Goal: Information Seeking & Learning: Learn about a topic

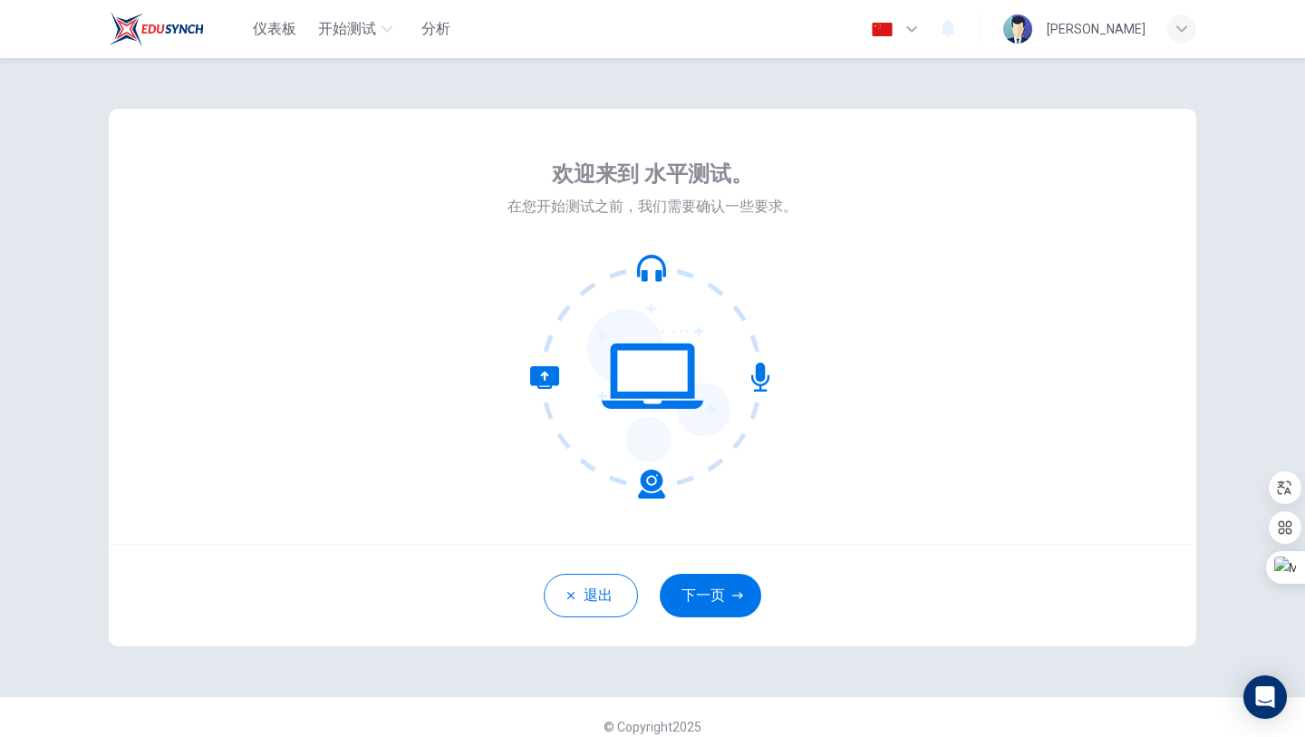
click at [894, 33] on img "button" at bounding box center [882, 30] width 23 height 14
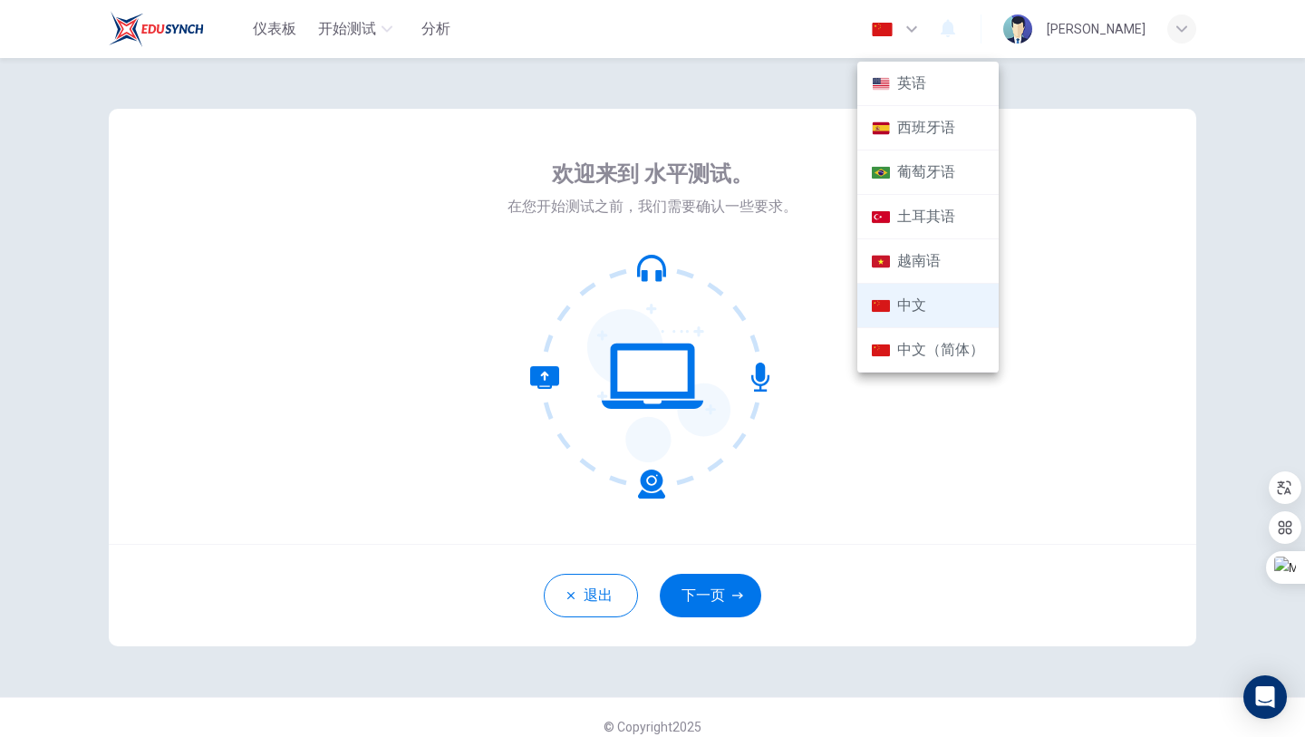
click at [927, 99] on li "英语" at bounding box center [927, 84] width 141 height 44
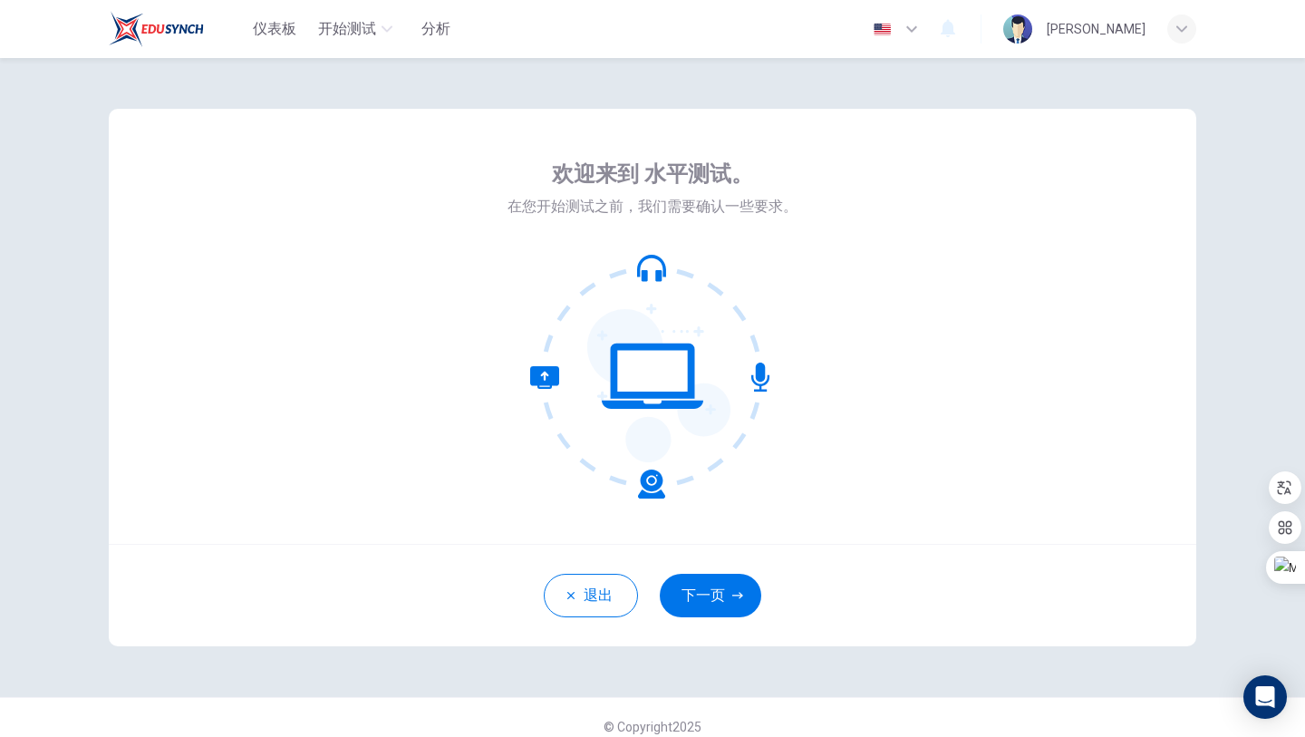
type input "en"
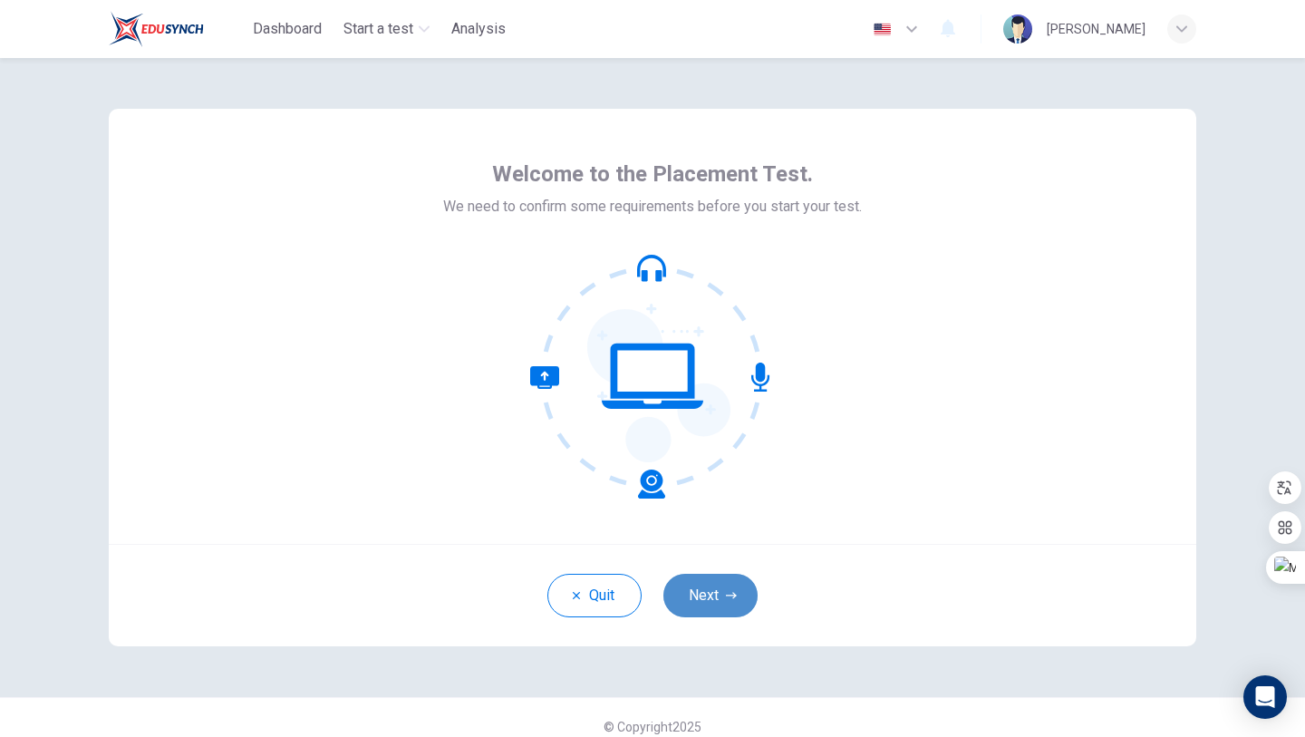
click at [706, 574] on button "Next" at bounding box center [710, 595] width 94 height 43
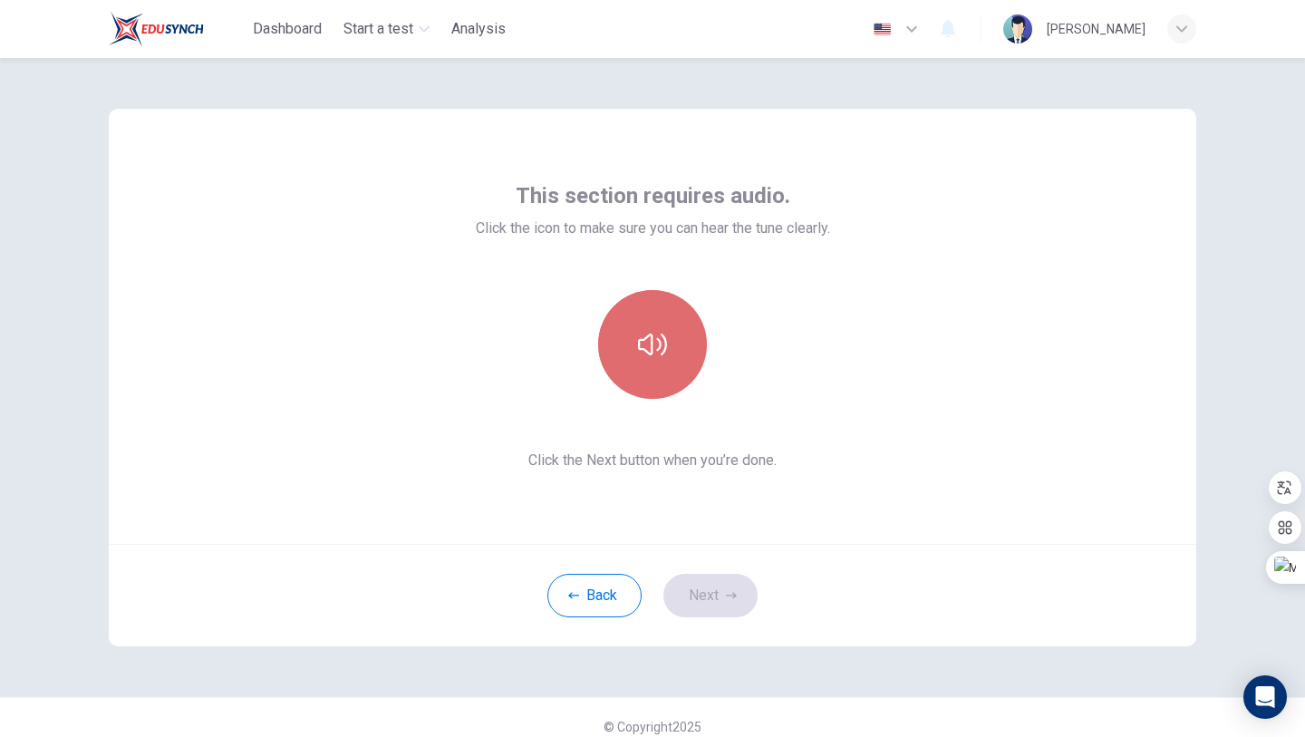
click at [652, 374] on button "button" at bounding box center [652, 344] width 109 height 109
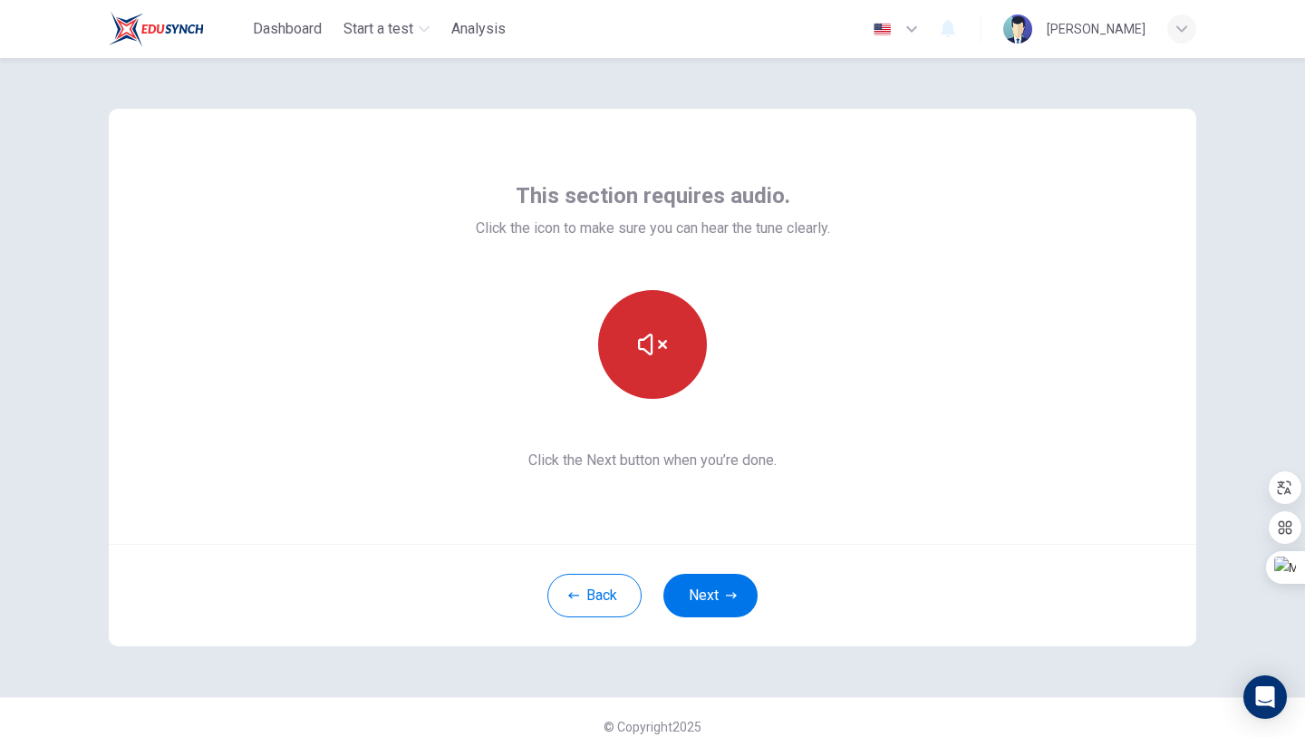
click at [650, 381] on button "button" at bounding box center [652, 344] width 109 height 109
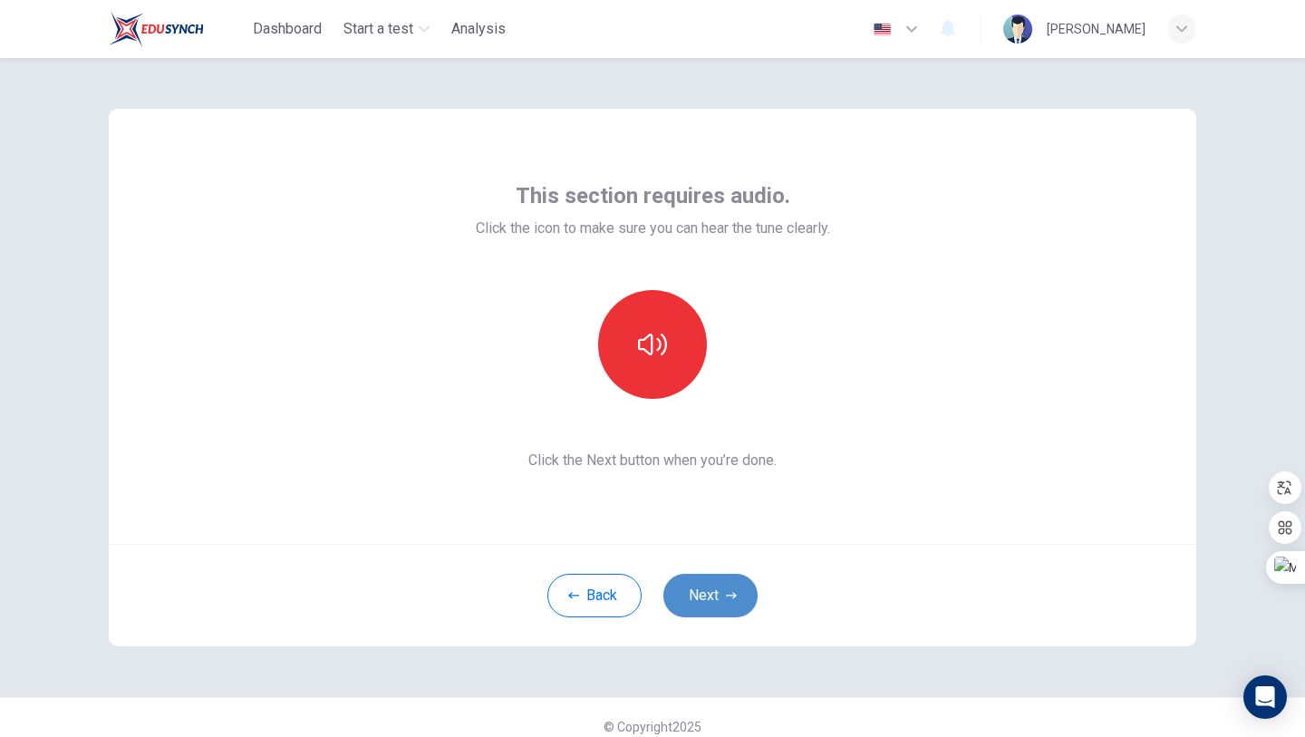
click at [728, 601] on button "Next" at bounding box center [710, 595] width 94 height 43
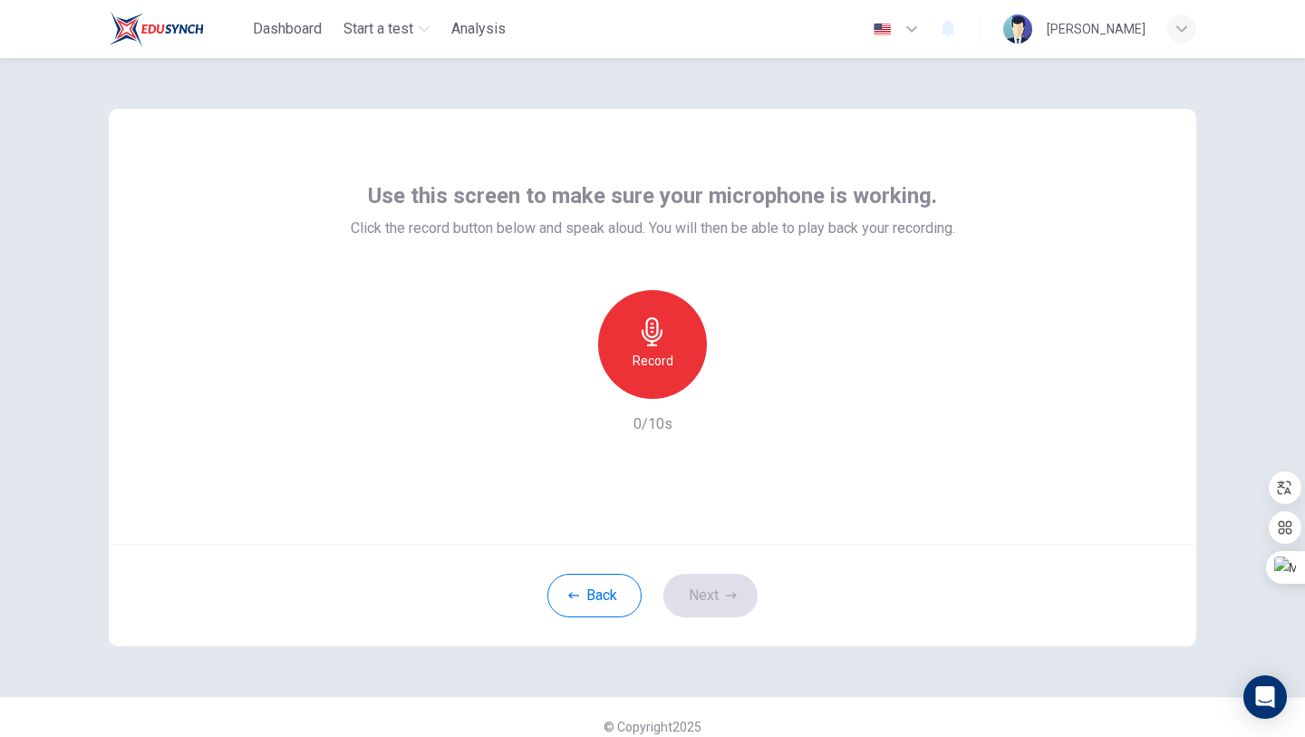
click at [624, 330] on div "Record" at bounding box center [652, 344] width 109 height 109
click at [654, 369] on h6 "Stop" at bounding box center [652, 361] width 27 height 22
click at [744, 394] on div "button" at bounding box center [735, 384] width 29 height 29
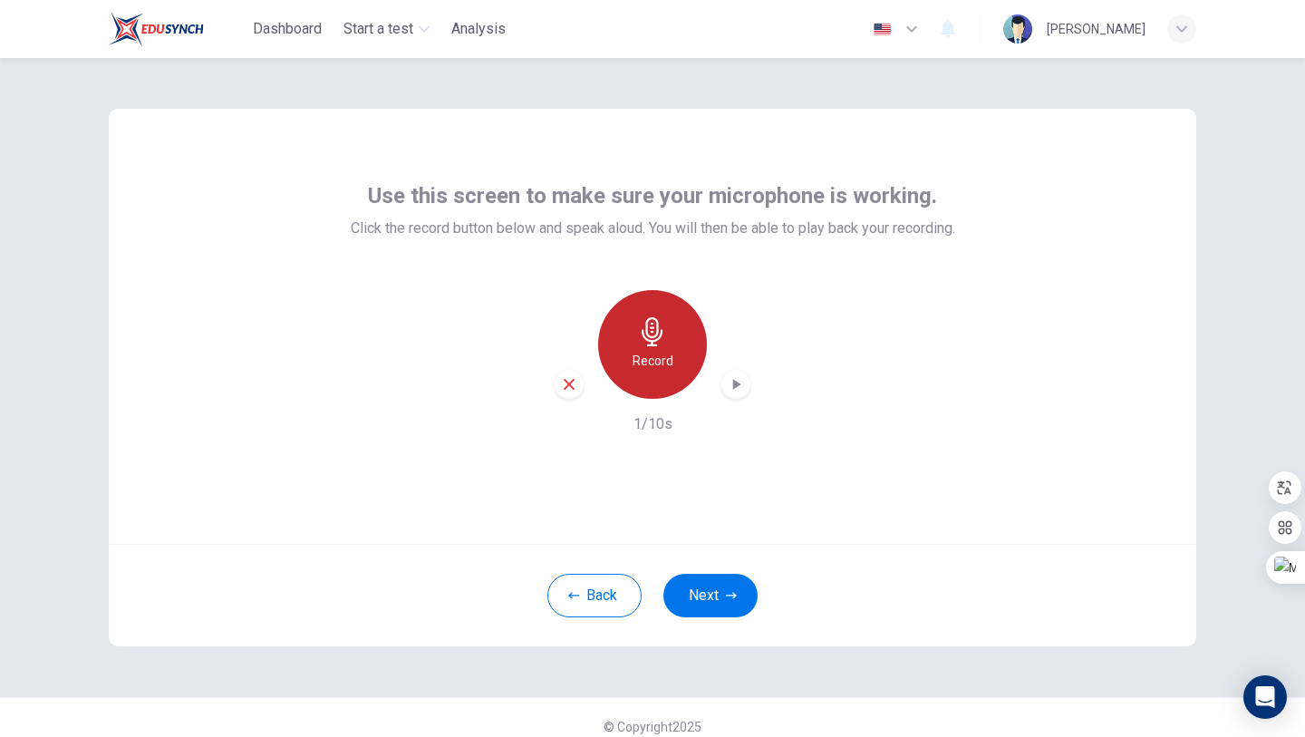
click at [661, 342] on icon "button" at bounding box center [652, 331] width 29 height 29
click at [739, 391] on icon "button" at bounding box center [736, 384] width 18 height 18
click at [734, 381] on icon "button" at bounding box center [737, 384] width 8 height 11
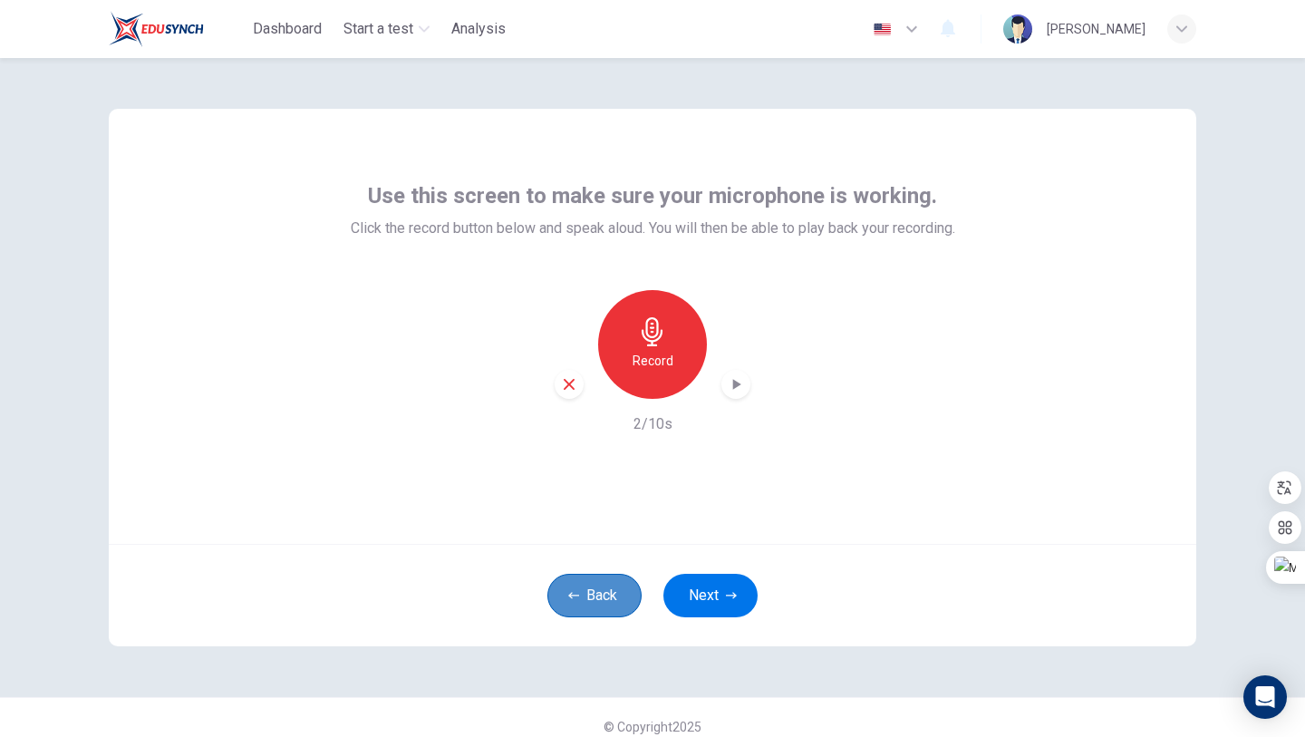
click at [600, 603] on button "Back" at bounding box center [594, 595] width 94 height 43
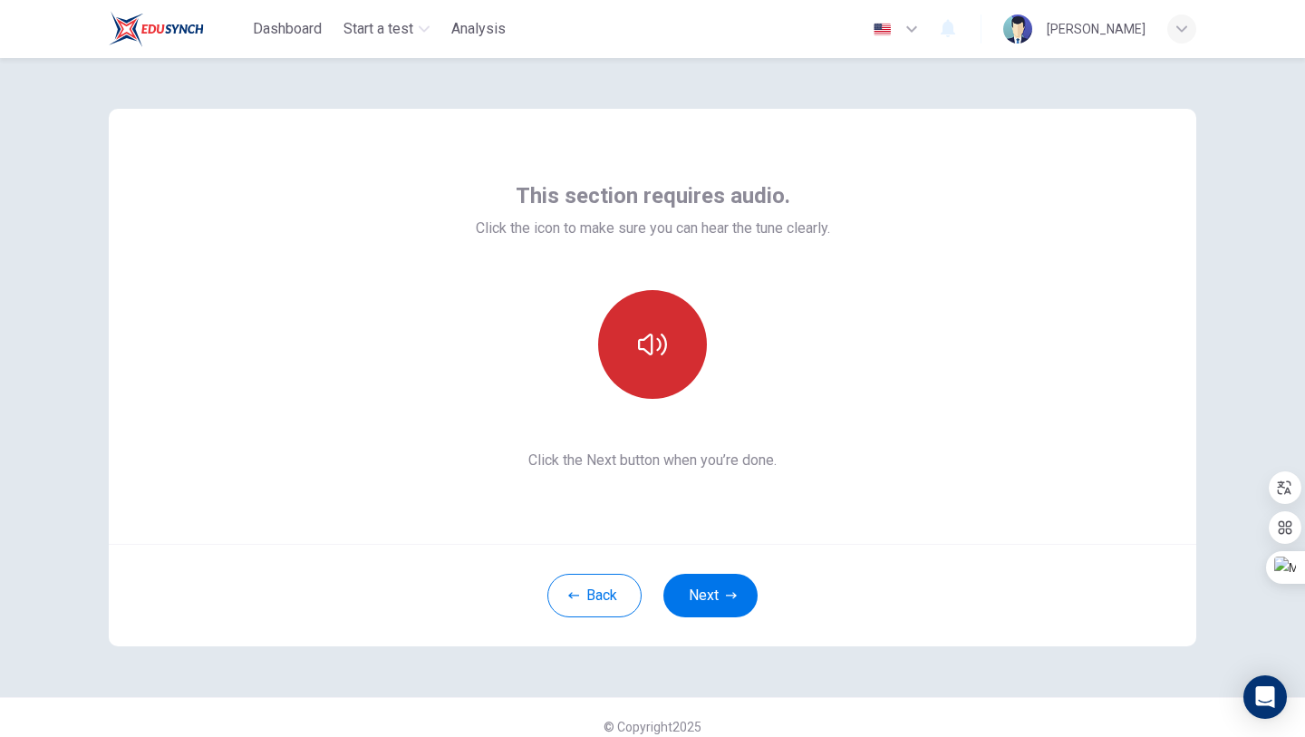
click at [652, 374] on button "button" at bounding box center [652, 344] width 109 height 109
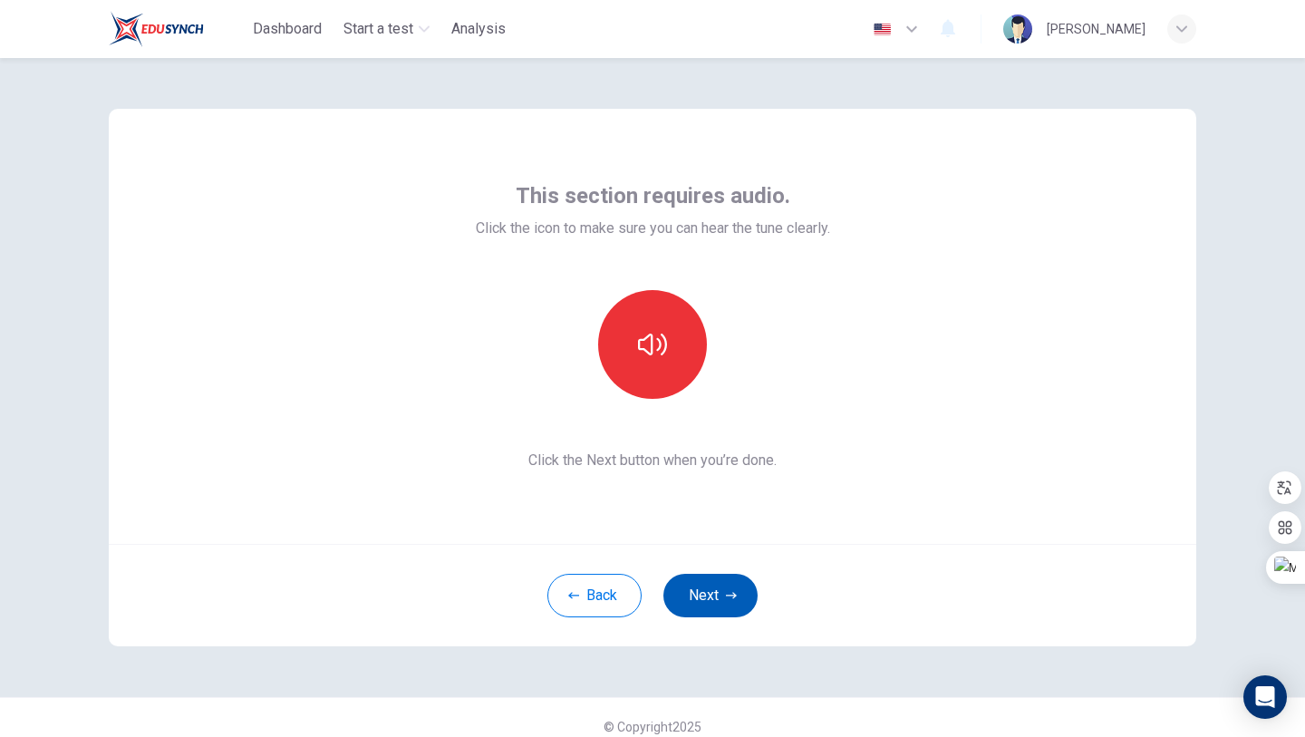
click at [737, 586] on button "Next" at bounding box center [710, 595] width 94 height 43
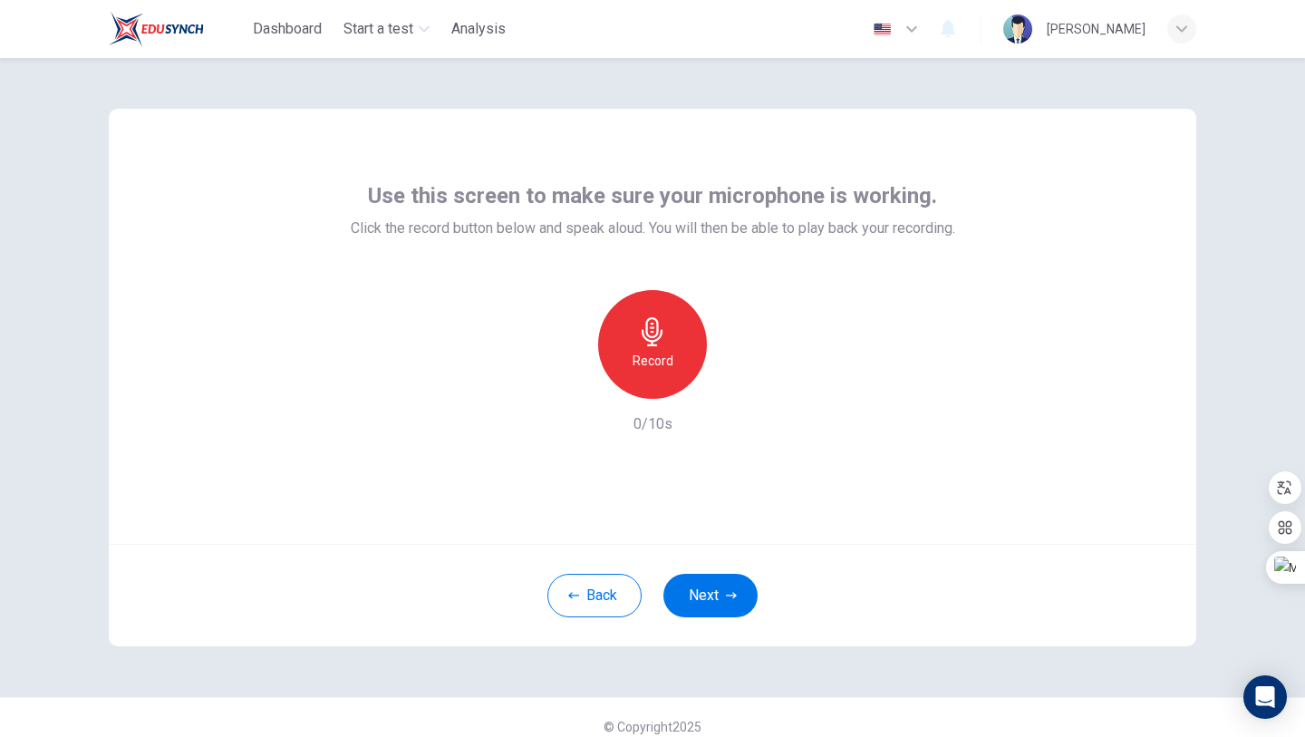
click at [638, 332] on icon "button" at bounding box center [652, 331] width 29 height 29
click at [731, 386] on icon "button" at bounding box center [736, 384] width 18 height 18
click at [735, 385] on icon "button" at bounding box center [737, 384] width 8 height 11
click at [702, 595] on button "Next" at bounding box center [710, 595] width 94 height 43
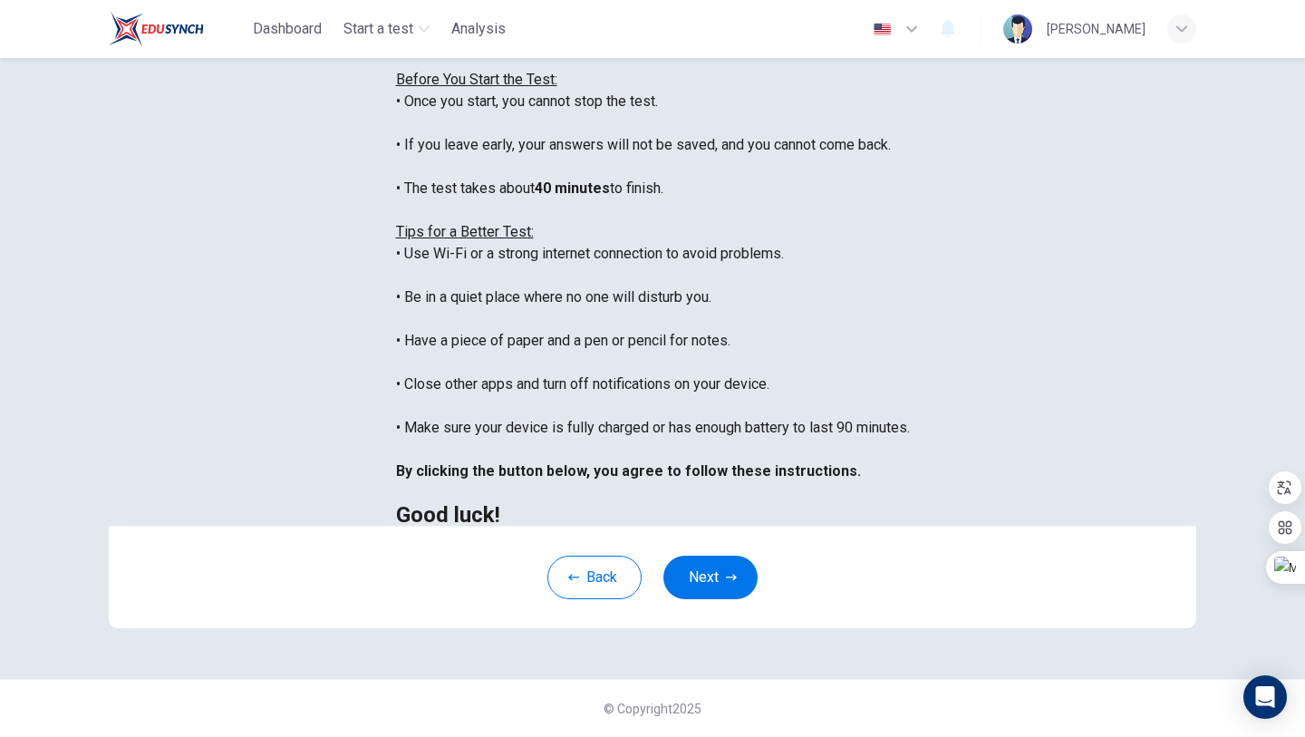
scroll to position [271, 0]
click at [703, 584] on button "Next" at bounding box center [710, 576] width 94 height 43
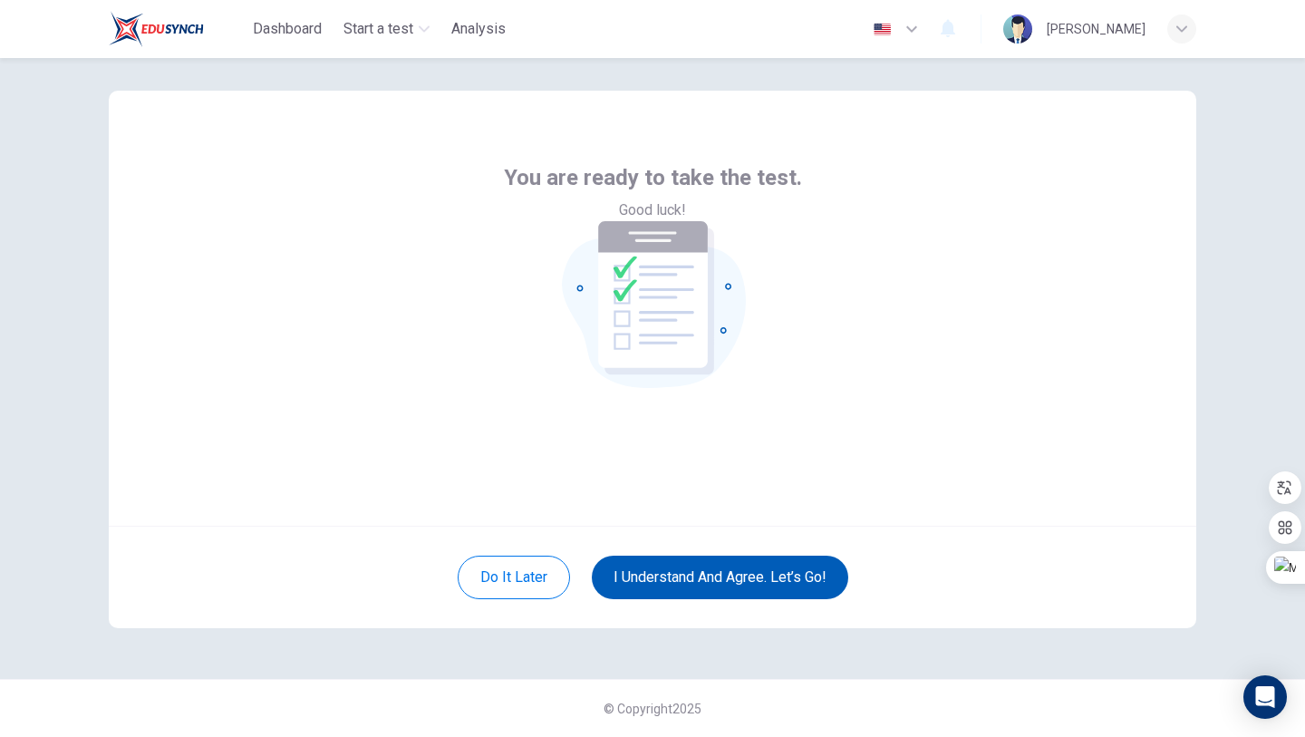
scroll to position [18, 0]
click at [710, 555] on button "I understand and agree. Let’s go!" at bounding box center [720, 576] width 256 height 43
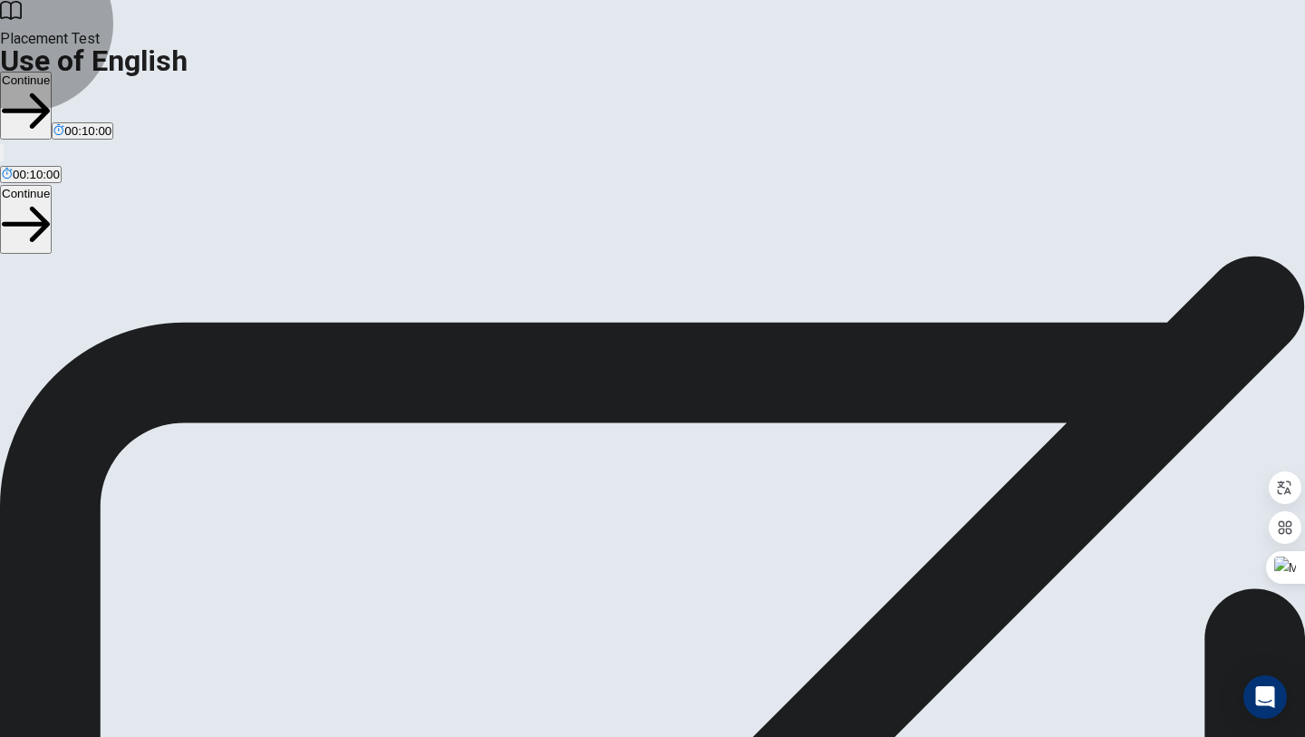
click at [52, 72] on button "Continue" at bounding box center [26, 106] width 52 height 68
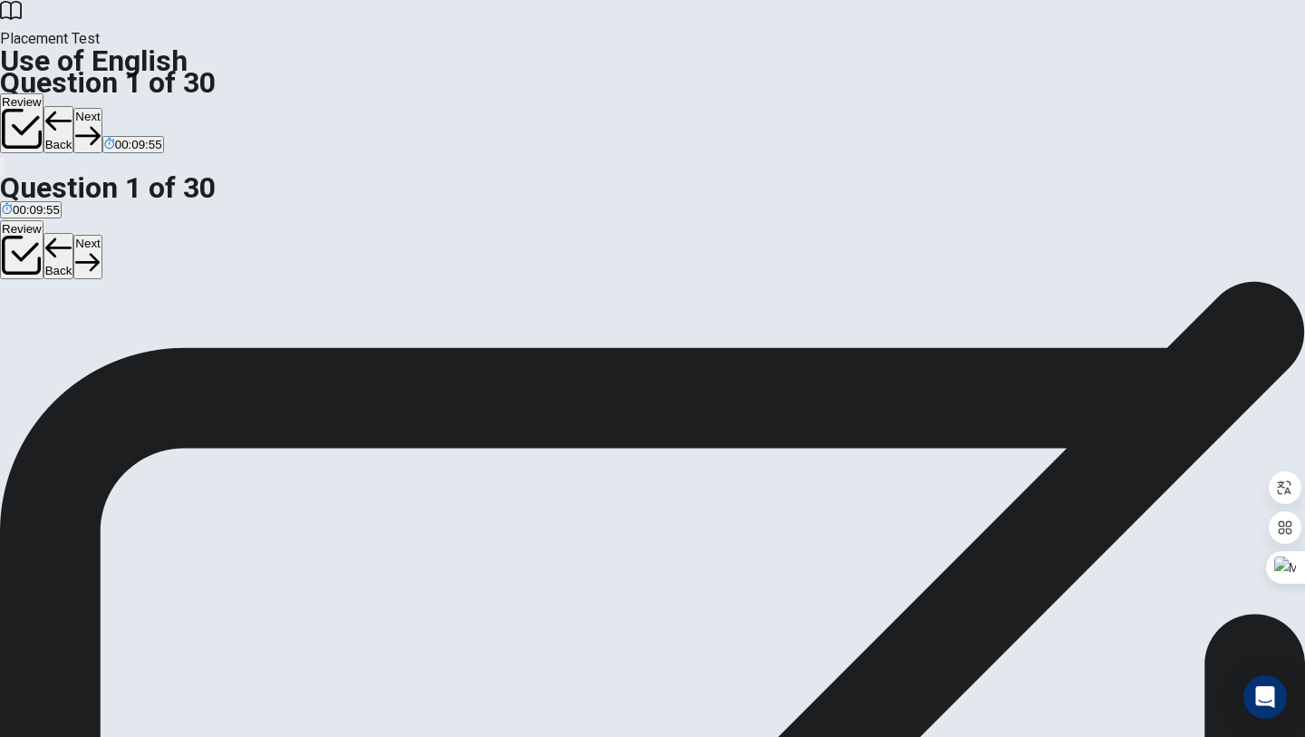
click at [52, 340] on div "B" at bounding box center [43, 333] width 18 height 14
click at [101, 108] on button "Next" at bounding box center [87, 130] width 28 height 44
click at [156, 340] on div "C" at bounding box center [119, 333] width 74 height 14
click at [231, 340] on div "D" at bounding box center [195, 333] width 72 height 14
click at [101, 108] on button "Next" at bounding box center [87, 130] width 28 height 44
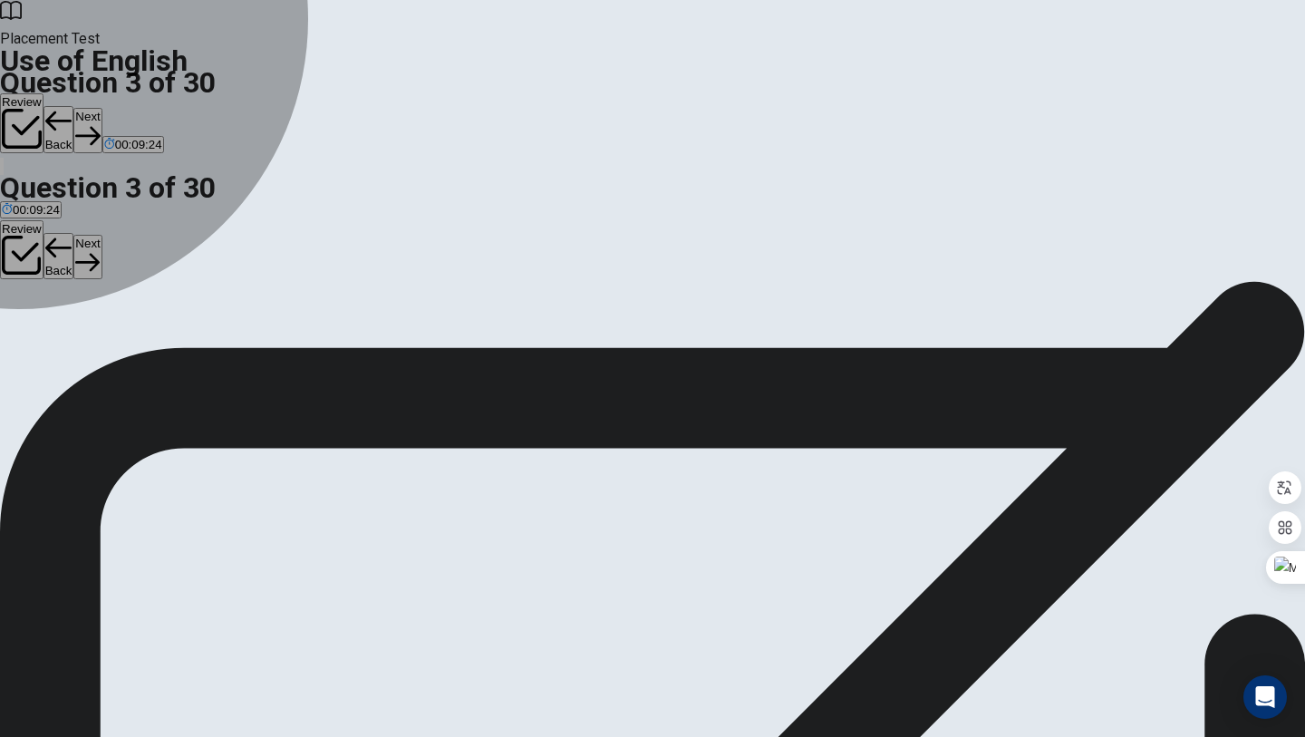
click at [77, 340] on div "C" at bounding box center [63, 333] width 28 height 14
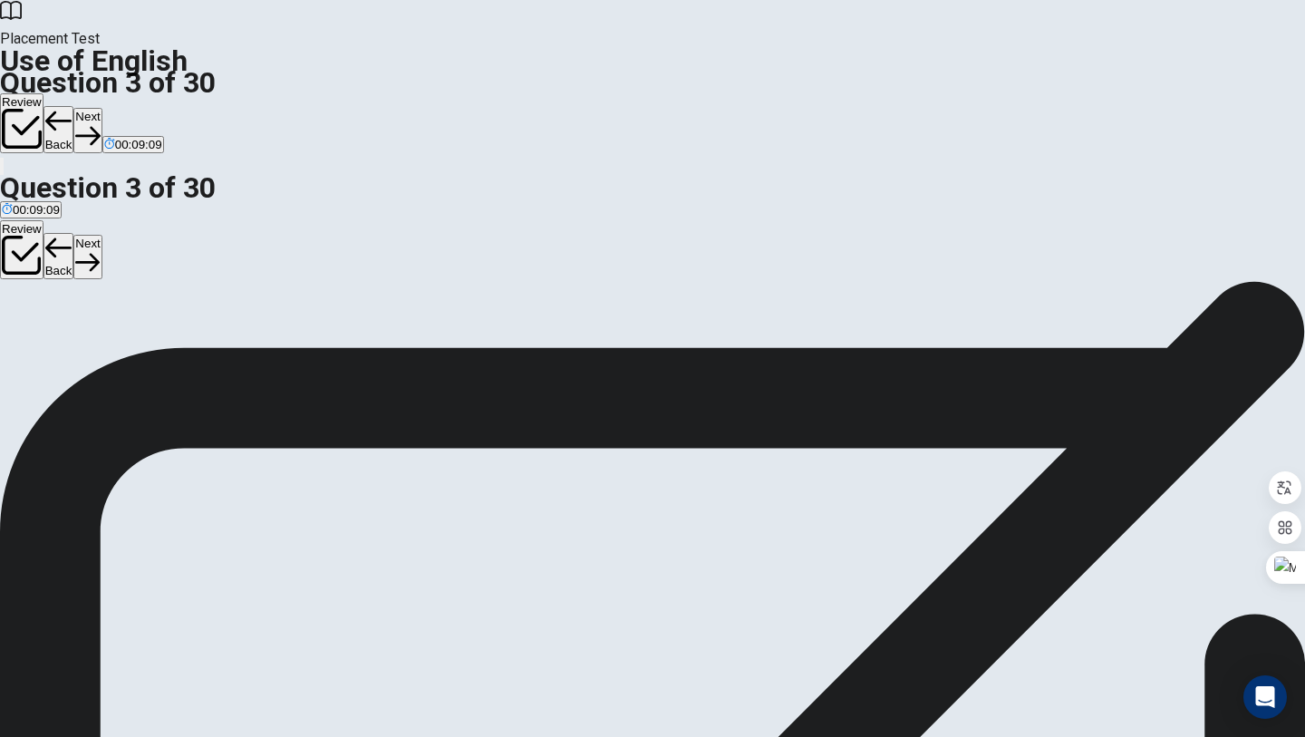
click at [101, 108] on button "Next" at bounding box center [87, 130] width 28 height 44
click at [108, 340] on div "C" at bounding box center [98, 333] width 20 height 14
click at [101, 108] on button "Next" at bounding box center [87, 130] width 28 height 44
click at [121, 340] on div "D" at bounding box center [109, 333] width 23 height 14
click at [101, 108] on button "Next" at bounding box center [87, 130] width 28 height 44
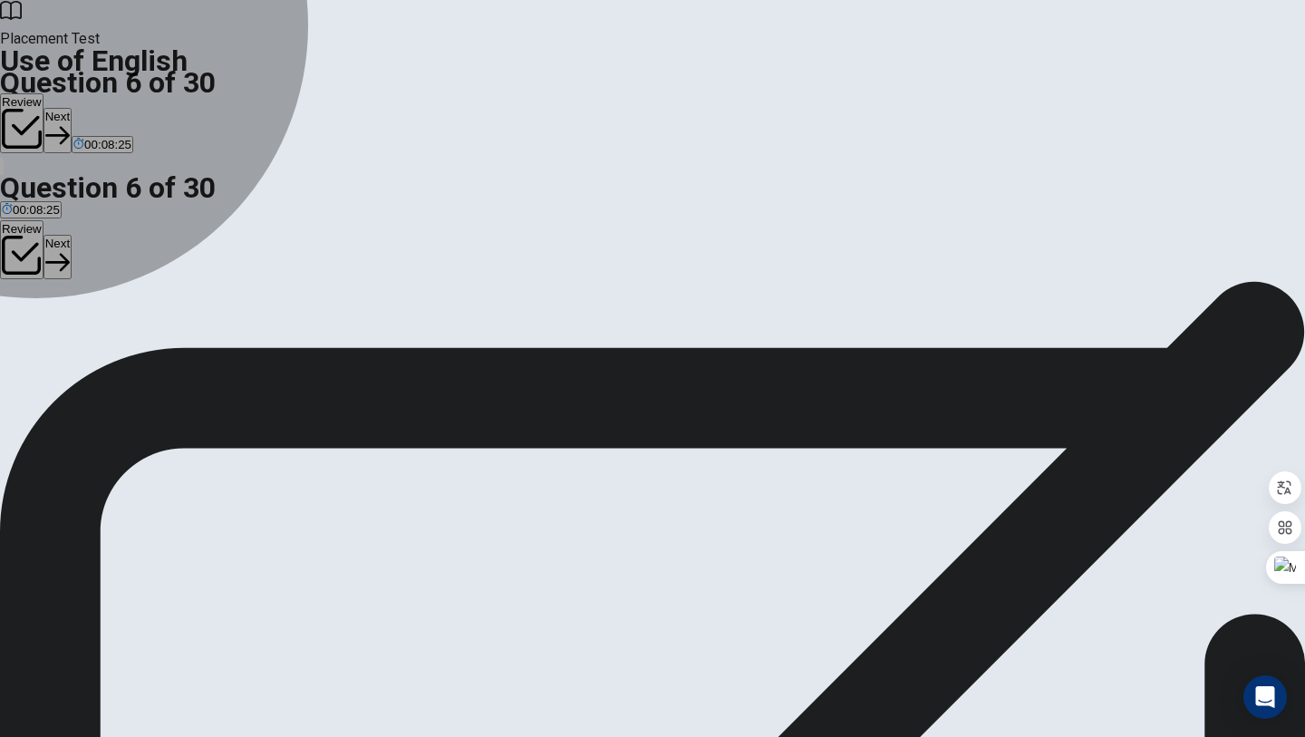
click at [97, 340] on div "D" at bounding box center [86, 333] width 21 height 14
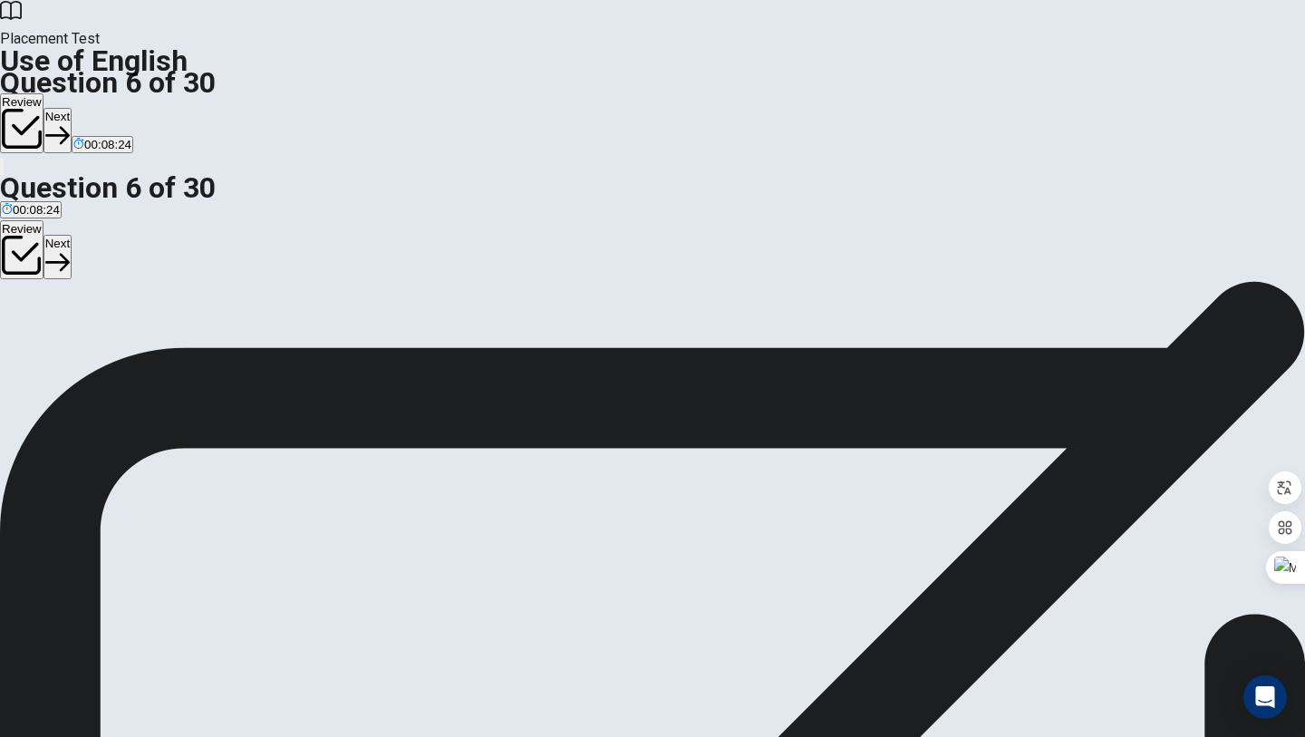
click at [973, 54] on div "Placement Test Use of English Question 6 of 30 Review Next 00:08:24" at bounding box center [652, 88] width 1305 height 177
click at [70, 123] on icon "button" at bounding box center [57, 135] width 24 height 24
click at [43, 93] on button "Review" at bounding box center [21, 123] width 43 height 60
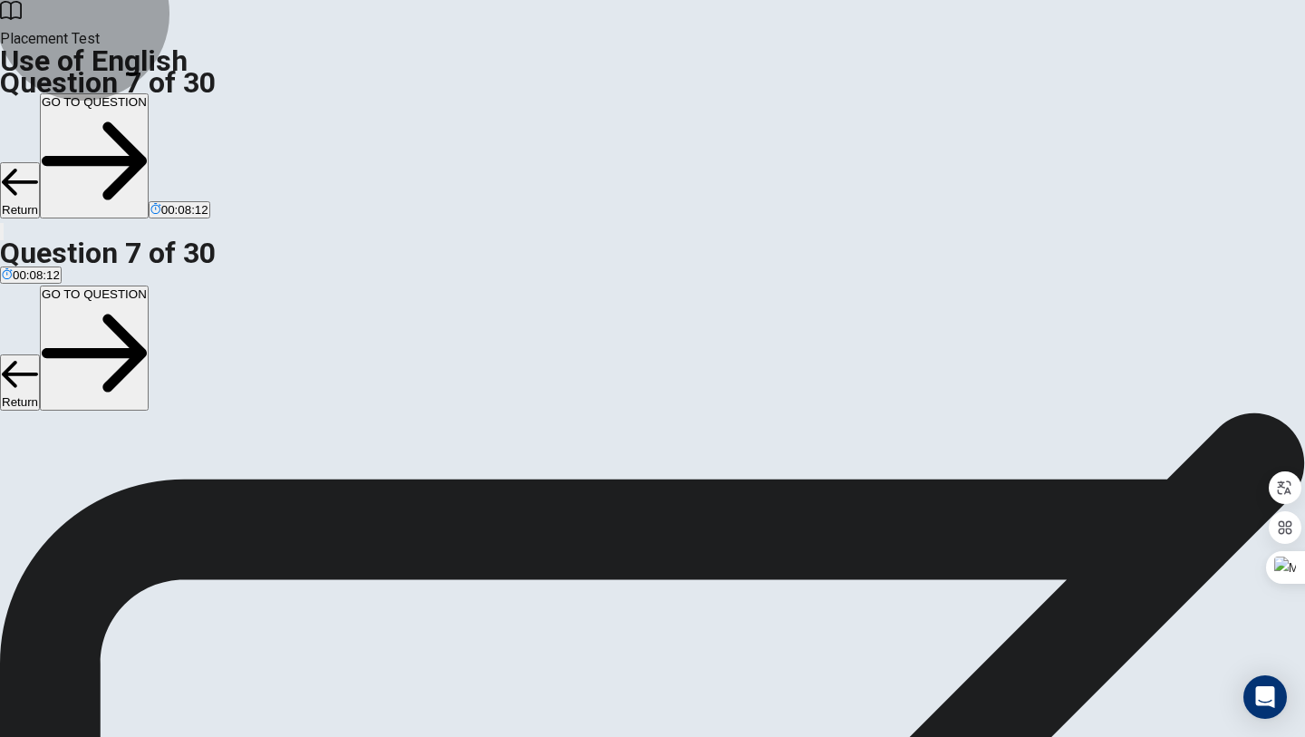
click at [149, 93] on button "GO TO QUESTION" at bounding box center [94, 155] width 109 height 125
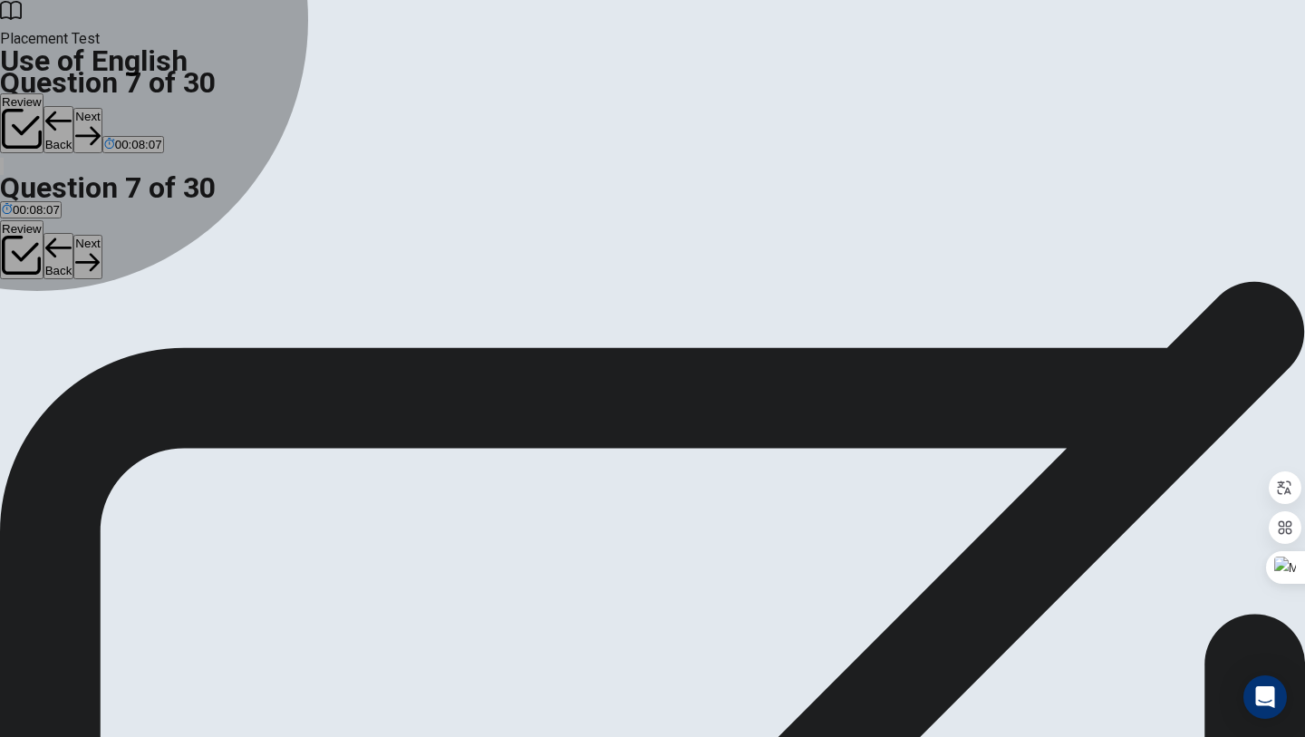
click at [24, 243] on button "A cup" at bounding box center [12, 258] width 24 height 31
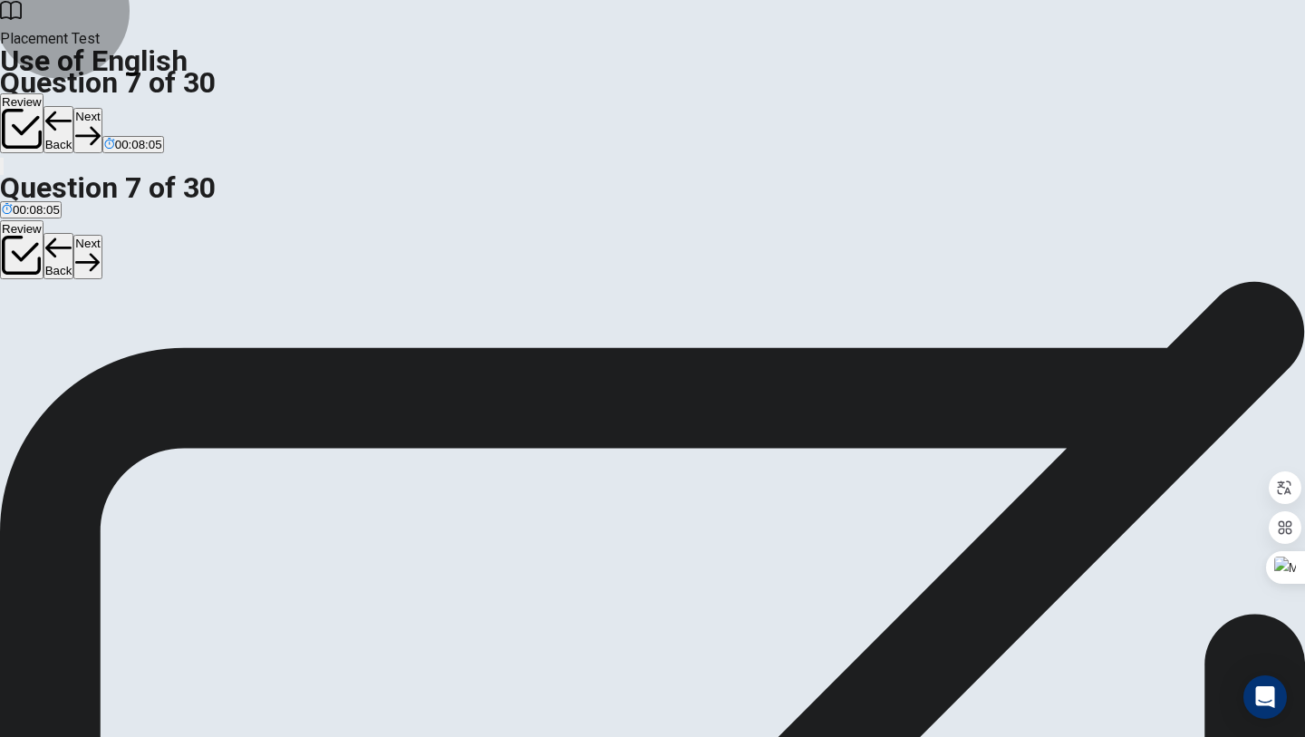
click at [101, 108] on button "Next" at bounding box center [87, 130] width 28 height 44
click at [111, 258] on div "C" at bounding box center [91, 252] width 42 height 14
click at [101, 108] on button "Next" at bounding box center [87, 130] width 28 height 44
drag, startPoint x: 544, startPoint y: 150, endPoint x: 771, endPoint y: 149, distance: 227.5
click at [253, 223] on span "A ___ repairs pipes and water systems." at bounding box center [126, 231] width 253 height 17
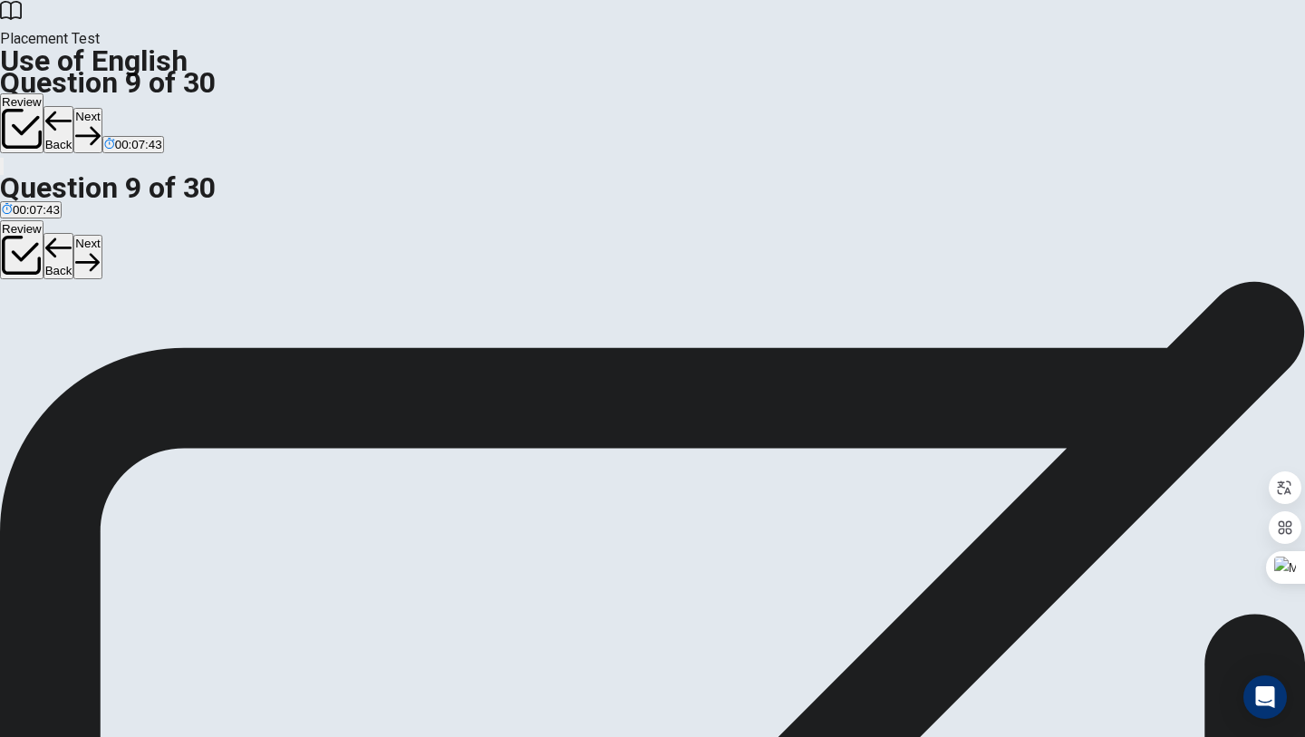
drag, startPoint x: 771, startPoint y: 149, endPoint x: 702, endPoint y: 149, distance: 68.9
click at [253, 223] on span "A ___ repairs pipes and water systems." at bounding box center [126, 231] width 253 height 17
drag, startPoint x: 702, startPoint y: 149, endPoint x: 749, endPoint y: 198, distance: 68.6
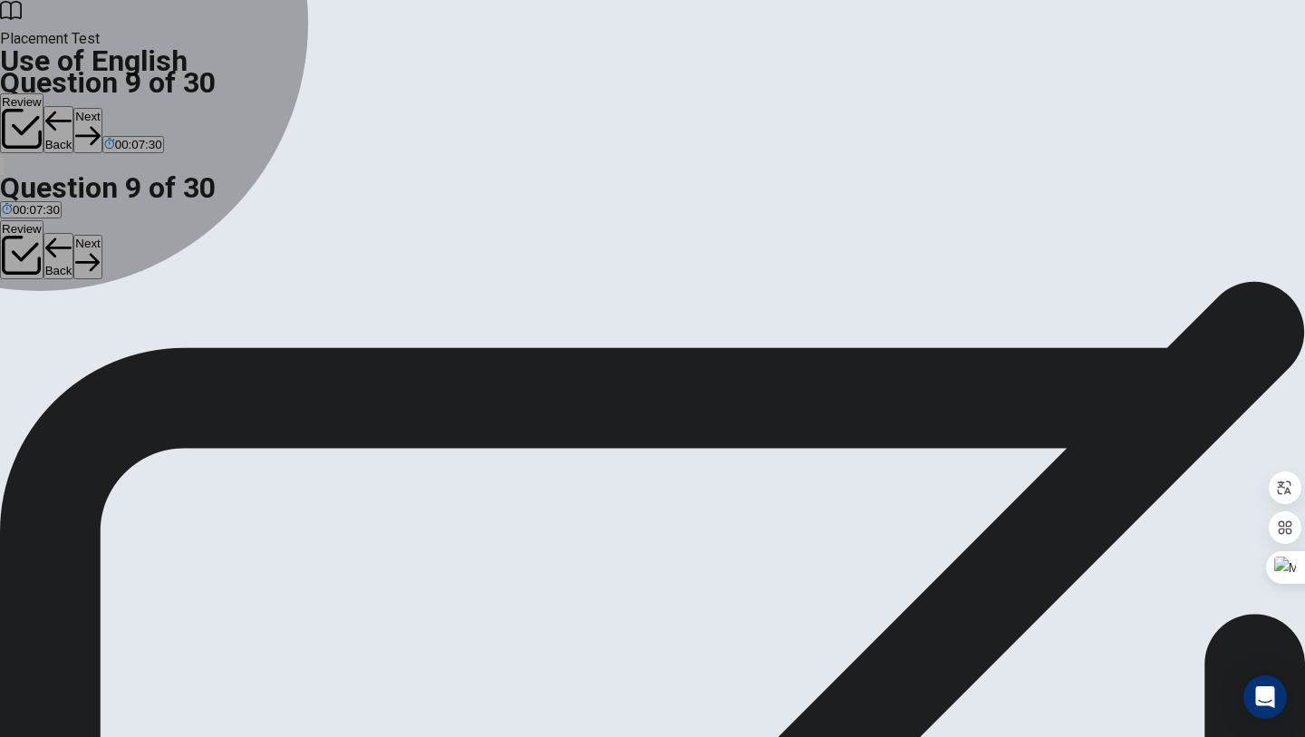
click at [147, 274] on button "C plumber" at bounding box center [123, 258] width 47 height 31
click at [97, 268] on span "mechanic" at bounding box center [71, 265] width 52 height 14
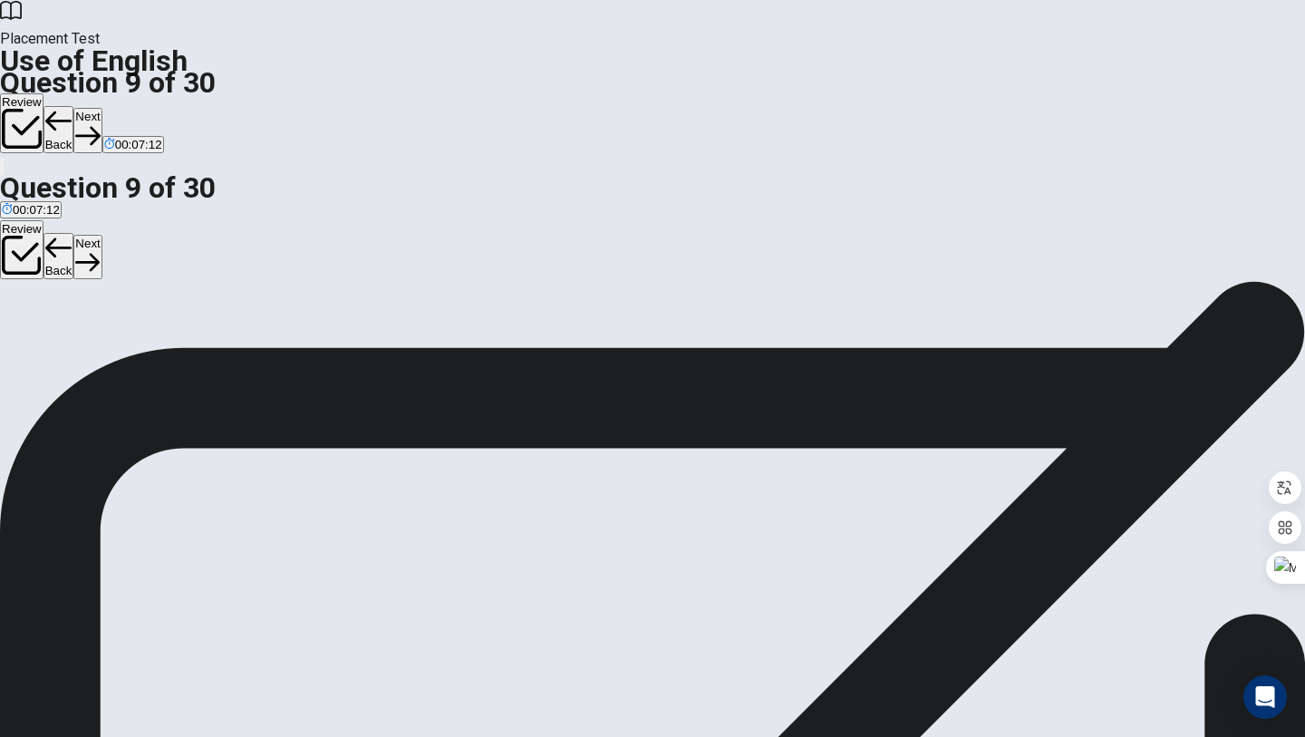
drag, startPoint x: 616, startPoint y: 500, endPoint x: 520, endPoint y: 135, distance: 377.6
click at [520, 199] on div "Question 9 A ___ repairs pipes and water systems. A teacher B mechanic C plumbe…" at bounding box center [652, 237] width 1305 height 76
drag, startPoint x: 520, startPoint y: 135, endPoint x: 713, endPoint y: 195, distance: 202.1
click at [713, 199] on div "Question 9 A ___ repairs pipes and water systems. A teacher B mechanic C plumbe…" at bounding box center [652, 237] width 1305 height 76
click at [502, 275] on div "A teacher B mechanic C plumber D chef" at bounding box center [652, 259] width 1305 height 33
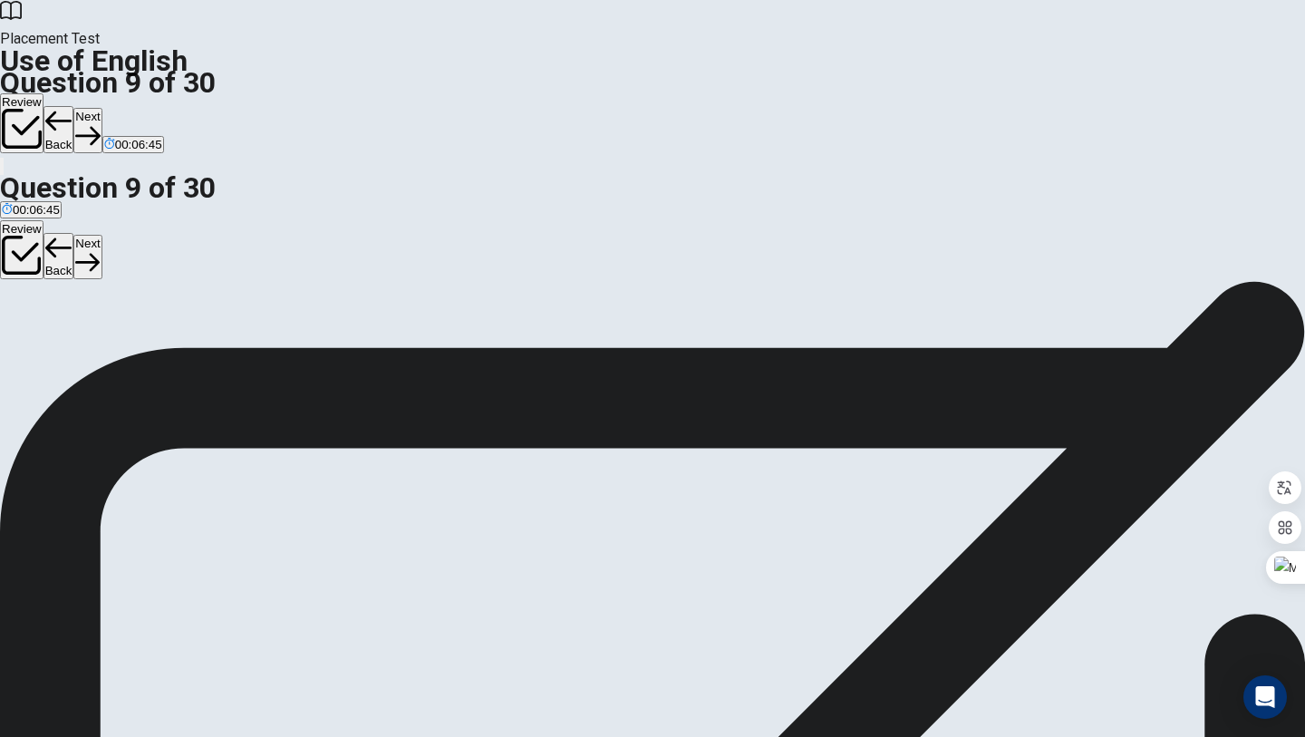
click at [0, 281] on div "Question 9 A ___ repairs pipes and water systems. A teacher B mechanic C plumbe…" at bounding box center [652, 281] width 1305 height 0
drag, startPoint x: 242, startPoint y: 33, endPoint x: 179, endPoint y: 45, distance: 64.7
click at [178, 50] on h1 "Use of English" at bounding box center [652, 61] width 1305 height 22
click at [179, 50] on h1 "Use of English" at bounding box center [652, 61] width 1305 height 22
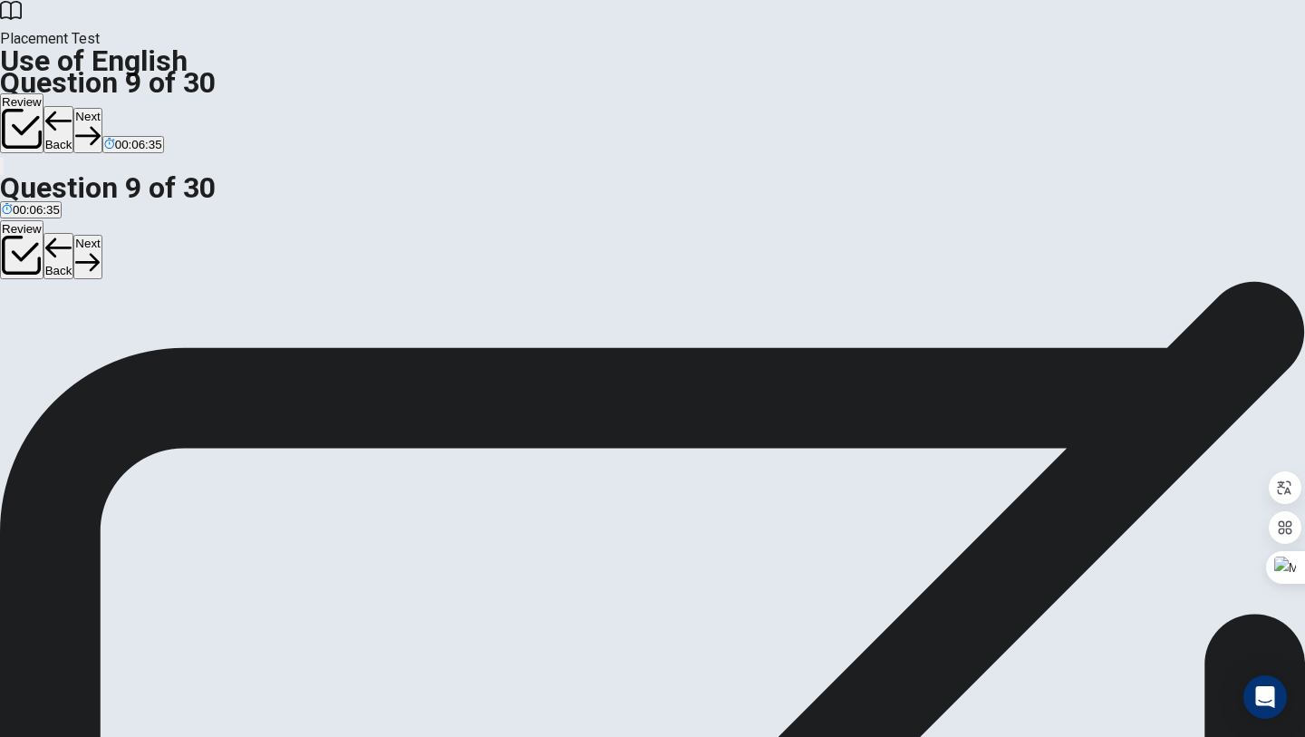
drag, startPoint x: 0, startPoint y: 461, endPoint x: 43, endPoint y: 102, distance: 361.5
click at [46, 281] on div "Question 9 A ___ repairs pipes and water systems. A teacher B mechanic C plumbe…" at bounding box center [652, 281] width 1305 height 0
click at [43, 281] on div "Question 9 A ___ repairs pipes and water systems. A teacher B mechanic C plumbe…" at bounding box center [652, 281] width 1305 height 0
click at [926, 199] on div "Question 9 A ___ repairs pipes and water systems. A teacher B mechanic C plumbe…" at bounding box center [652, 237] width 1305 height 76
drag, startPoint x: 517, startPoint y: 148, endPoint x: 609, endPoint y: 150, distance: 91.5
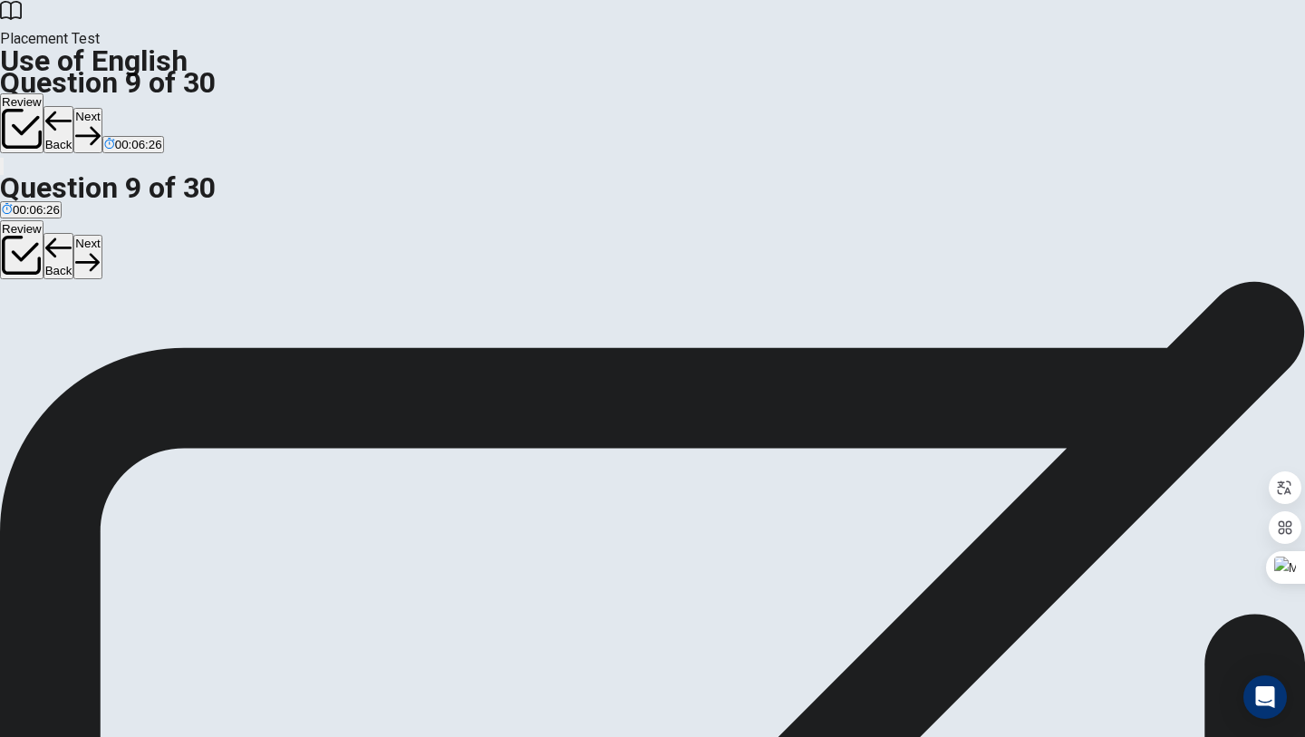
click at [253, 223] on span "A ___ repairs pipes and water systems." at bounding box center [126, 231] width 253 height 17
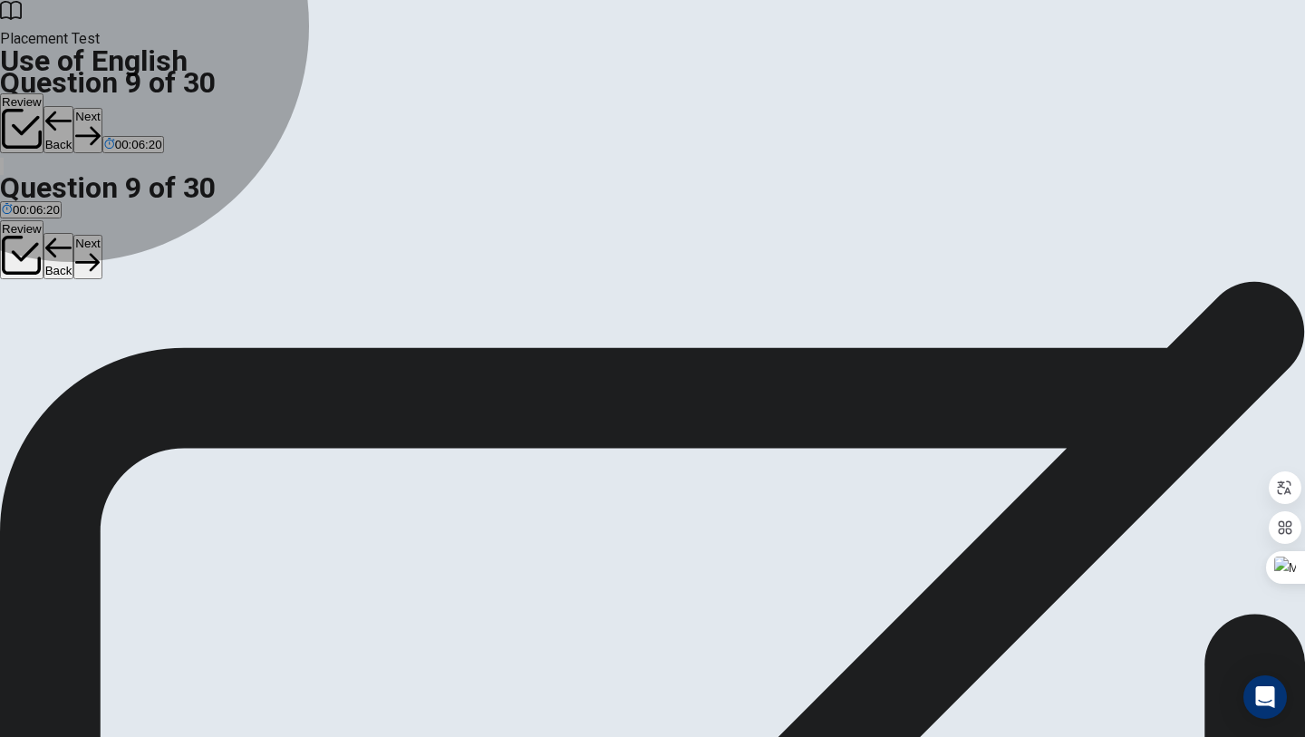
click at [145, 272] on span "plumber" at bounding box center [122, 265] width 43 height 14
click at [173, 274] on button "D chef" at bounding box center [160, 258] width 26 height 31
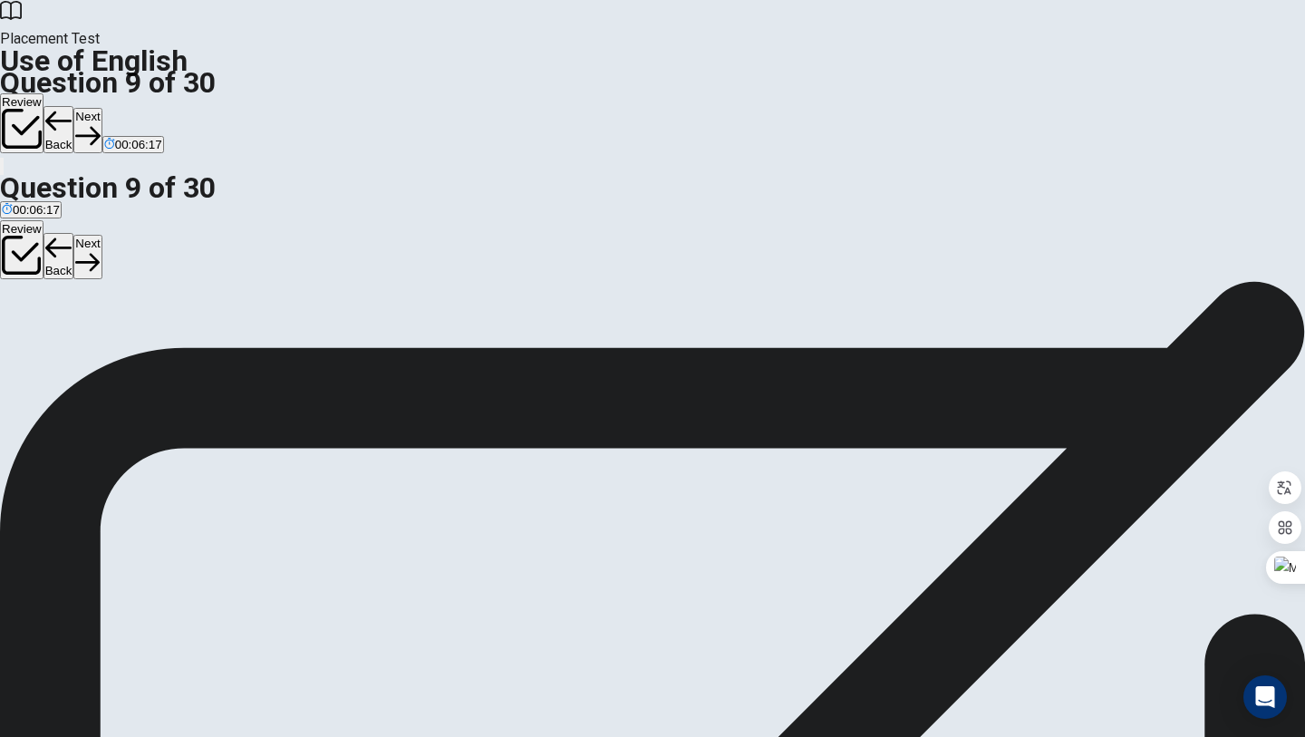
click at [99, 274] on button "B mechanic" at bounding box center [70, 258] width 55 height 31
click at [145, 272] on span "plumber" at bounding box center [122, 265] width 43 height 14
click at [101, 108] on button "Next" at bounding box center [87, 130] width 28 height 44
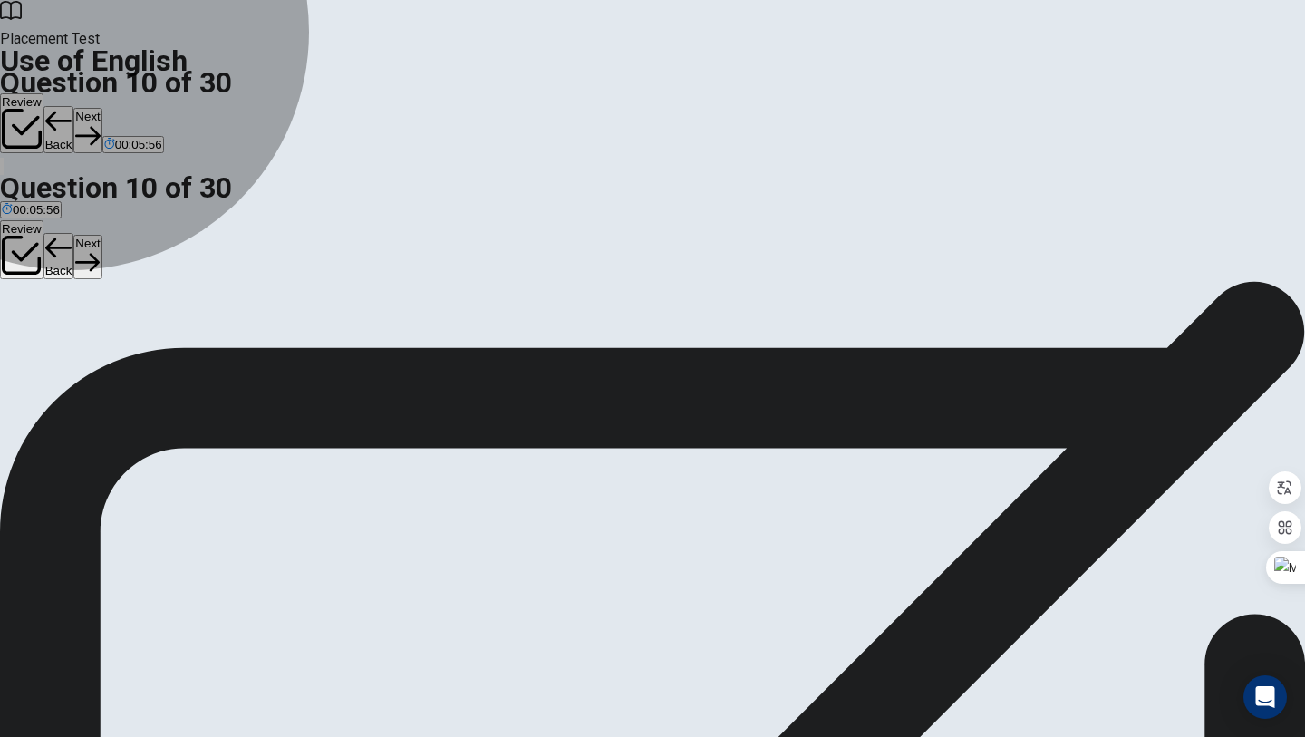
click at [41, 258] on span "studied" at bounding box center [21, 265] width 39 height 14
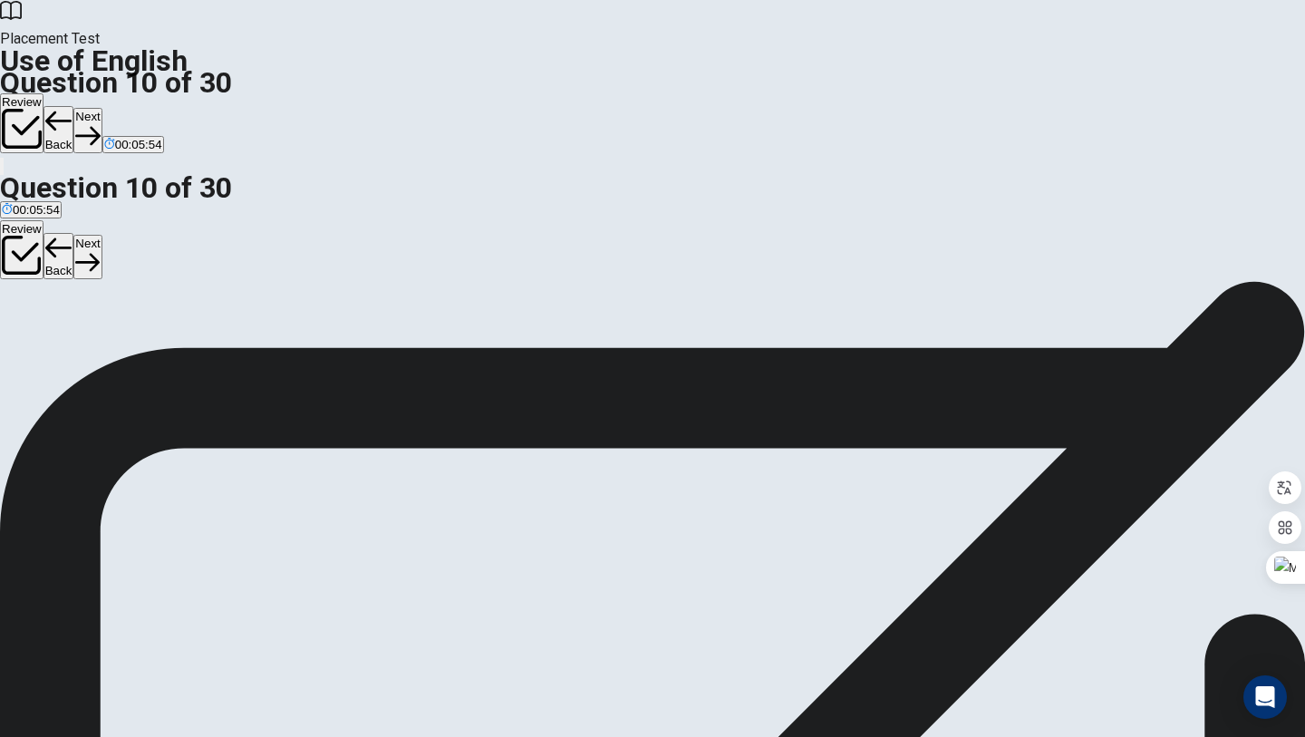
click at [101, 108] on button "Next" at bounding box center [87, 130] width 28 height 44
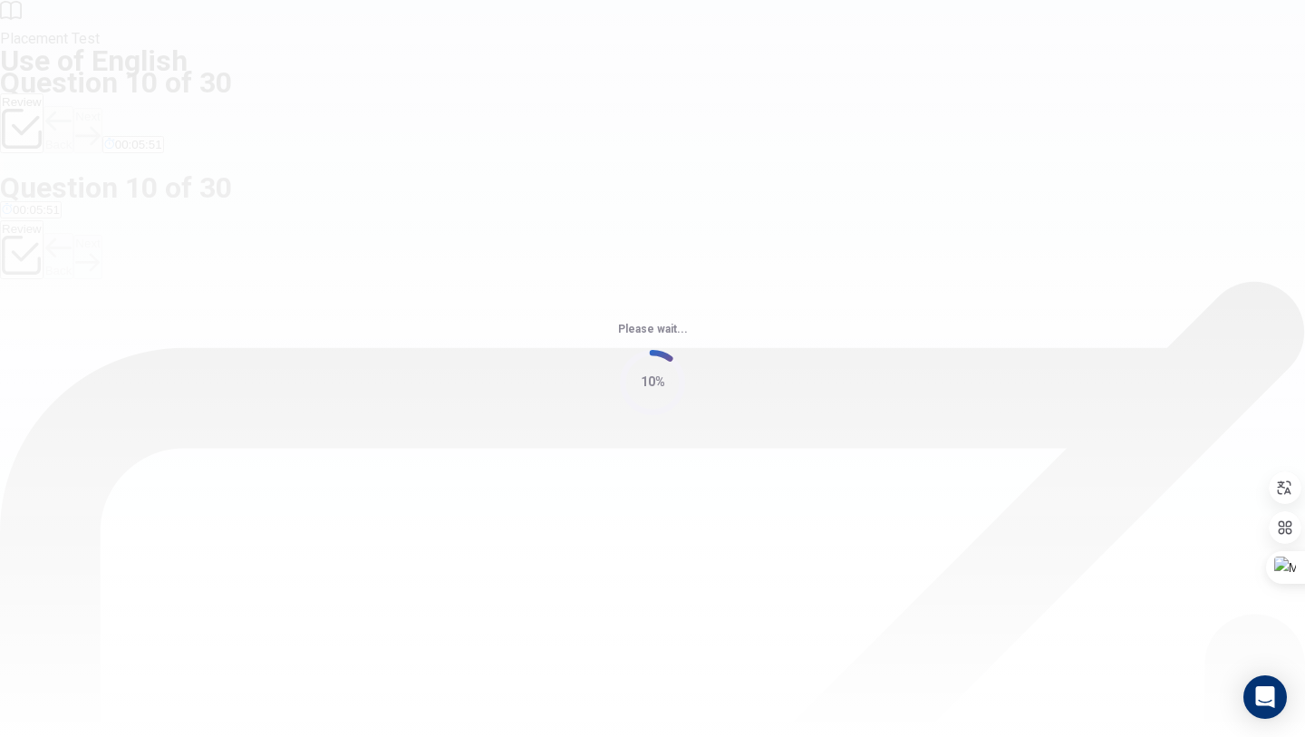
scroll to position [0, 0]
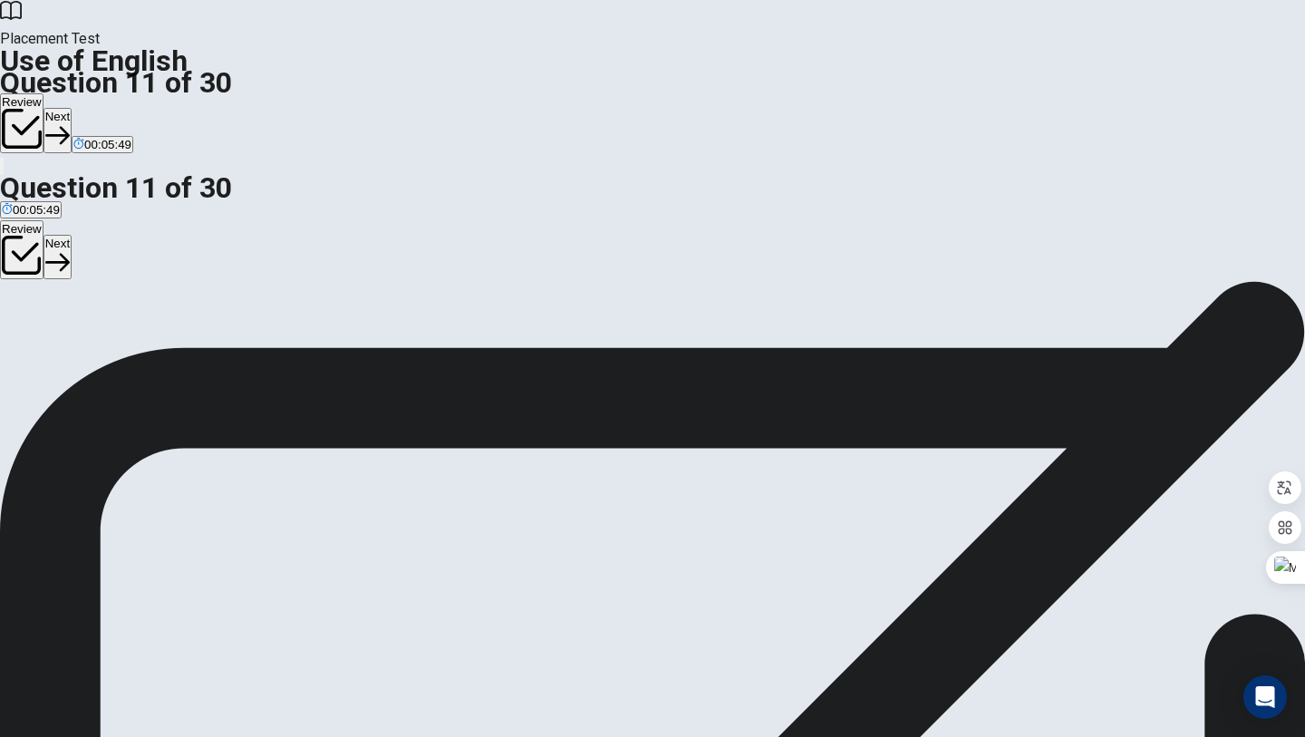
click at [43, 93] on button "Review" at bounding box center [21, 123] width 43 height 60
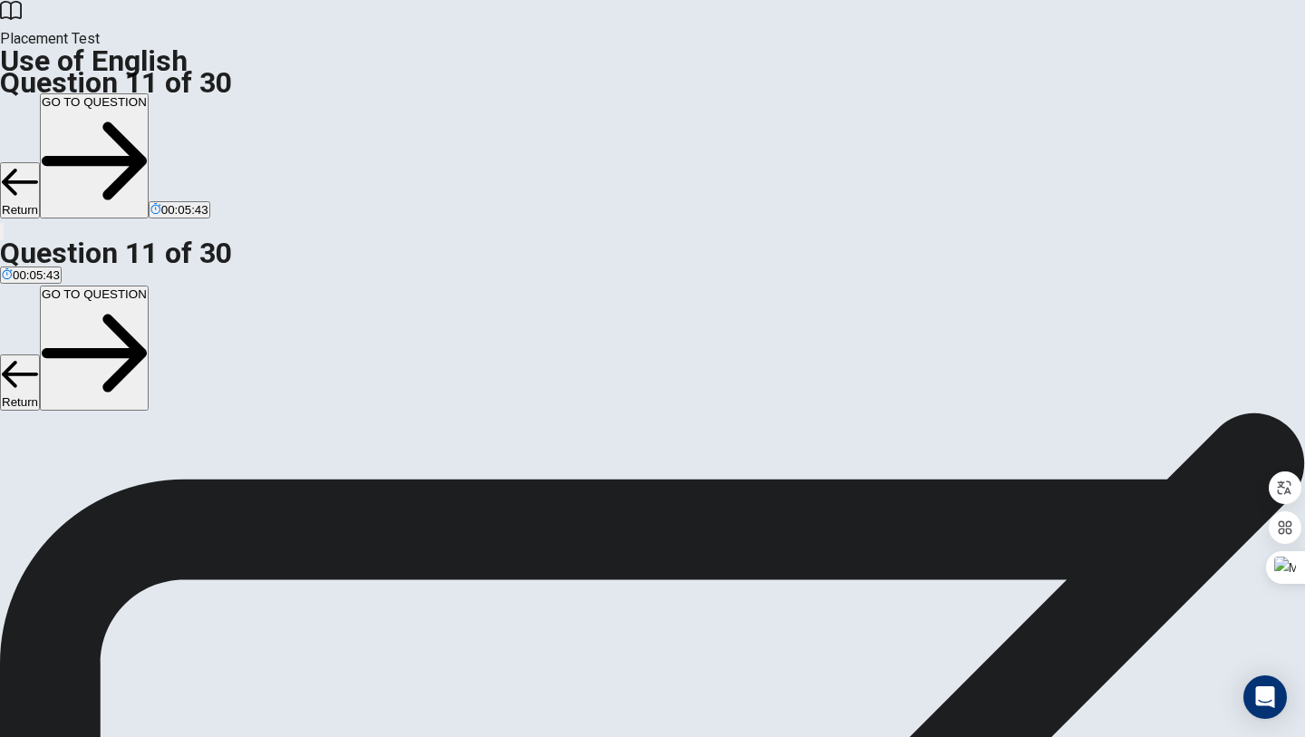
click at [149, 93] on button "GO TO QUESTION" at bounding box center [94, 155] width 109 height 125
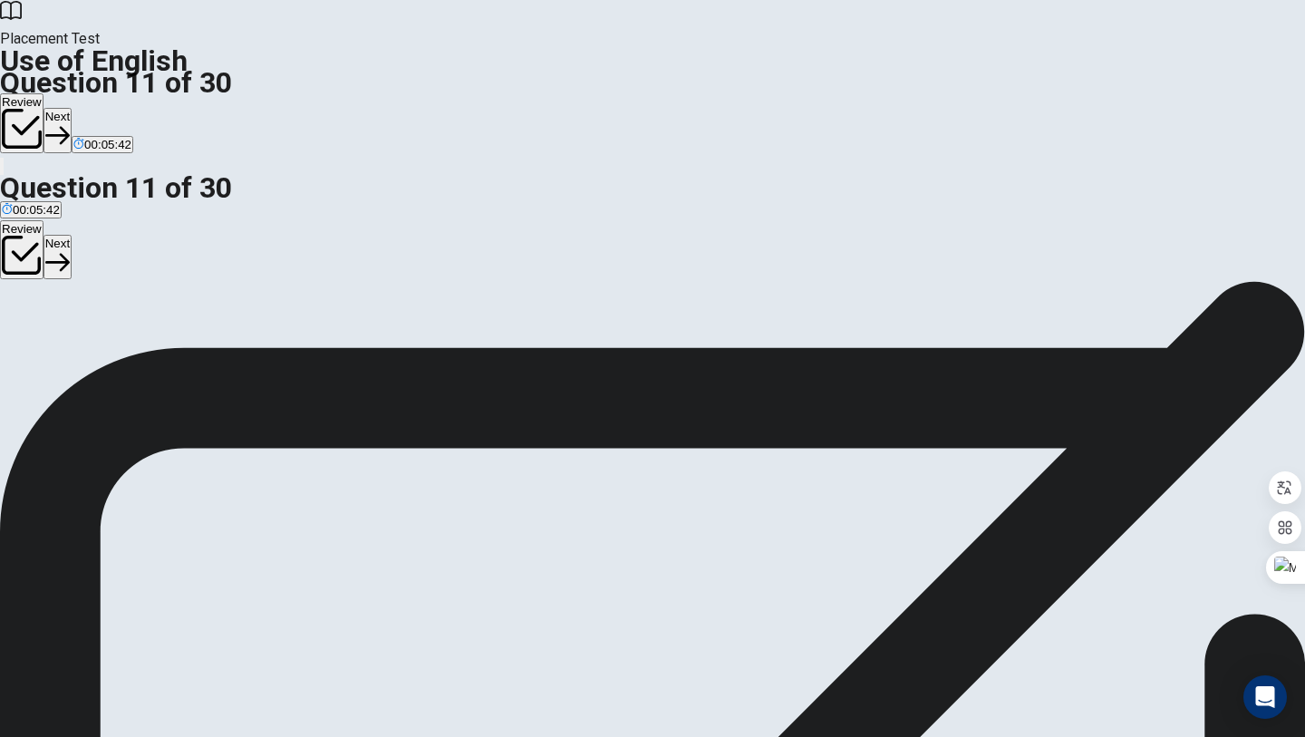
scroll to position [82, 0]
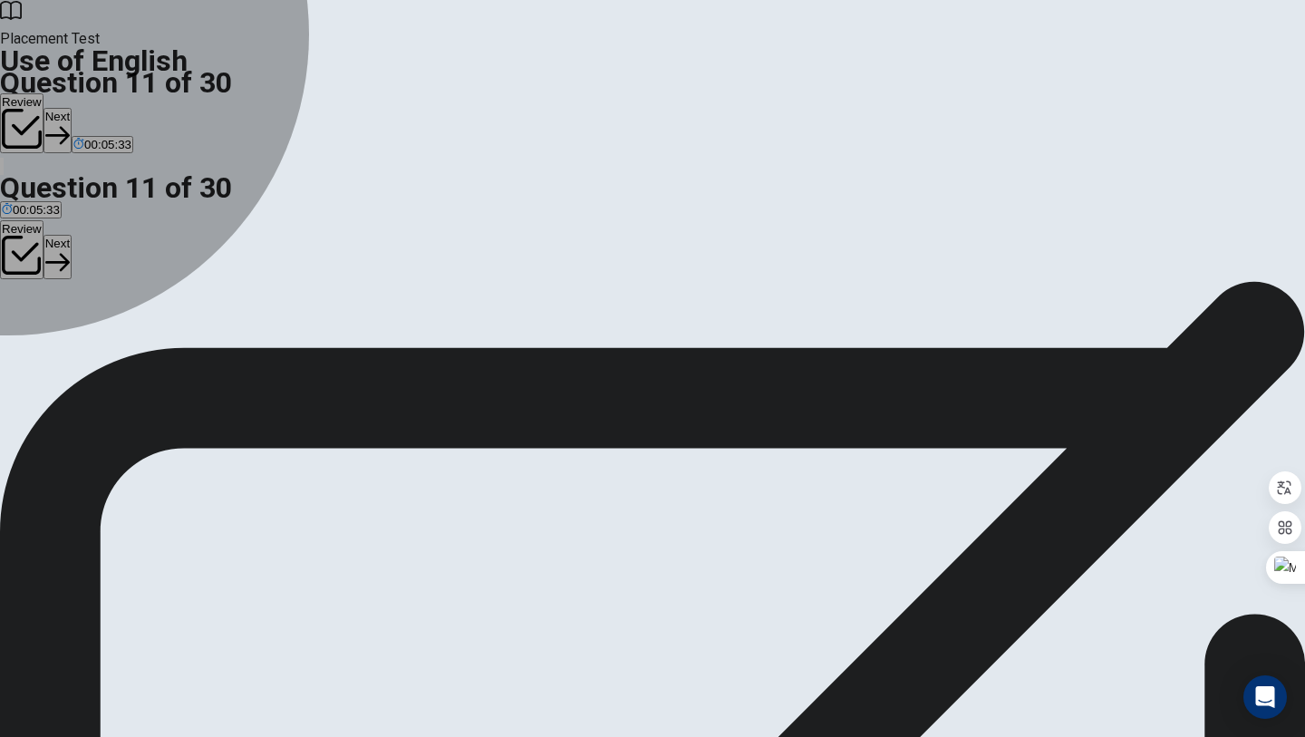
click at [54, 243] on button "A had been" at bounding box center [27, 258] width 54 height 31
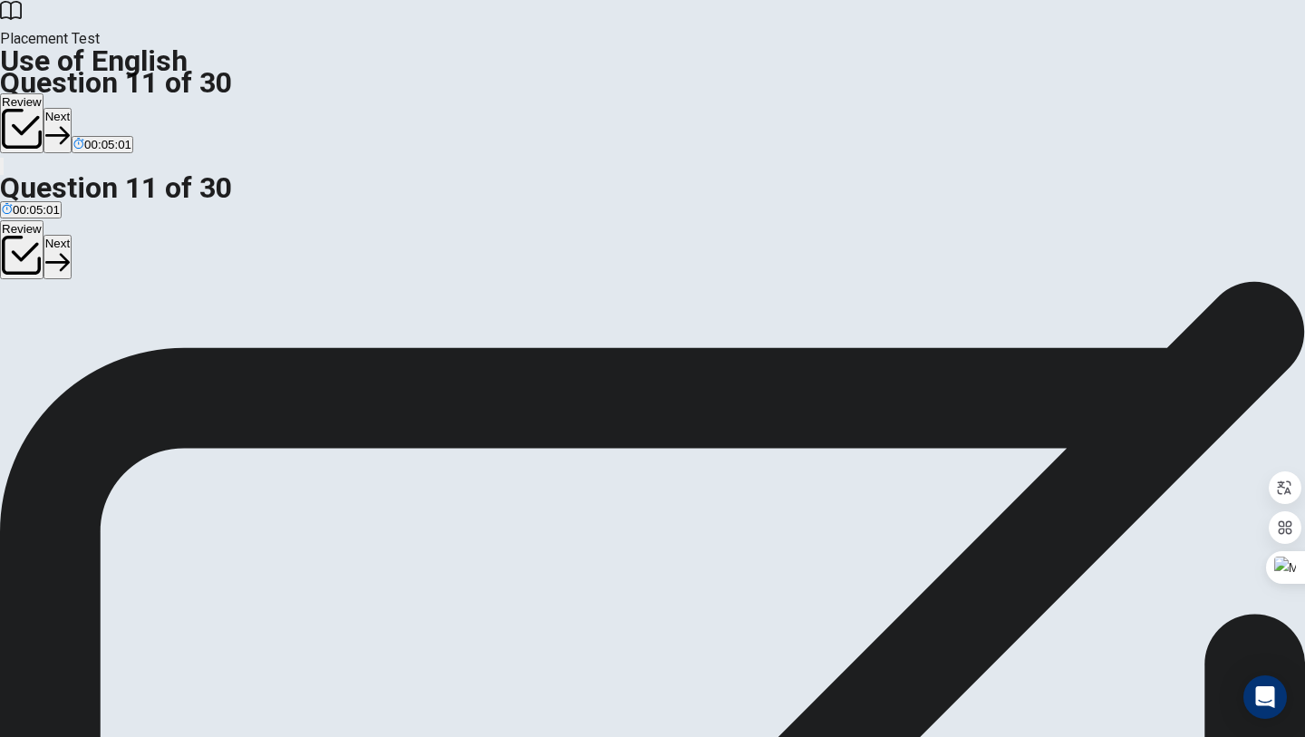
click at [72, 108] on button "Next" at bounding box center [57, 130] width 28 height 44
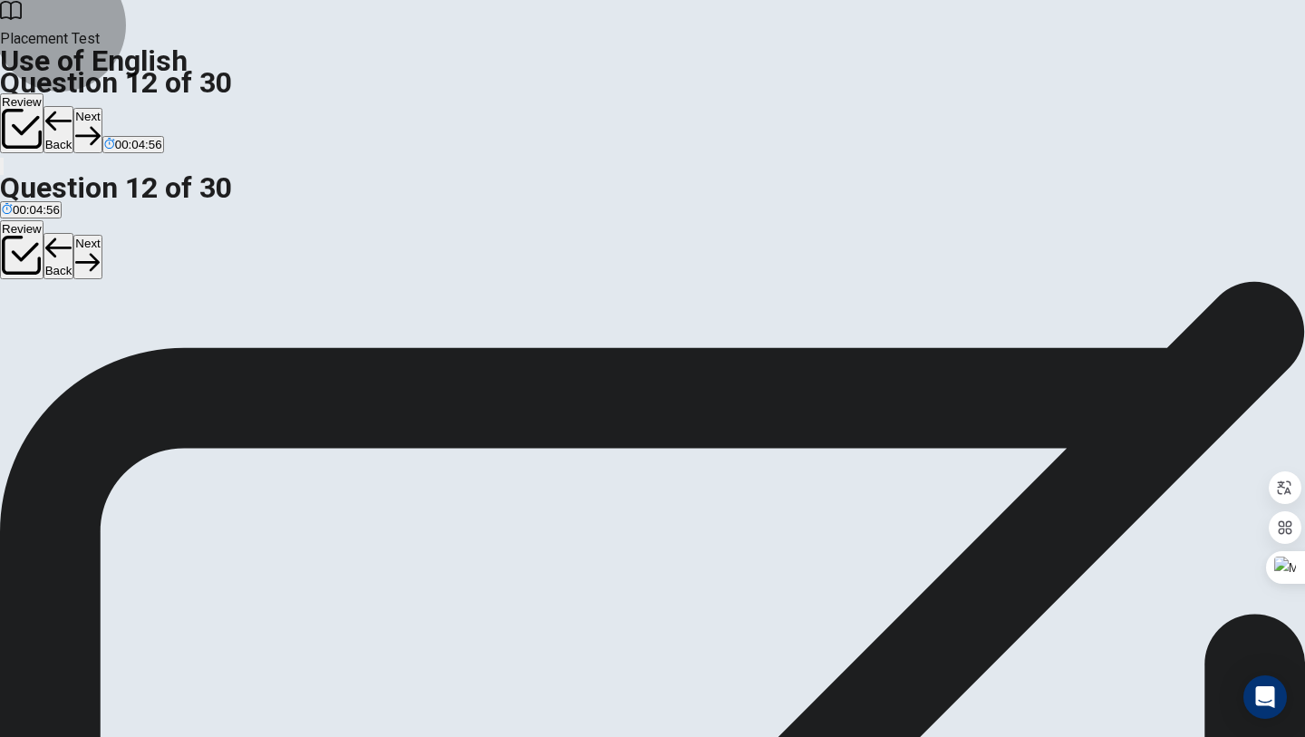
click at [164, 136] on button "00:04:56" at bounding box center [133, 144] width 62 height 17
click at [104, 149] on icon "button" at bounding box center [104, 149] width 0 height 0
click at [162, 138] on span "00:04:54" at bounding box center [138, 145] width 47 height 14
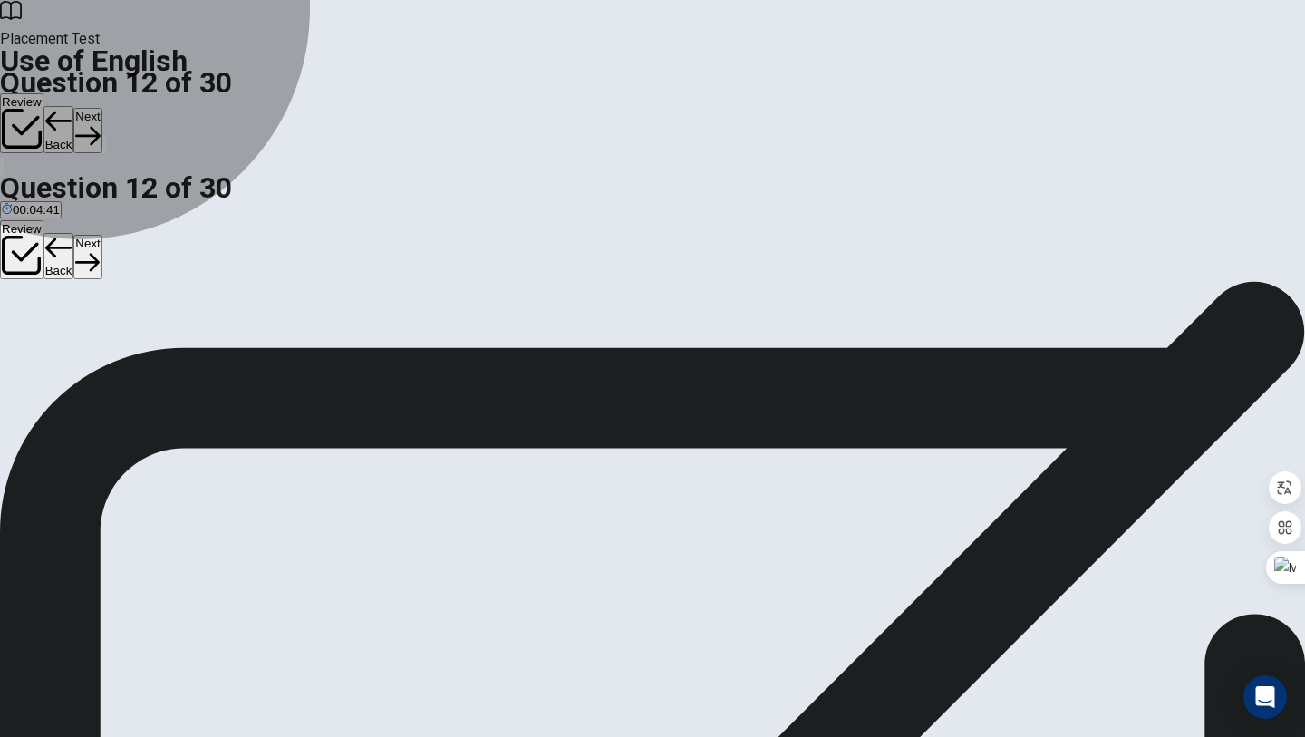
click at [59, 258] on button "B went" at bounding box center [44, 258] width 29 height 31
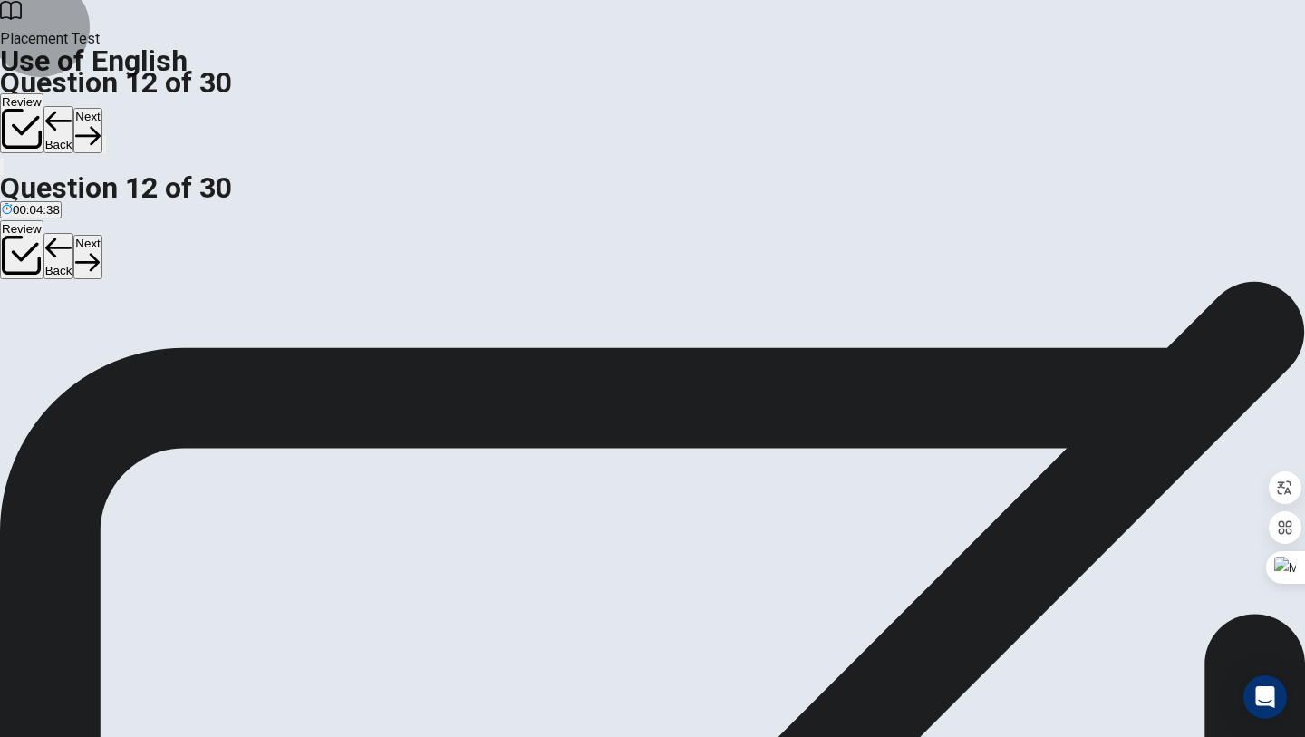
click at [101, 108] on button "Next" at bounding box center [87, 130] width 28 height 44
click at [105, 256] on button "B study" at bounding box center [88, 258] width 33 height 31
click at [106, 136] on button "button" at bounding box center [104, 144] width 4 height 17
click at [164, 136] on button "00:04:08" at bounding box center [133, 144] width 62 height 17
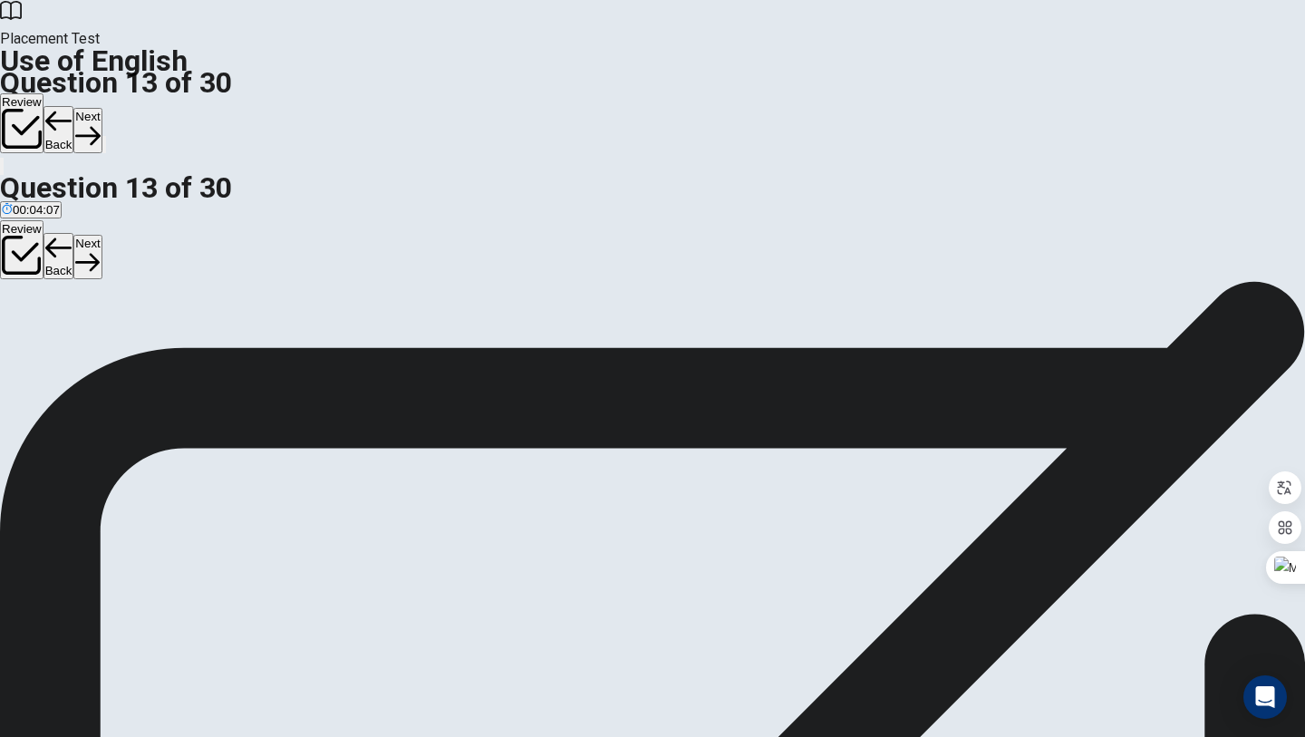
click at [675, 202] on div "Question 13 Right now, they ___ for their exams. A have studied B study C will …" at bounding box center [652, 240] width 1305 height 76
click at [72, 246] on button "A have studied" at bounding box center [36, 261] width 72 height 31
click at [105, 263] on button "B study" at bounding box center [88, 261] width 33 height 31
click at [157, 276] on button "C will study" at bounding box center [130, 261] width 53 height 31
click at [227, 276] on button "D are studying" at bounding box center [193, 261] width 70 height 31
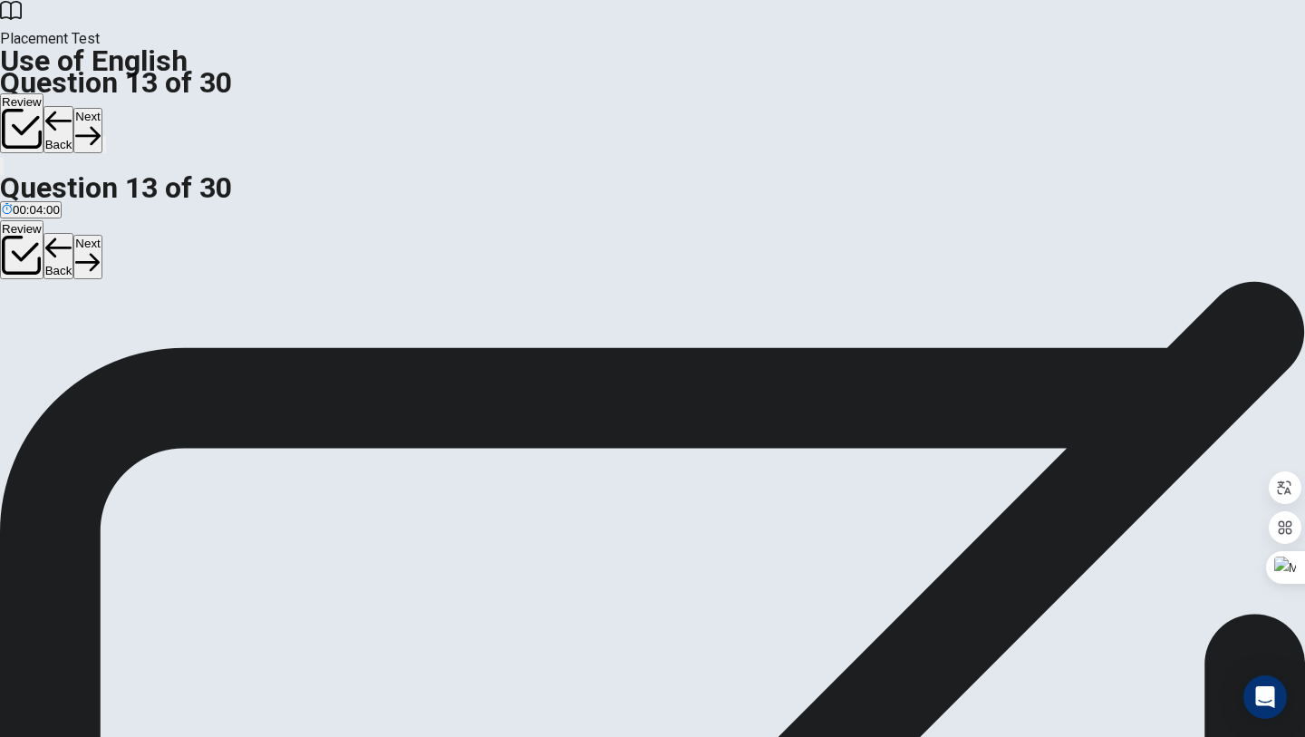
click at [633, 246] on div "A have studied B study C will study D are studying" at bounding box center [652, 262] width 1305 height 33
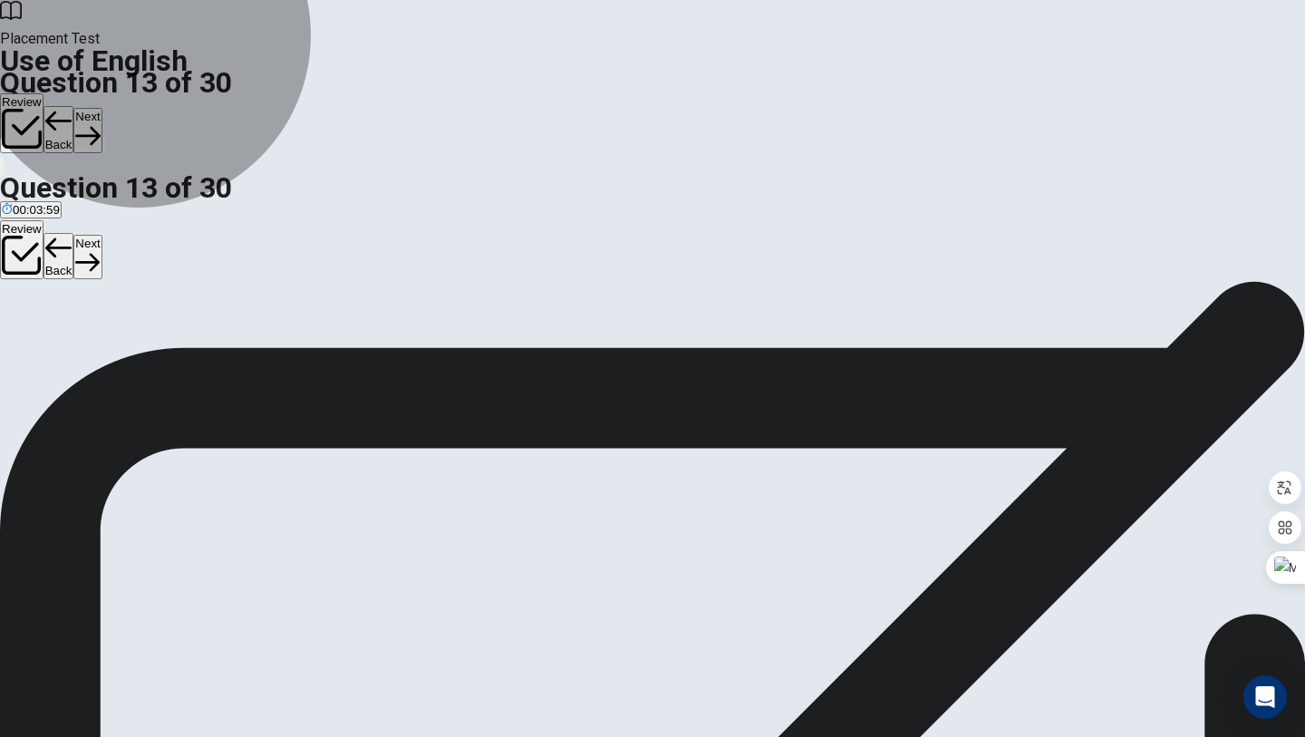
click at [72, 246] on button "A have studied" at bounding box center [36, 261] width 72 height 31
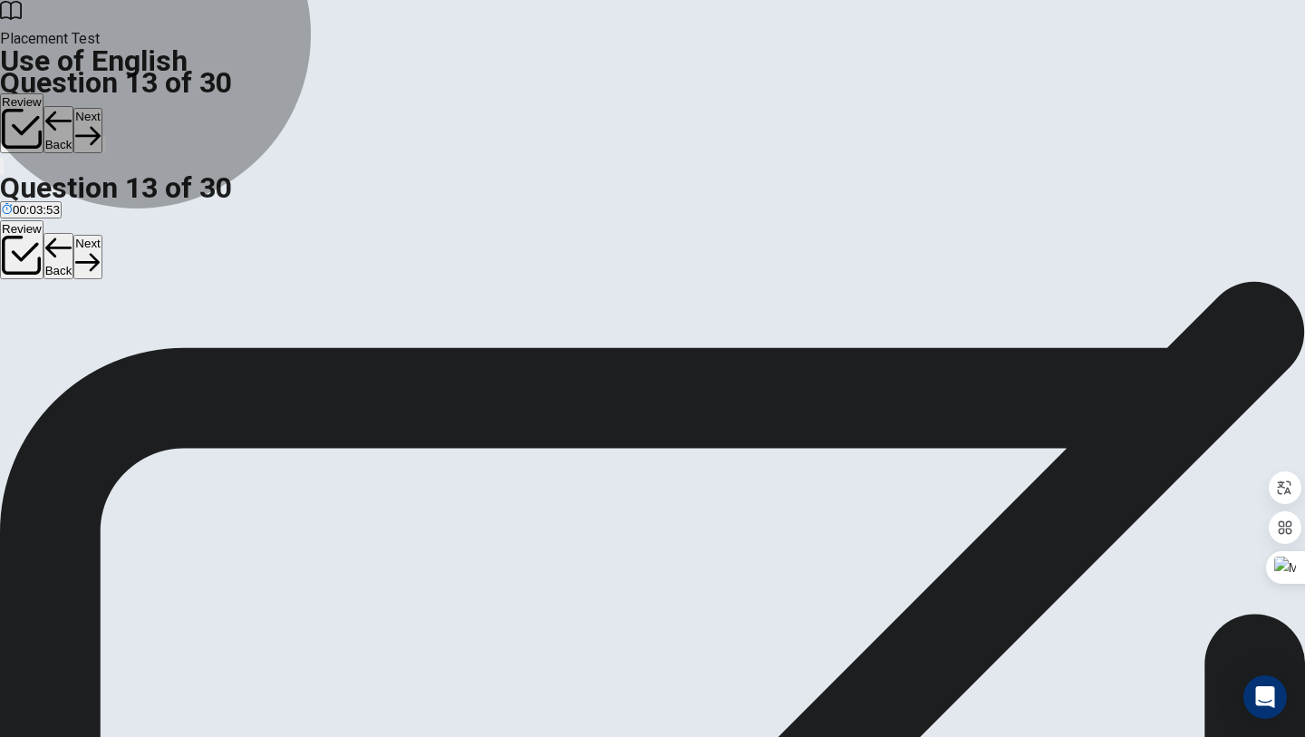
click at [72, 246] on button "A have studied" at bounding box center [36, 261] width 72 height 31
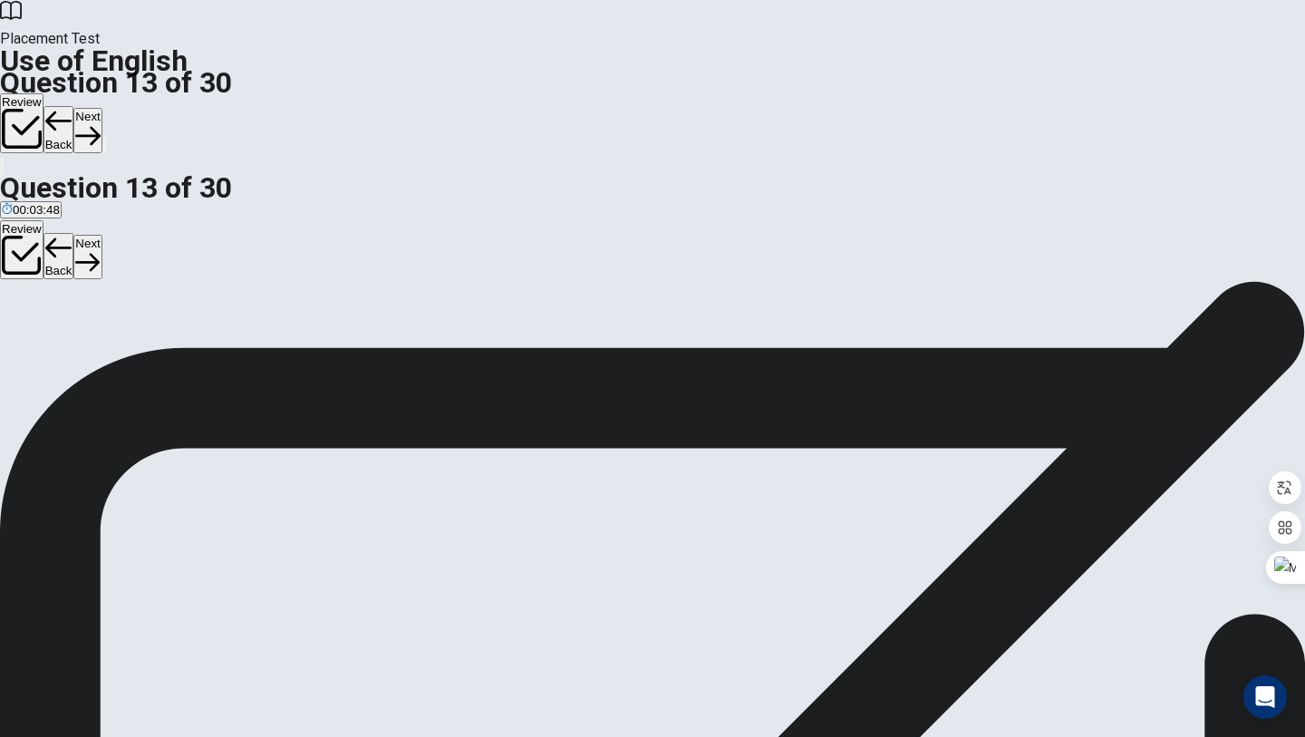
scroll to position [78, 0]
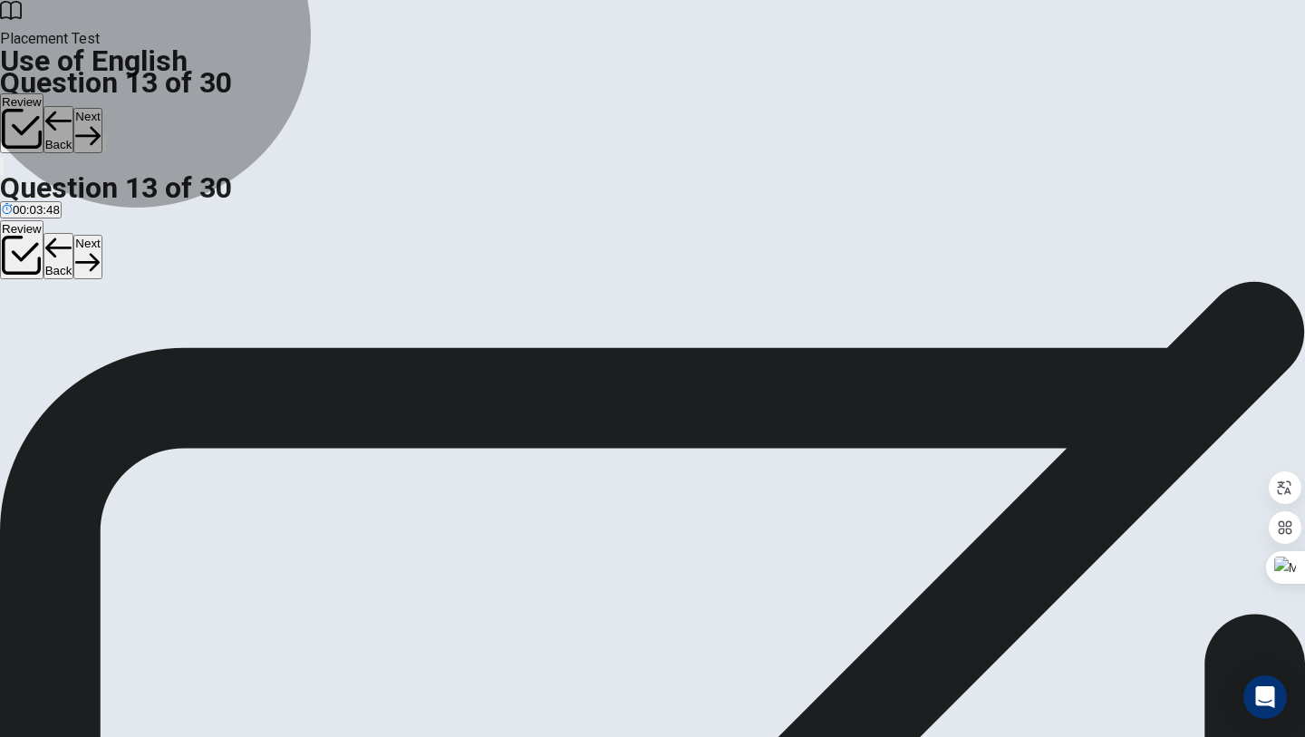
click at [72, 246] on button "A have studied" at bounding box center [36, 261] width 72 height 31
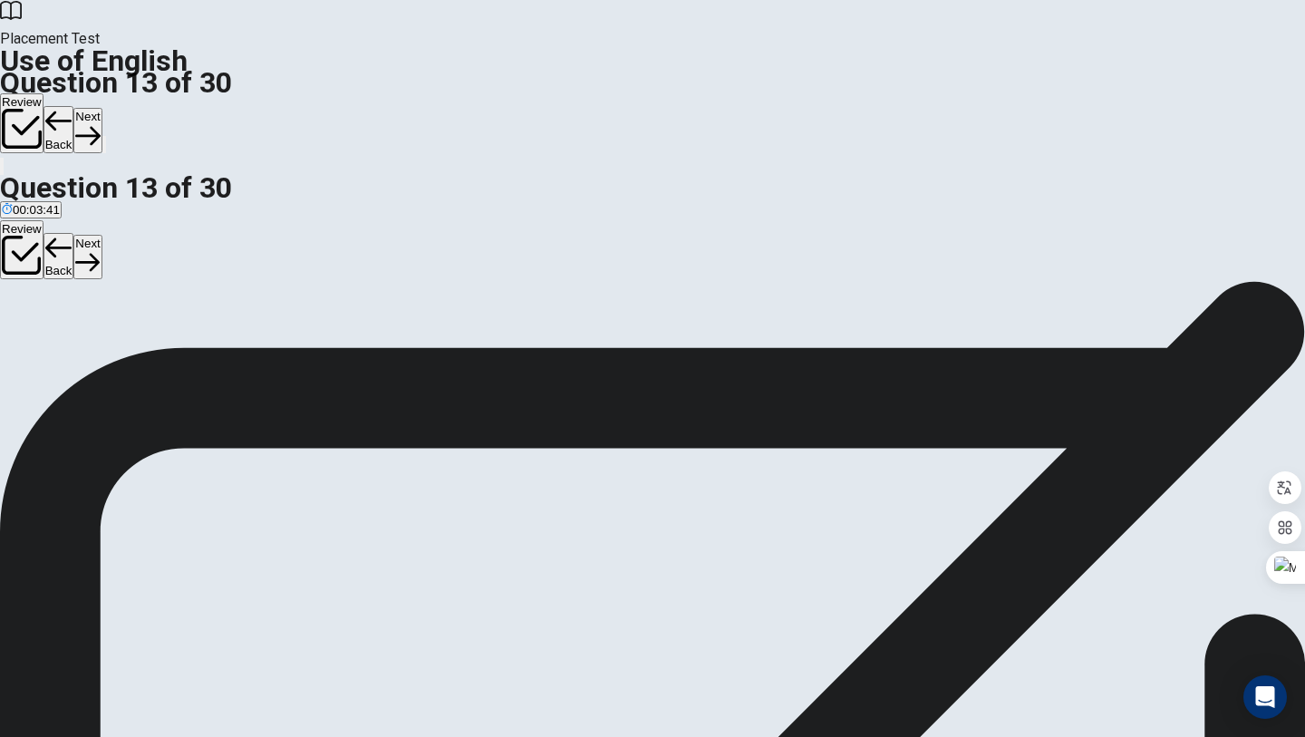
click at [72, 246] on button "A have studied" at bounding box center [36, 261] width 72 height 31
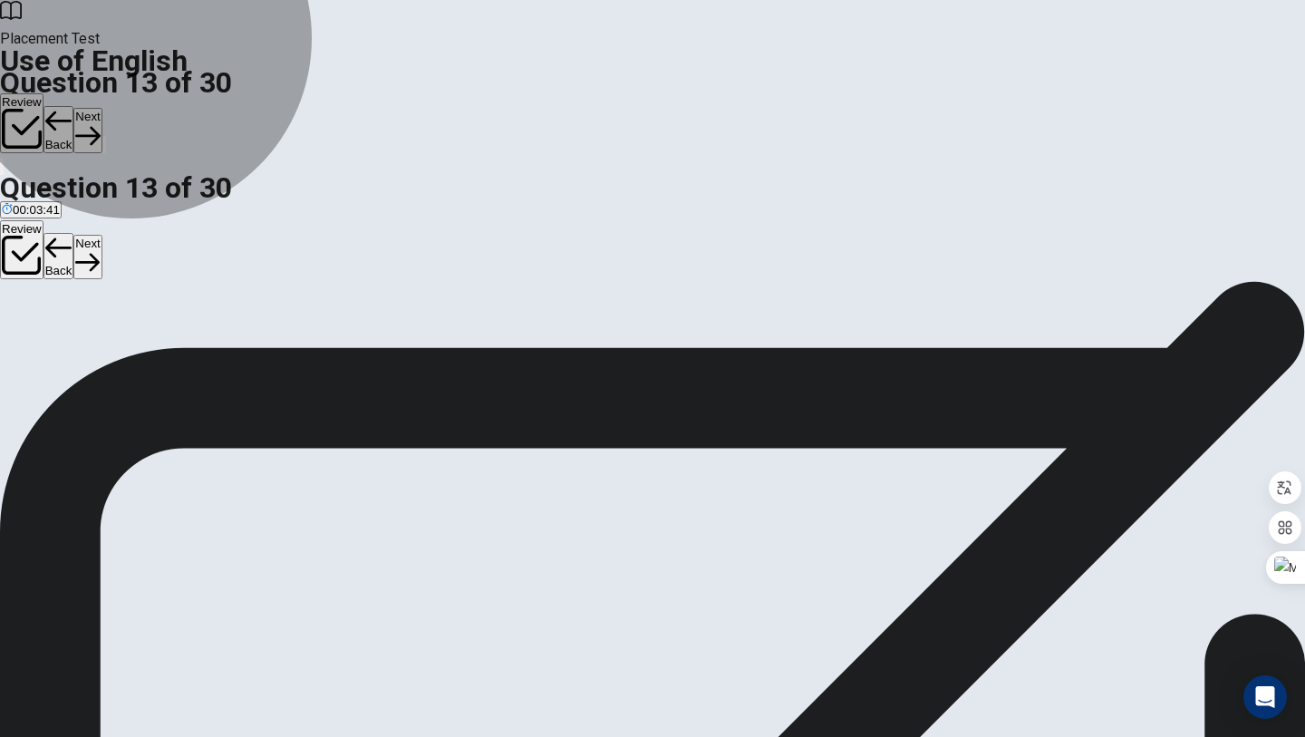
click at [72, 246] on button "A have studied" at bounding box center [36, 261] width 72 height 31
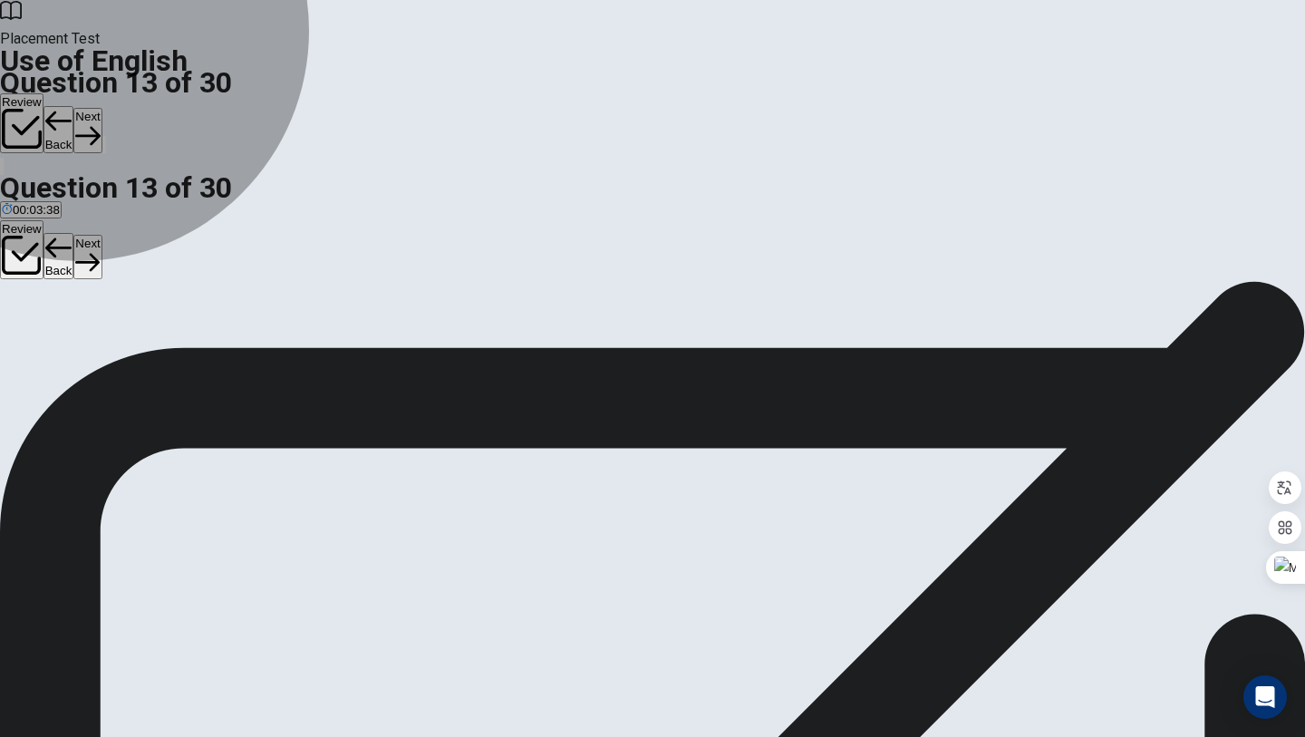
click at [71, 262] on span "have studied" at bounding box center [36, 269] width 69 height 14
click at [105, 276] on button "B study" at bounding box center [88, 261] width 33 height 31
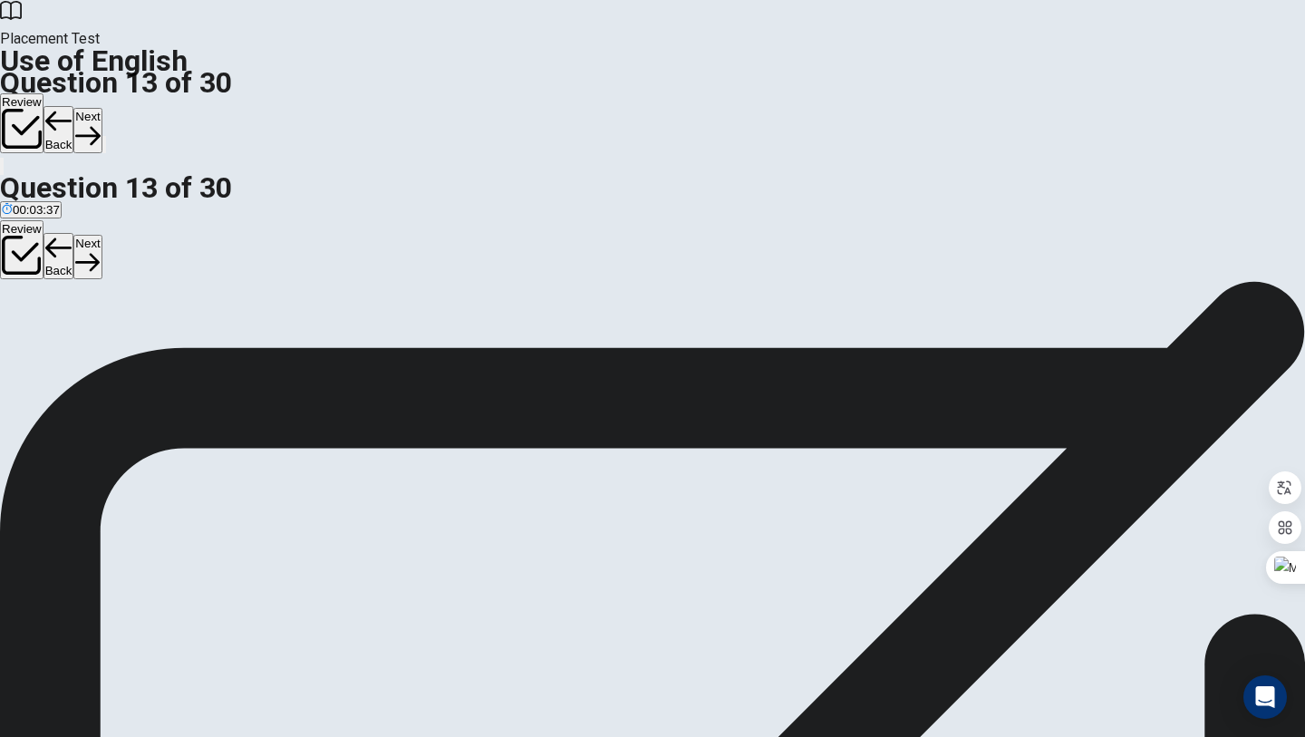
click at [105, 276] on button "B study" at bounding box center [88, 261] width 33 height 31
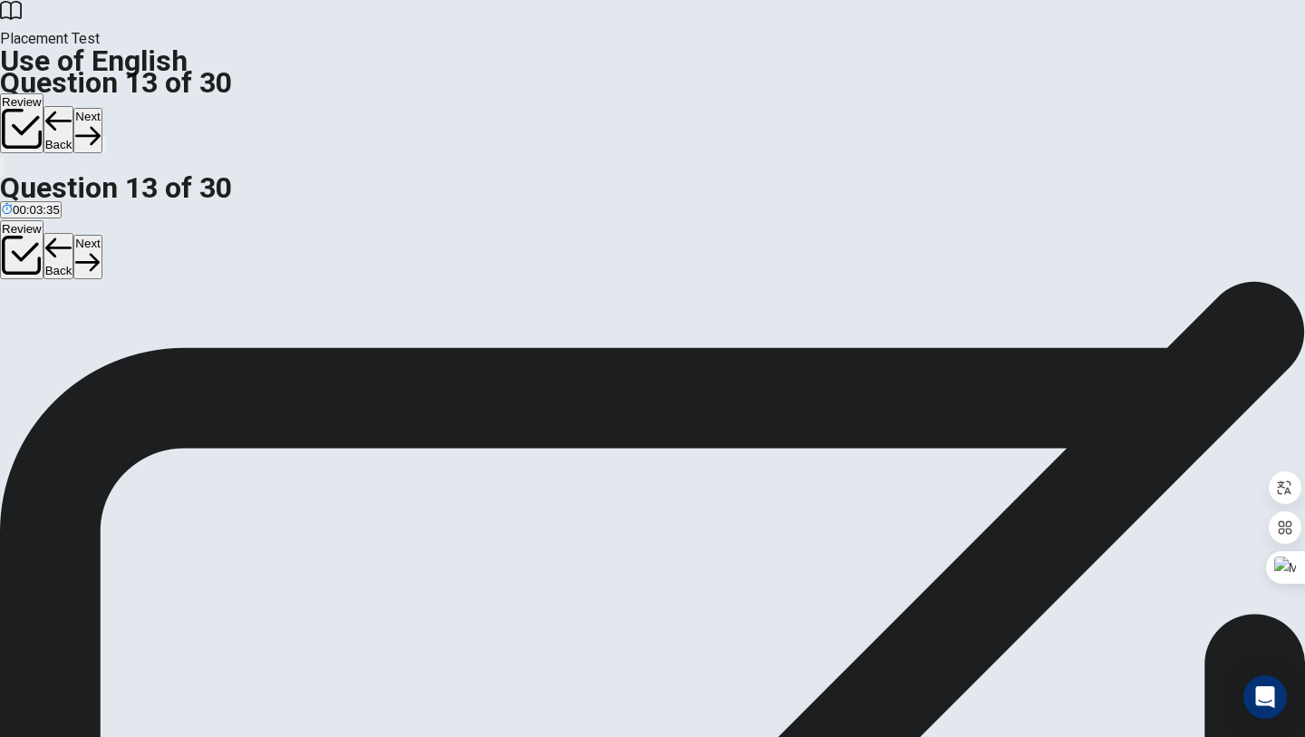
click at [105, 276] on button "B study" at bounding box center [88, 261] width 33 height 31
click at [573, 279] on div "A have studied B study C will study D are studying" at bounding box center [652, 262] width 1305 height 33
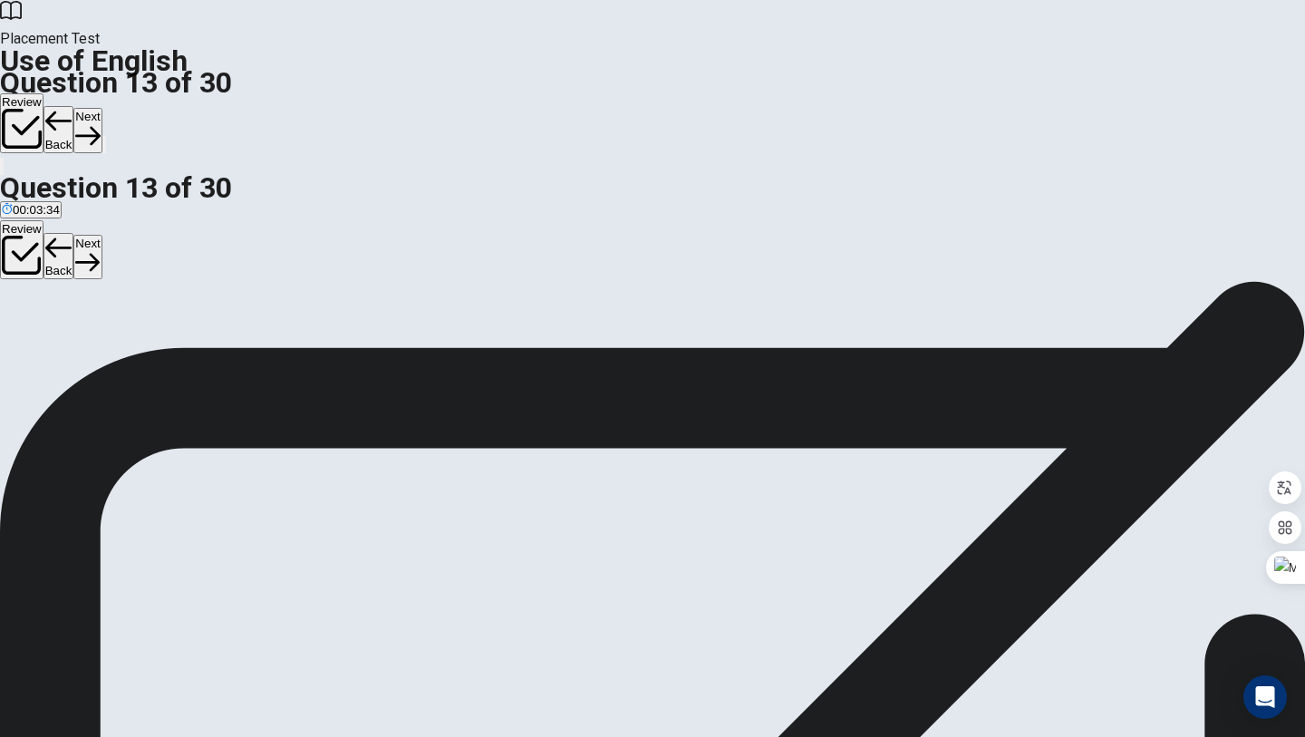
click at [573, 279] on div "A have studied B study C will study D are studying" at bounding box center [652, 262] width 1305 height 33
click at [155, 275] on span "will study" at bounding box center [130, 269] width 49 height 14
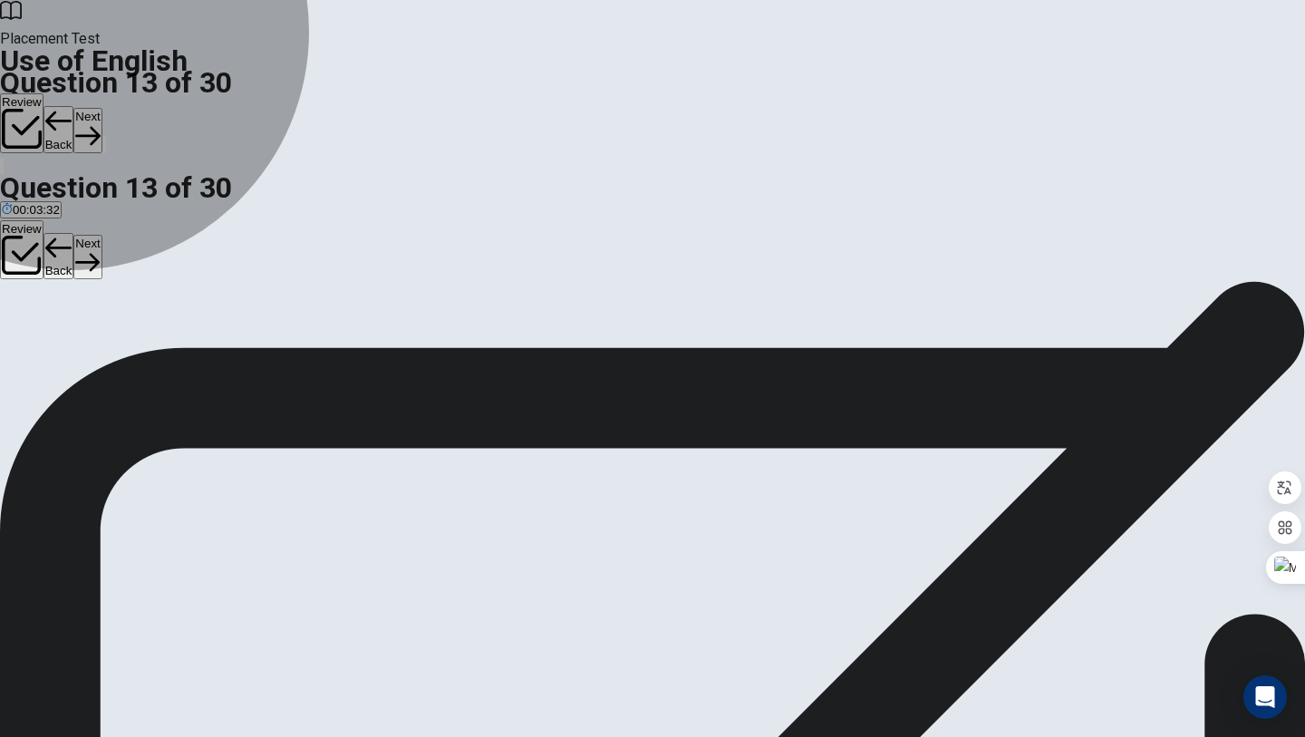
click at [155, 275] on span "will study" at bounding box center [130, 269] width 49 height 14
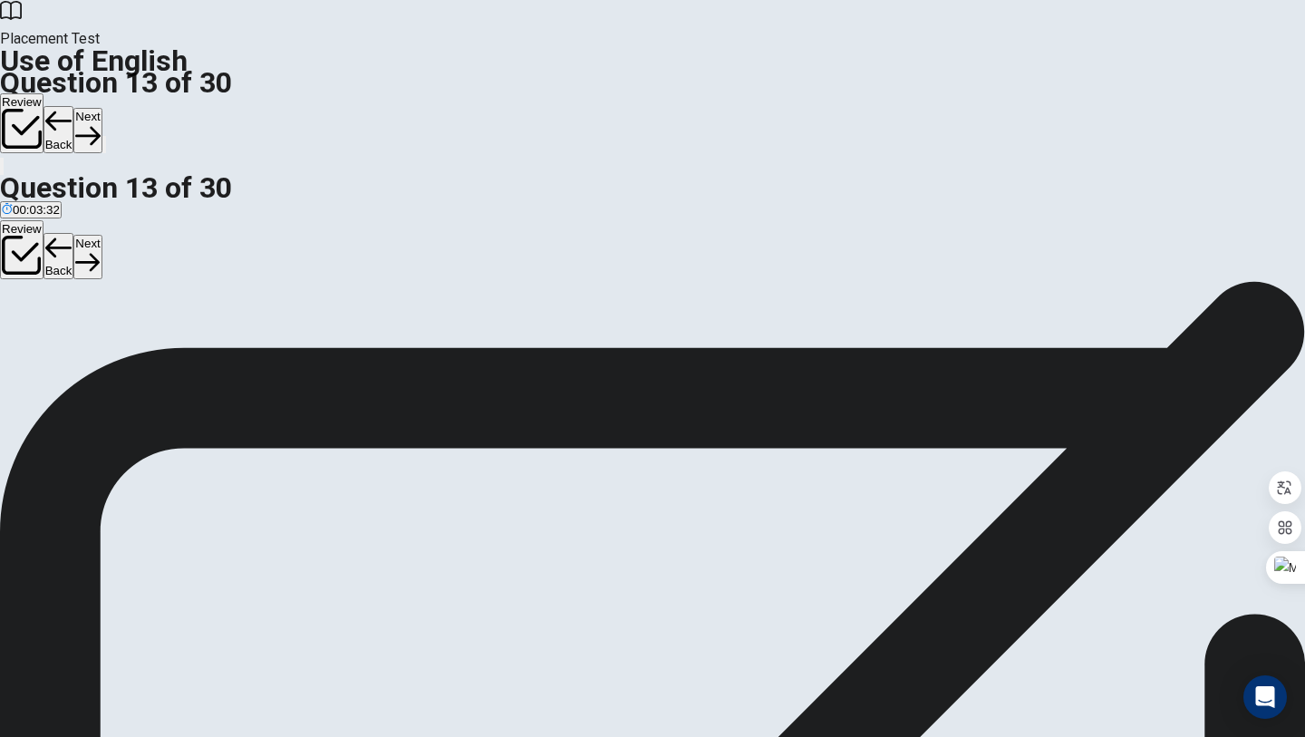
click at [155, 275] on span "will study" at bounding box center [130, 269] width 49 height 14
click at [1220, 279] on div "Question 13 Right now, they ___ for their exams. A have studied B study C will …" at bounding box center [652, 241] width 1305 height 76
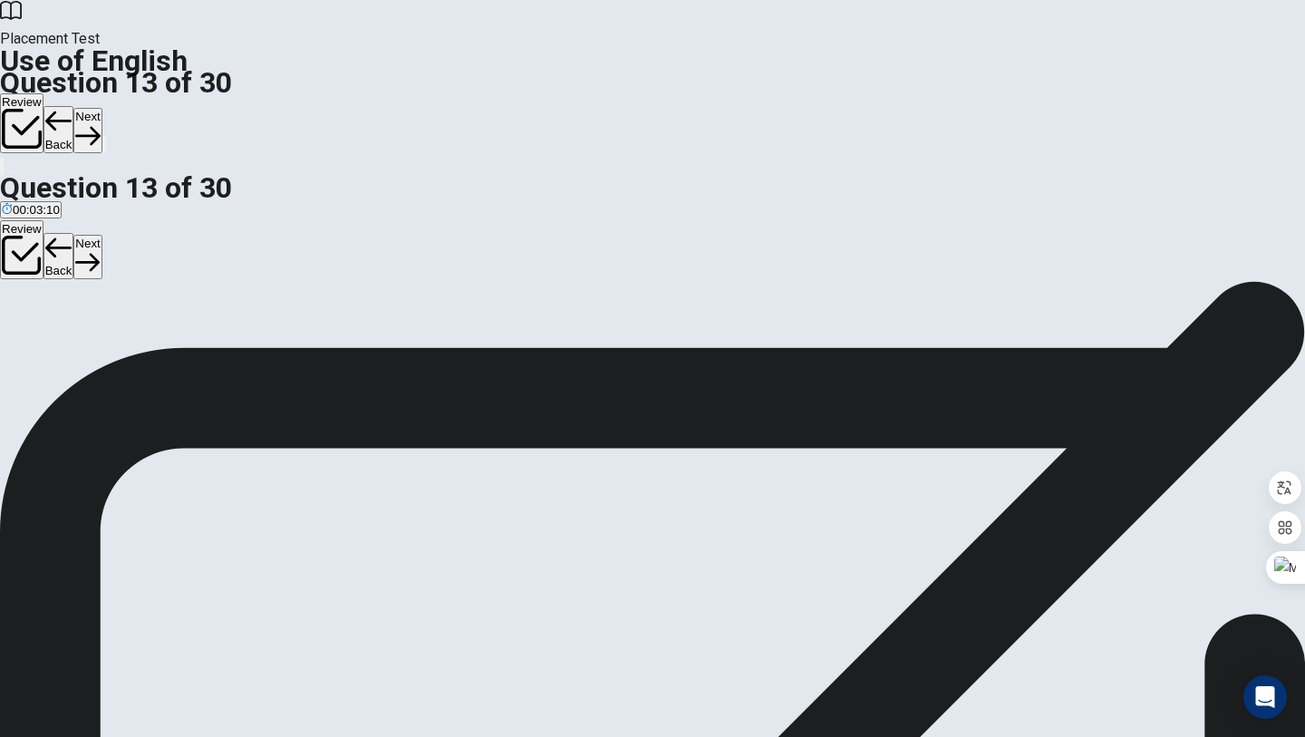
click at [671, 337] on div "© Copyright 2025" at bounding box center [652, 308] width 1305 height 58
drag, startPoint x: 671, startPoint y: 736, endPoint x: 1262, endPoint y: 529, distance: 626.8
click at [1263, 281] on div "Question 13 Right now, they ___ for their exams. A have studied B study C will …" at bounding box center [652, 281] width 1305 height 0
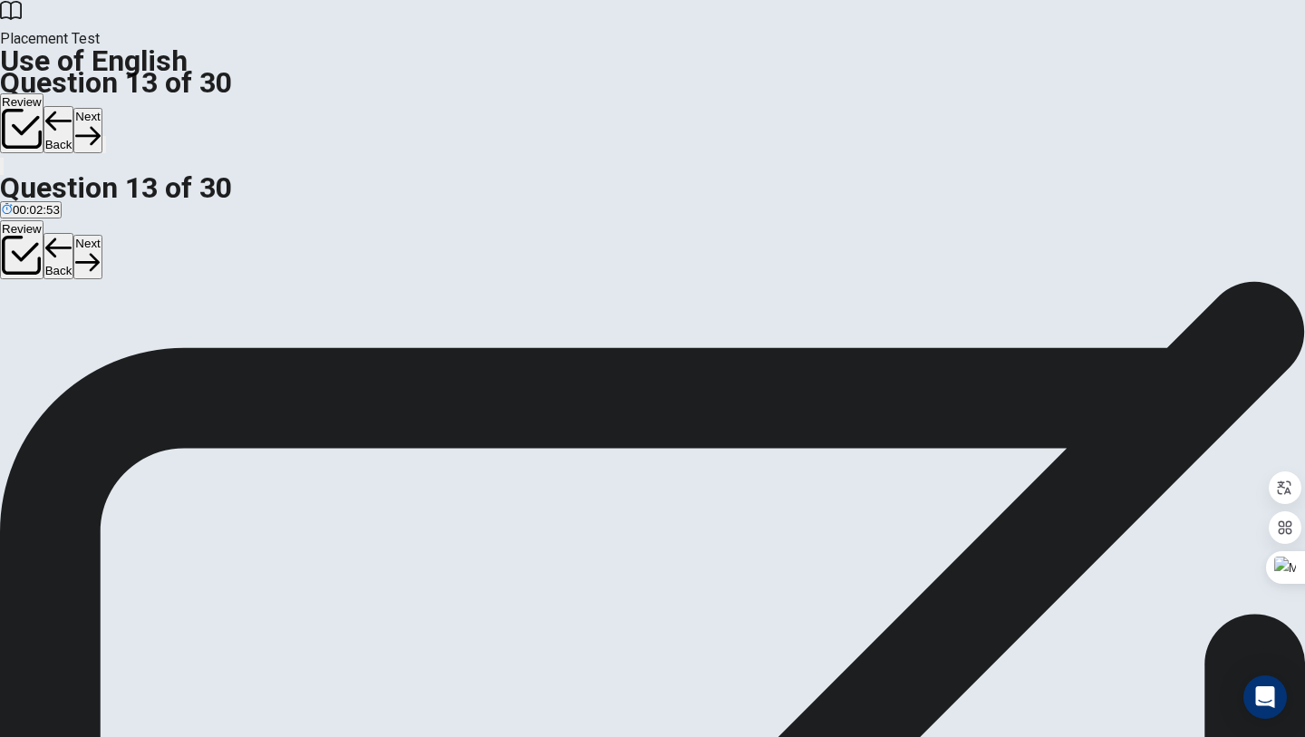
click at [227, 277] on button "D are studying" at bounding box center [193, 261] width 70 height 31
click at [101, 108] on button "Next" at bounding box center [87, 130] width 28 height 44
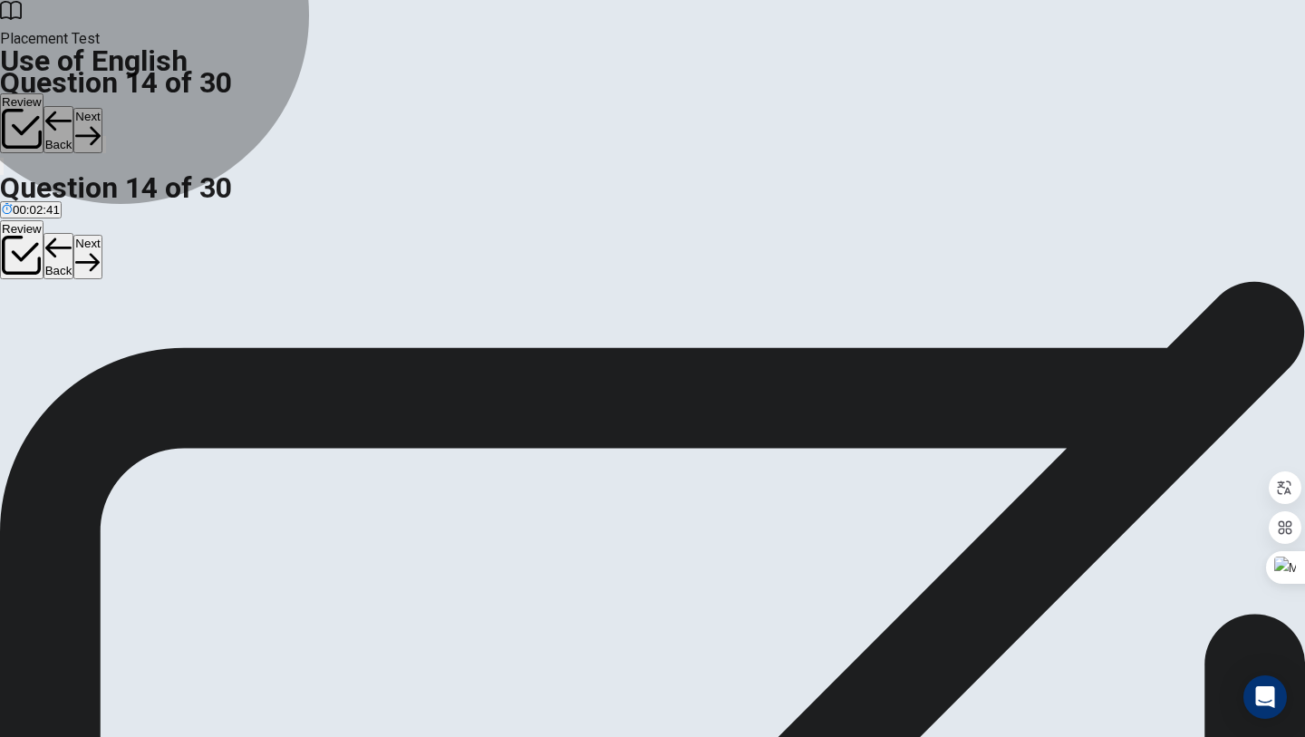
click at [25, 246] on button "A was" at bounding box center [12, 261] width 25 height 31
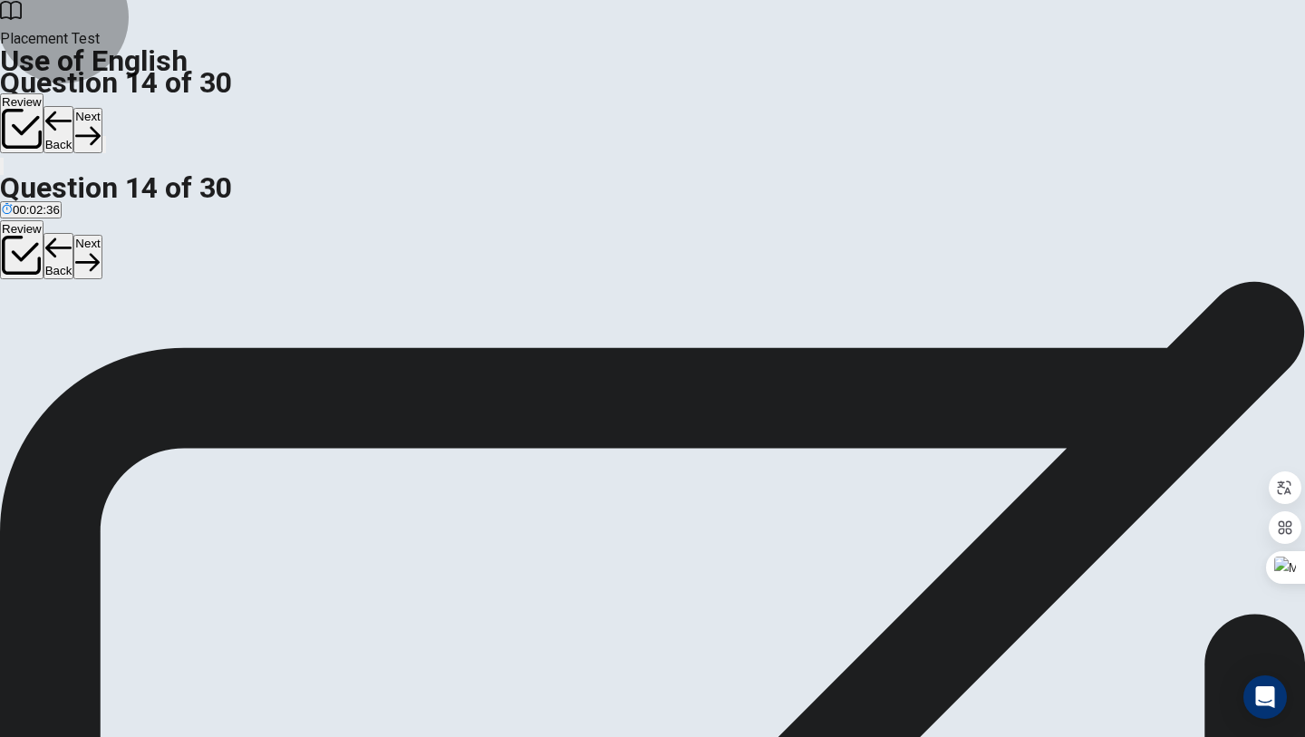
click at [100, 127] on icon "button" at bounding box center [87, 136] width 24 height 18
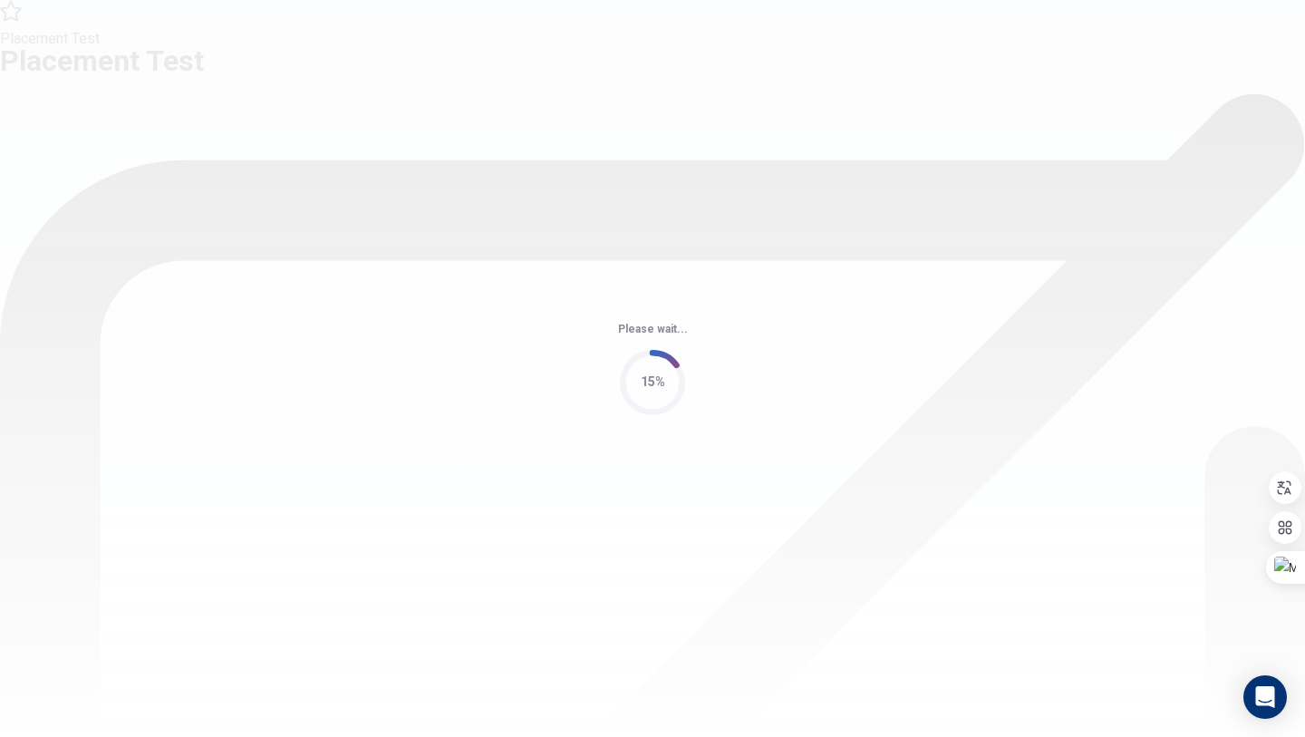
scroll to position [0, 0]
click at [799, 77] on div "Please wait... 15%" at bounding box center [652, 368] width 1305 height 737
click at [797, 77] on div "Please wait... 20%" at bounding box center [652, 368] width 1305 height 737
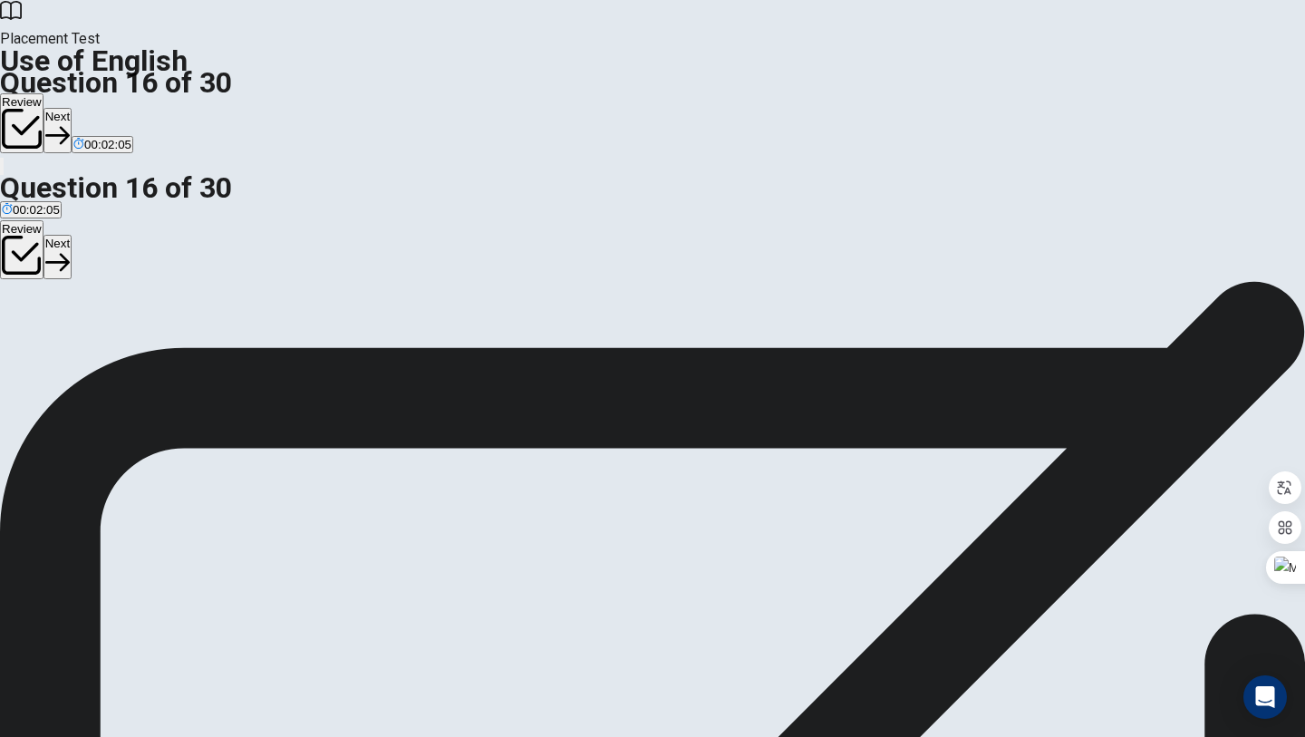
drag, startPoint x: 494, startPoint y: 237, endPoint x: 576, endPoint y: 237, distance: 82.5
click at [578, 281] on div "Question 16 The opposite of “begin” is ____. A finish B open C start D fast" at bounding box center [652, 319] width 1305 height 76
drag, startPoint x: 576, startPoint y: 237, endPoint x: 613, endPoint y: 229, distance: 37.0
click at [204, 304] on span "The opposite of “begin” is ____." at bounding box center [102, 312] width 204 height 17
click at [90, 355] on button "C start" at bounding box center [76, 339] width 27 height 31
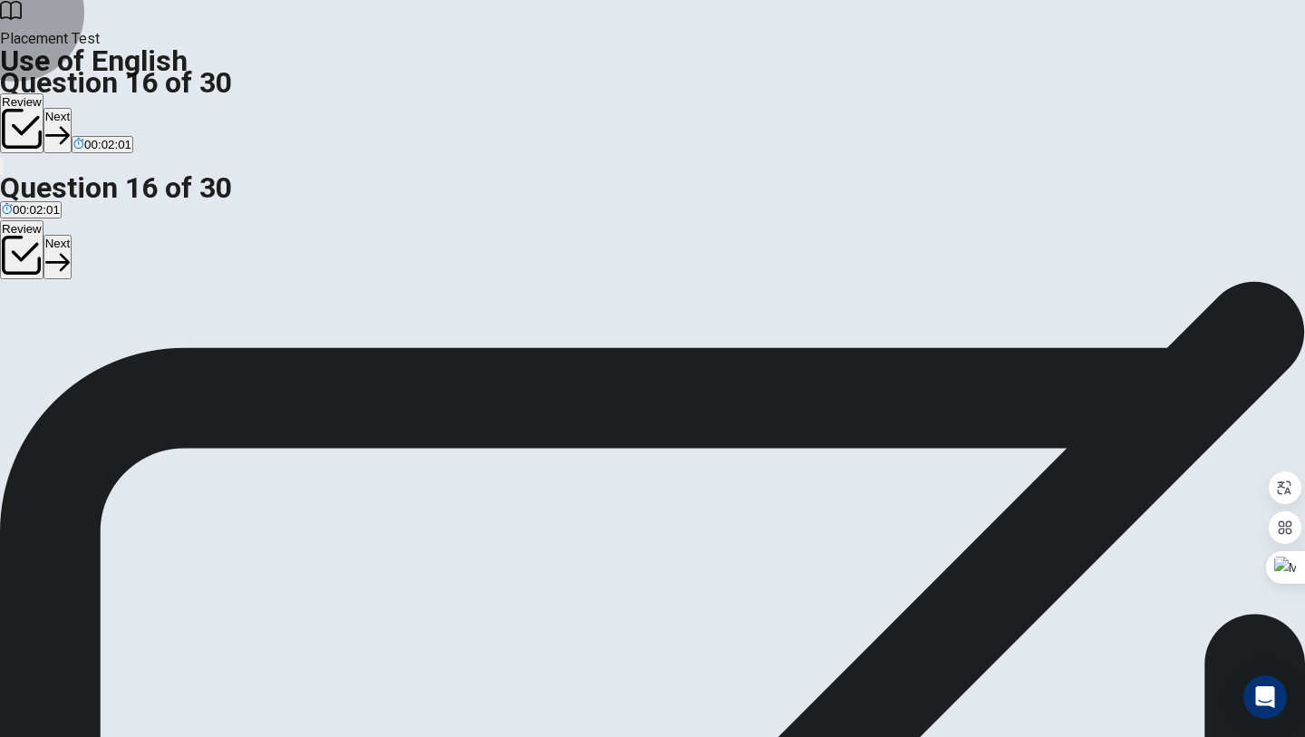
click at [72, 108] on button "Next" at bounding box center [57, 130] width 28 height 44
drag, startPoint x: 519, startPoint y: 232, endPoint x: 615, endPoint y: 232, distance: 96.1
click at [196, 304] on span "My brother loves playing ____." at bounding box center [98, 312] width 196 height 17
click at [83, 353] on span "basketball" at bounding box center [56, 347] width 54 height 14
click at [101, 108] on button "Next" at bounding box center [87, 130] width 28 height 44
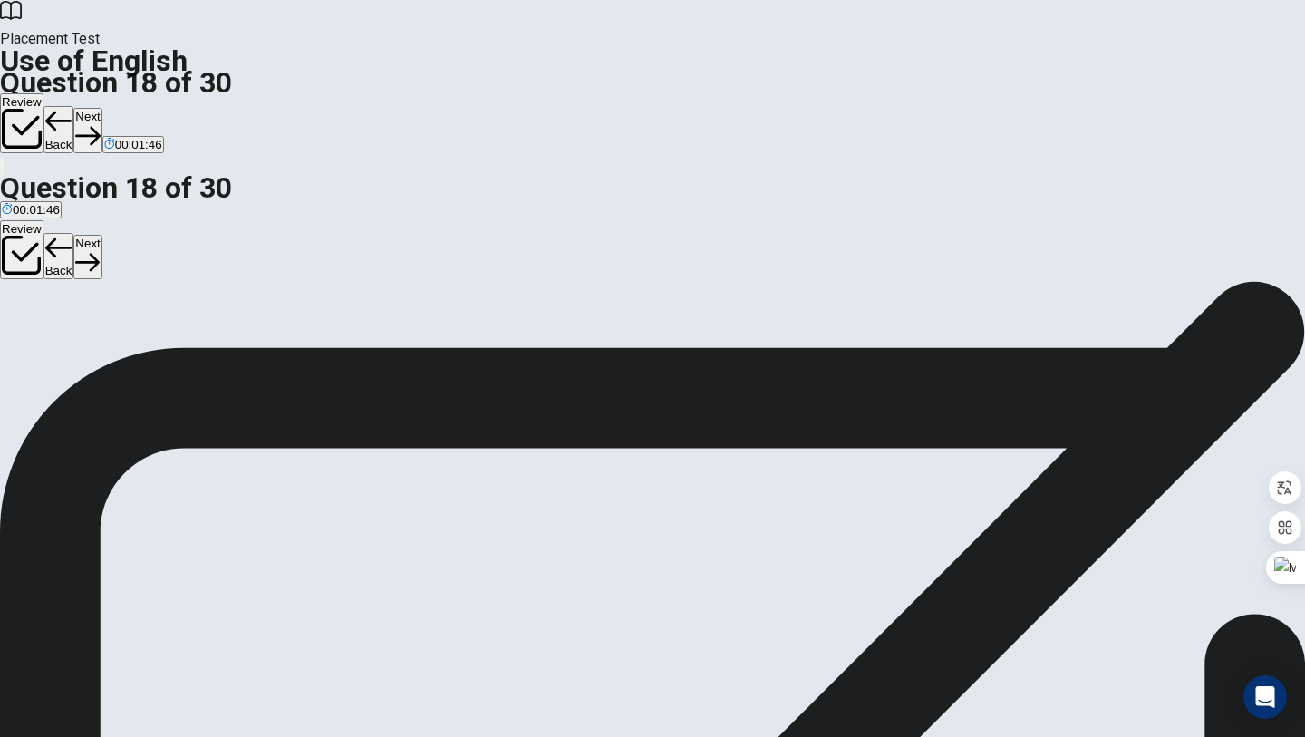
drag, startPoint x: 586, startPoint y: 235, endPoint x: 744, endPoint y: 243, distance: 157.9
click at [744, 281] on div "Question 18 I need to ____ this letter to my friend. A lift B call C build D se…" at bounding box center [652, 319] width 1305 height 76
click at [15, 324] on button "A lift" at bounding box center [7, 339] width 15 height 31
click at [607, 357] on div "Question 18 I need to ____ this letter to my friend. A lift B call C build D se…" at bounding box center [652, 319] width 1305 height 76
click at [97, 355] on button "D send" at bounding box center [82, 339] width 30 height 31
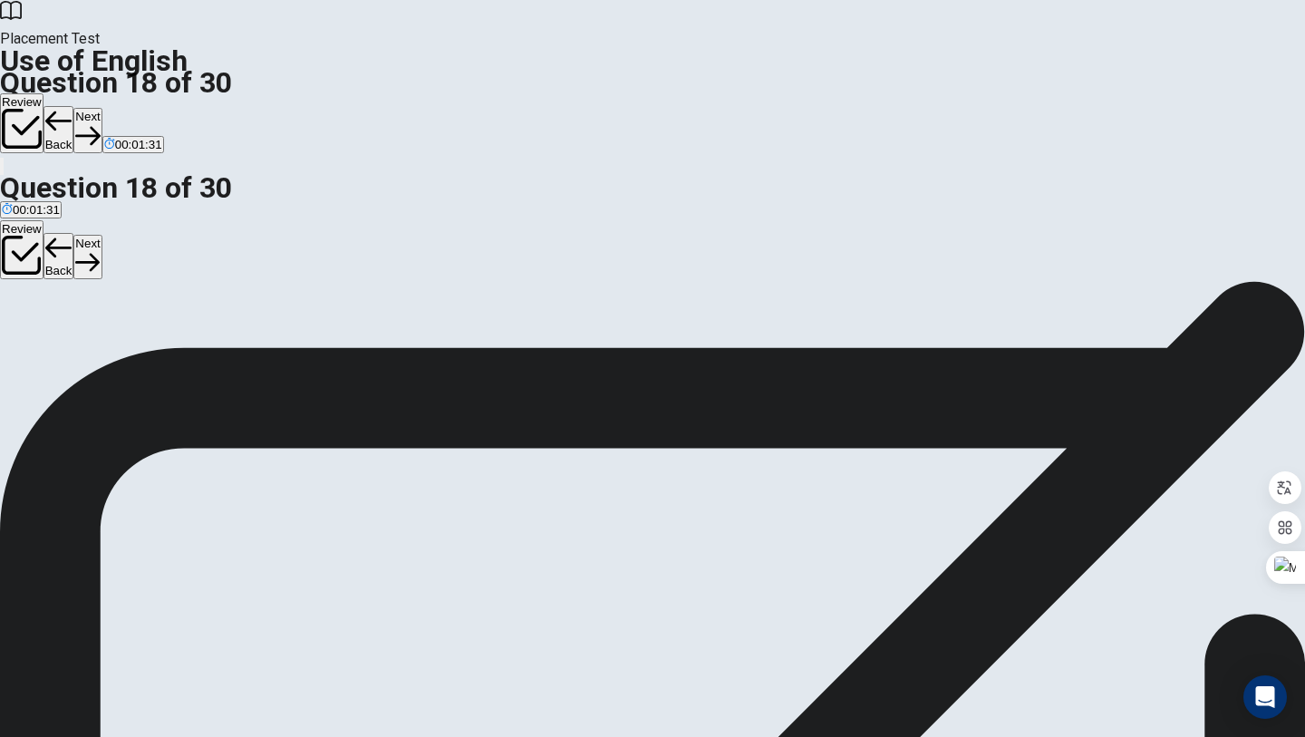
click at [101, 108] on button "Next" at bounding box center [87, 130] width 28 height 44
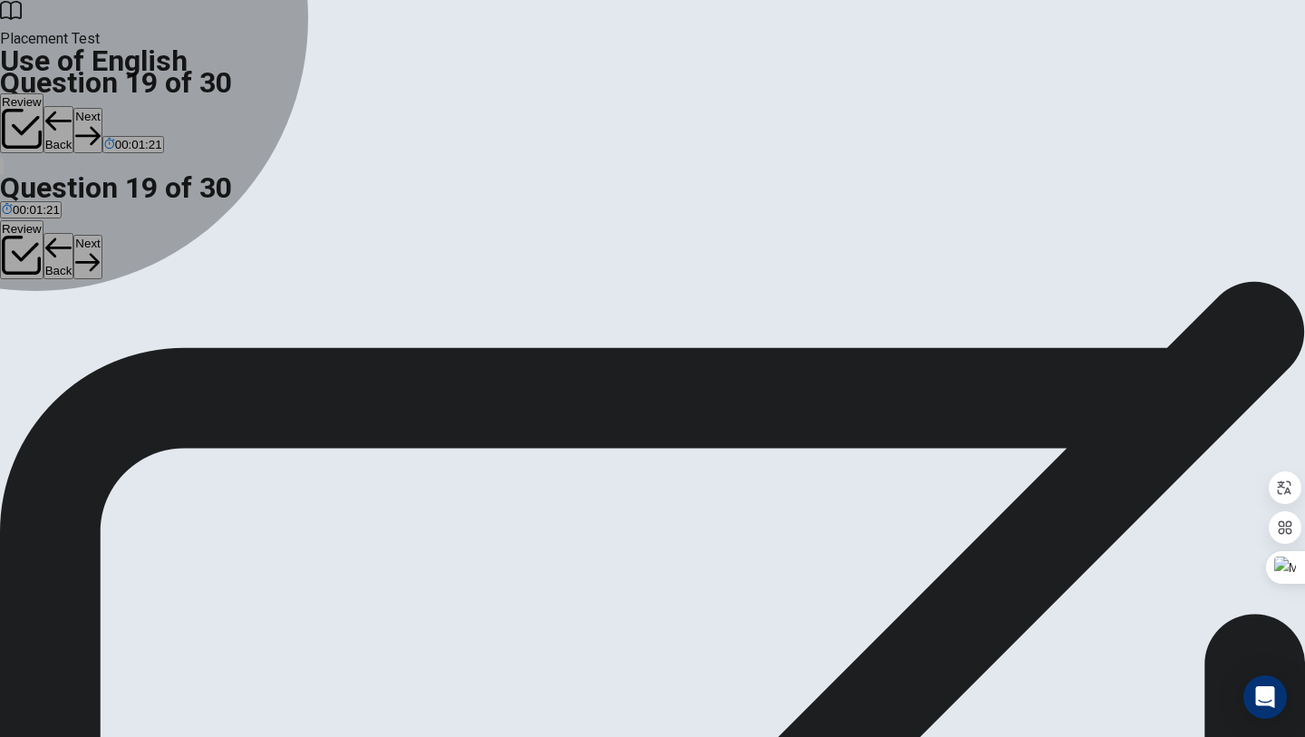
click at [130, 340] on div "D" at bounding box center [108, 333] width 43 height 14
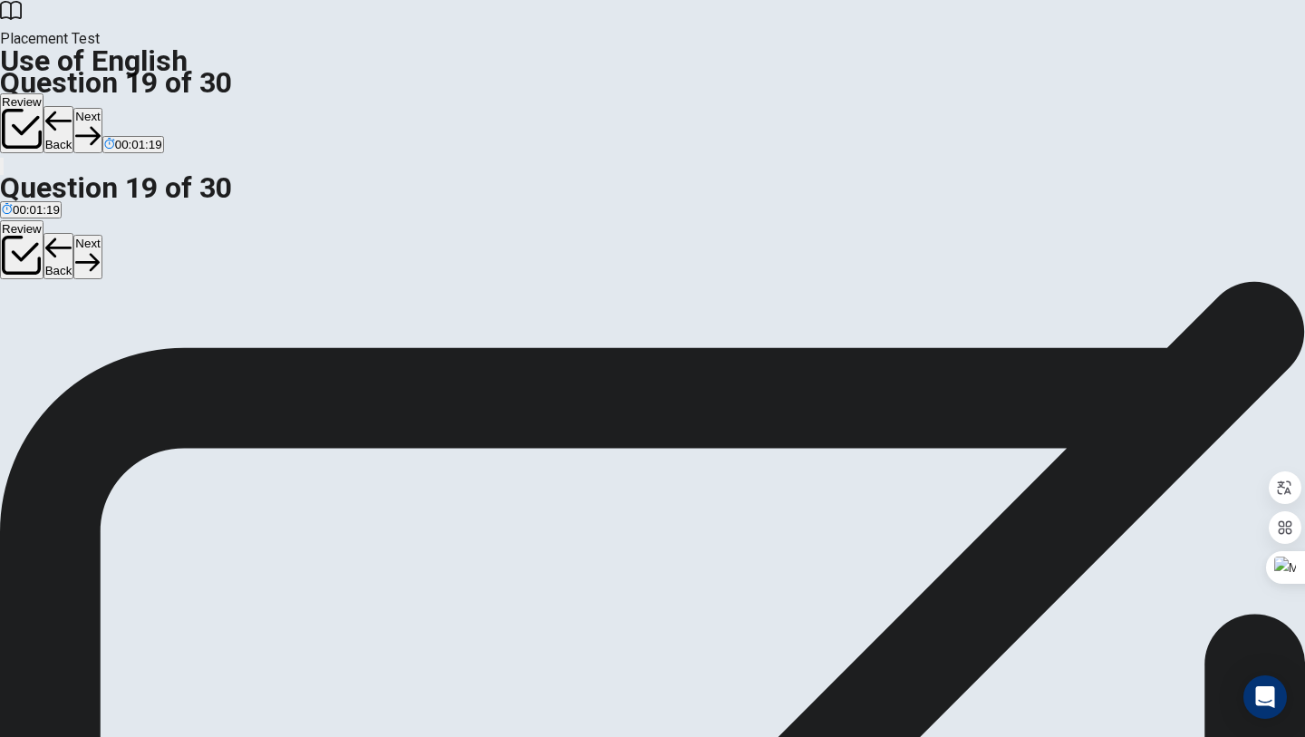
click at [101, 108] on button "Next" at bounding box center [87, 130] width 28 height 44
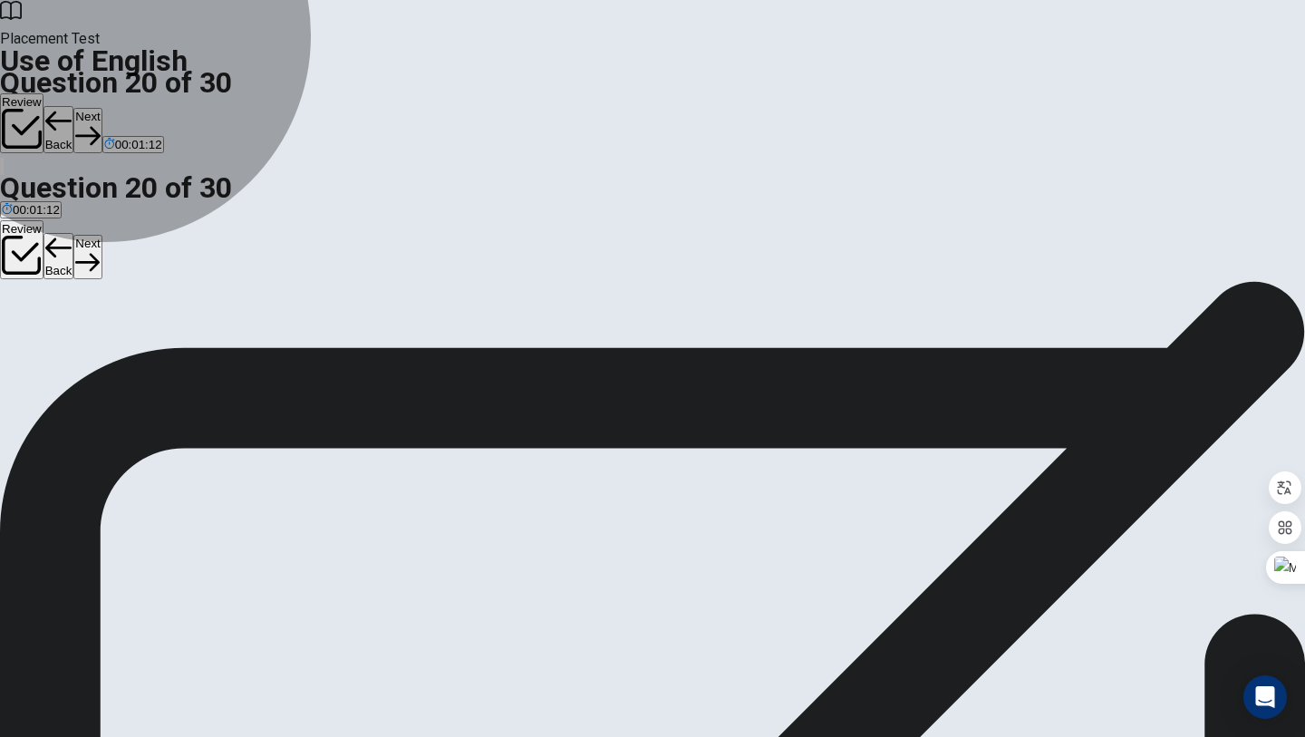
click at [53, 355] on button "B Did" at bounding box center [43, 339] width 22 height 31
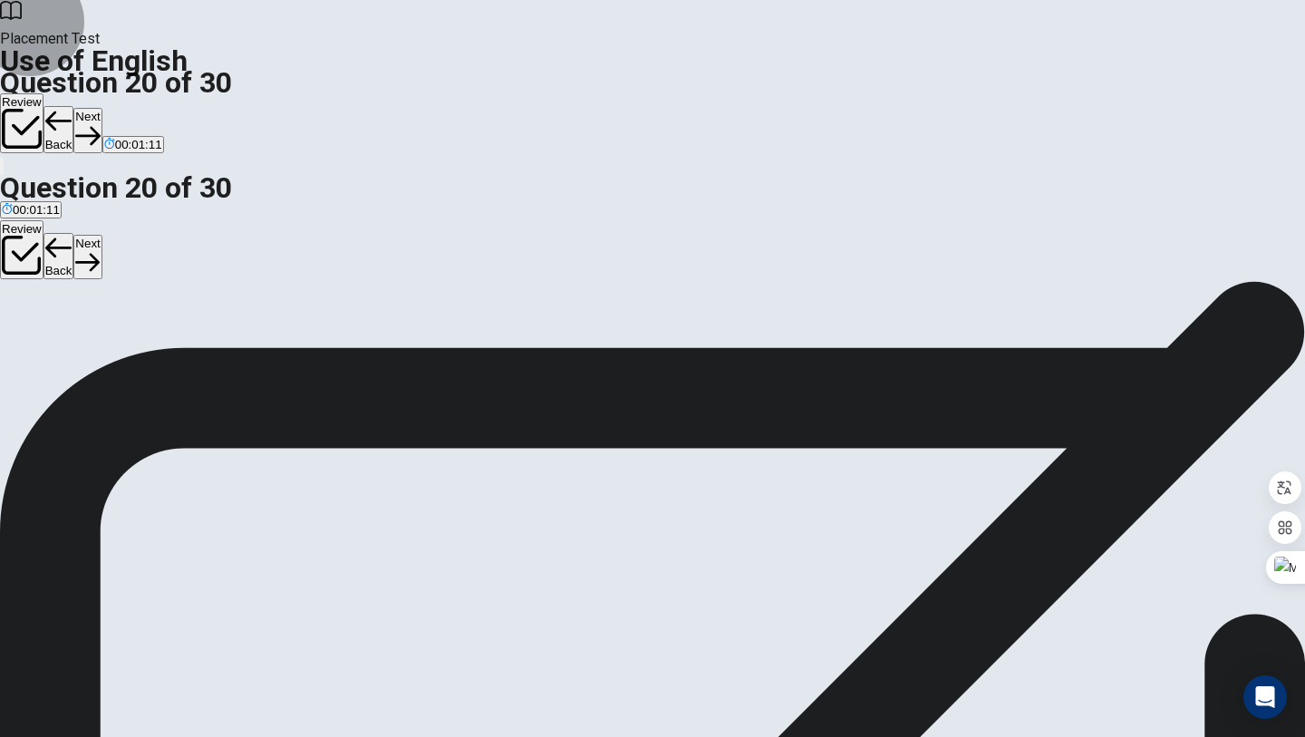
click at [101, 108] on button "Next" at bounding box center [87, 130] width 28 height 44
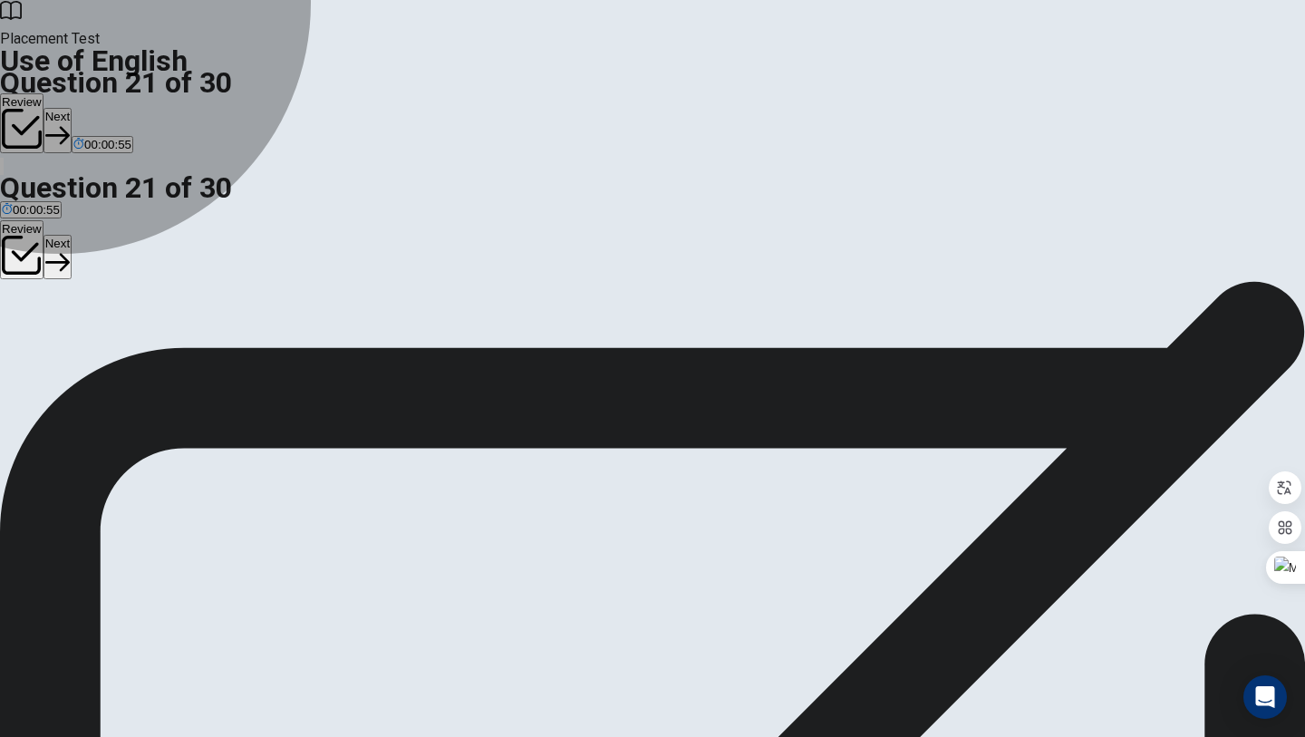
click at [52, 324] on button "A will finish" at bounding box center [26, 339] width 52 height 31
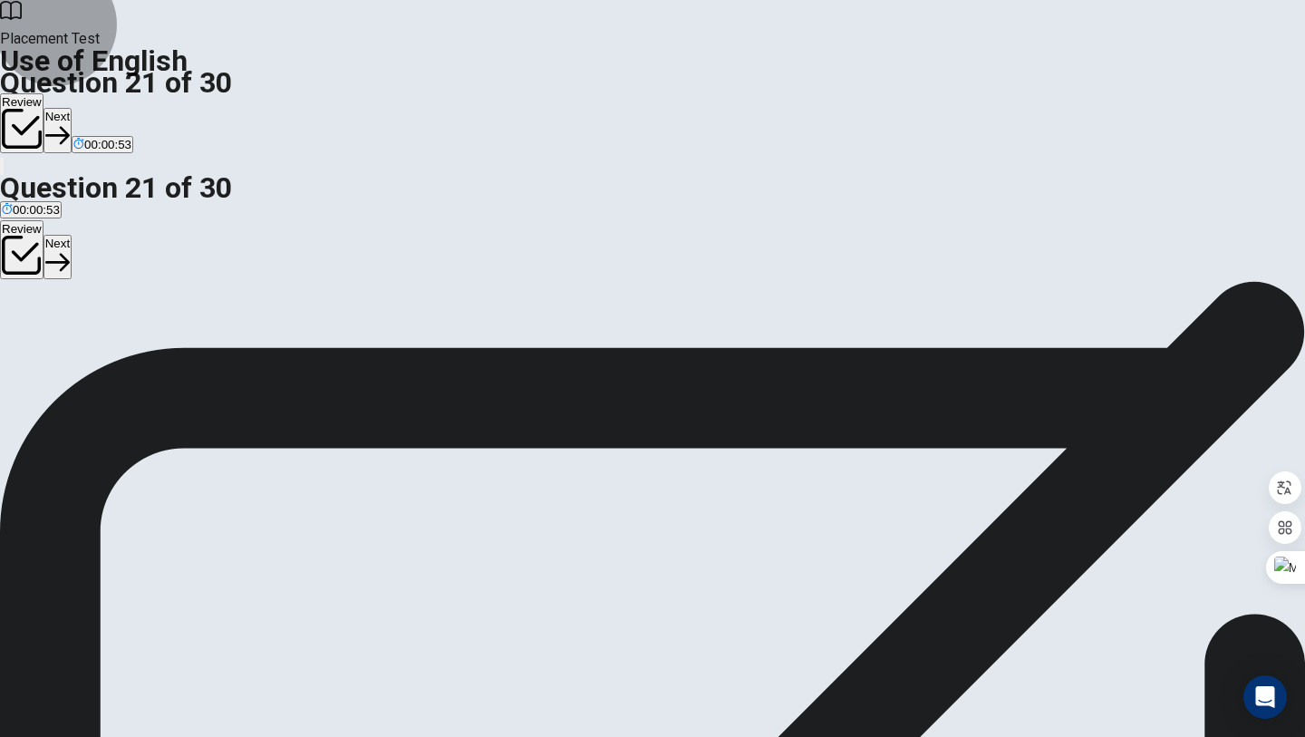
click at [72, 108] on button "Next" at bounding box center [57, 130] width 28 height 44
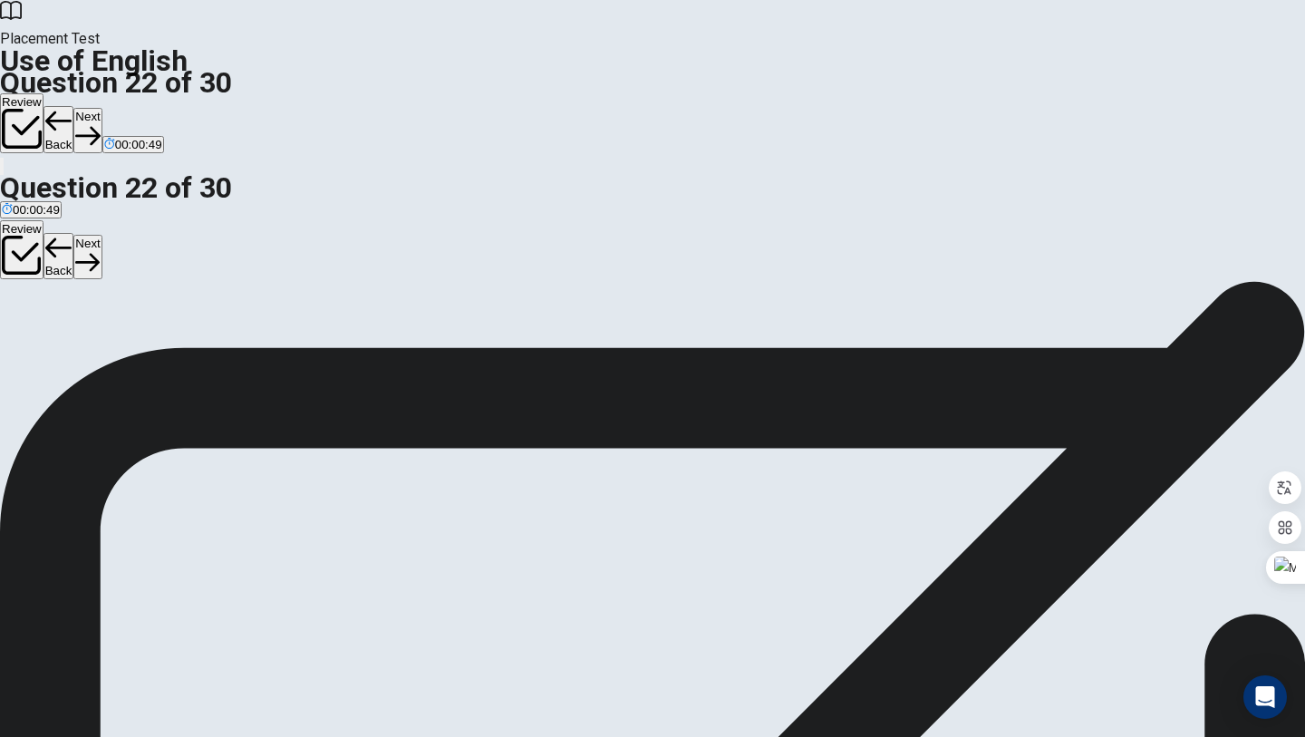
click at [48, 340] on span "will send" at bounding box center [25, 347] width 46 height 14
click at [101, 108] on button "Next" at bounding box center [87, 130] width 28 height 44
click at [24, 340] on span "was" at bounding box center [13, 347] width 22 height 14
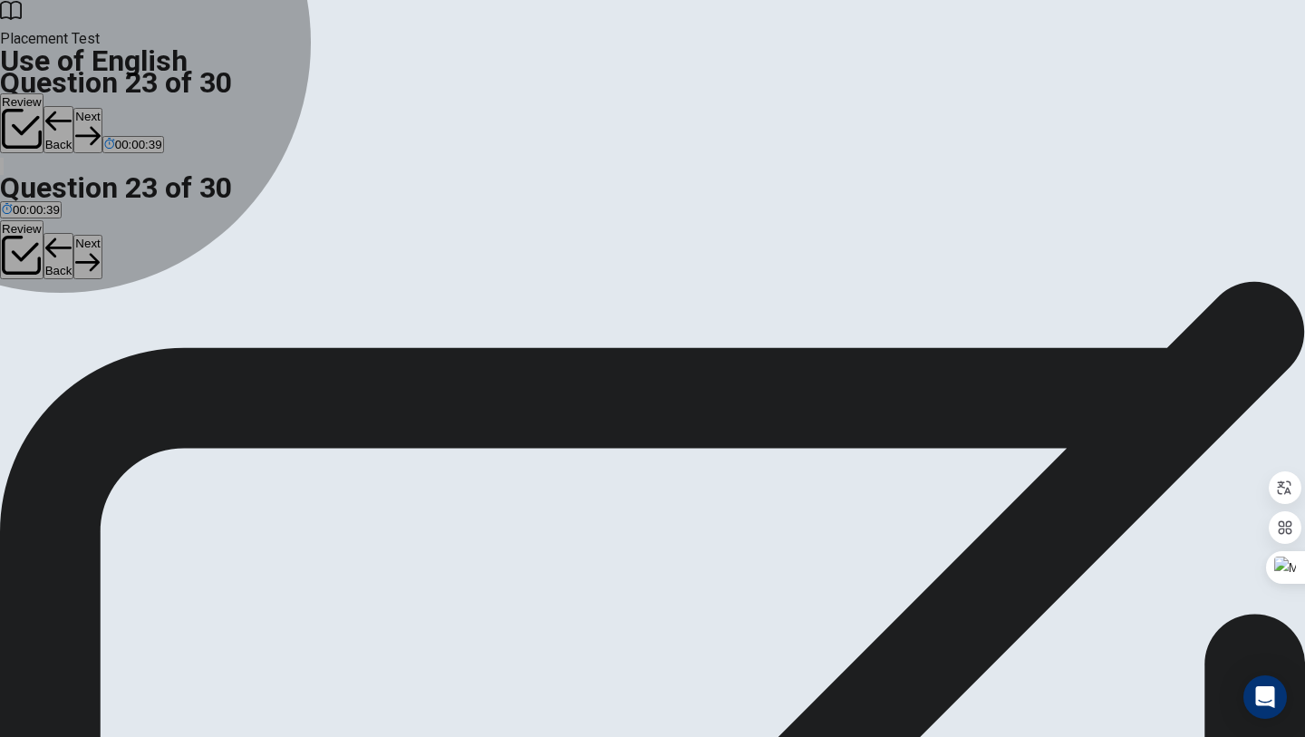
click at [58, 355] on button "B didn’t" at bounding box center [41, 339] width 33 height 31
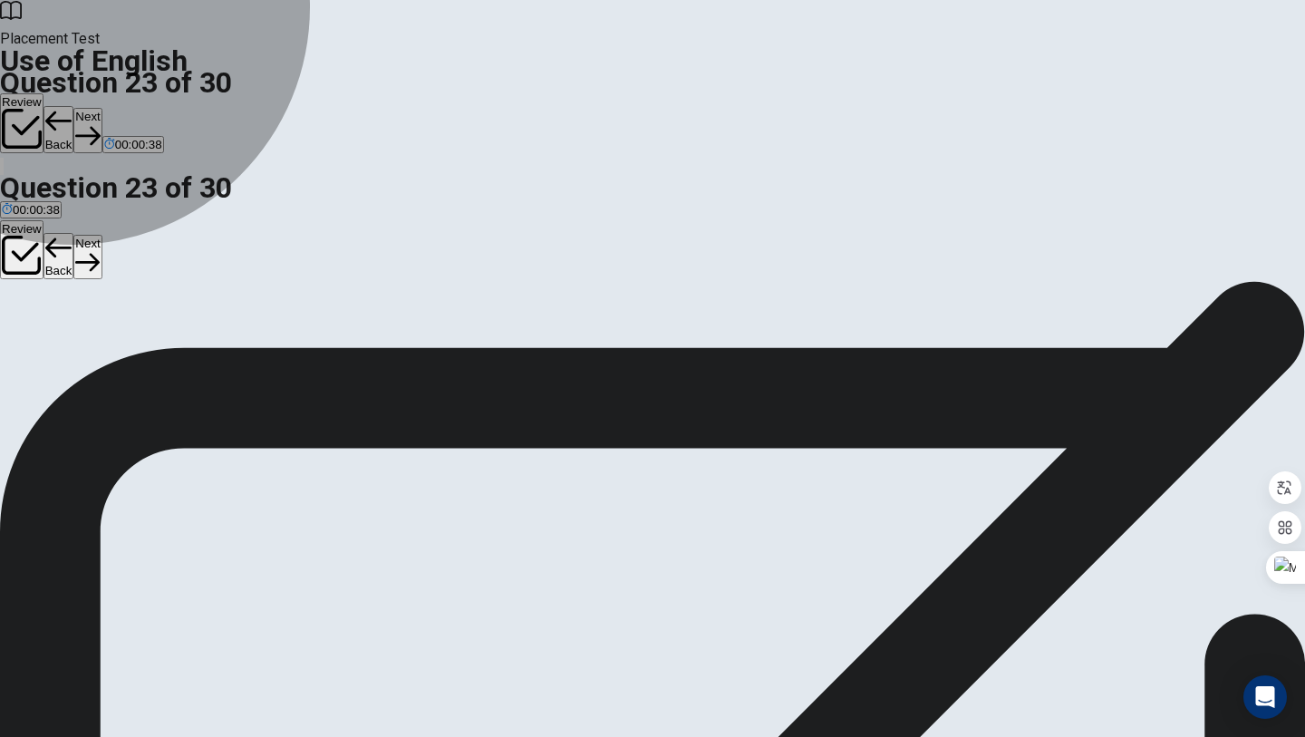
click at [130, 355] on button "D doesn’t" at bounding box center [108, 339] width 43 height 31
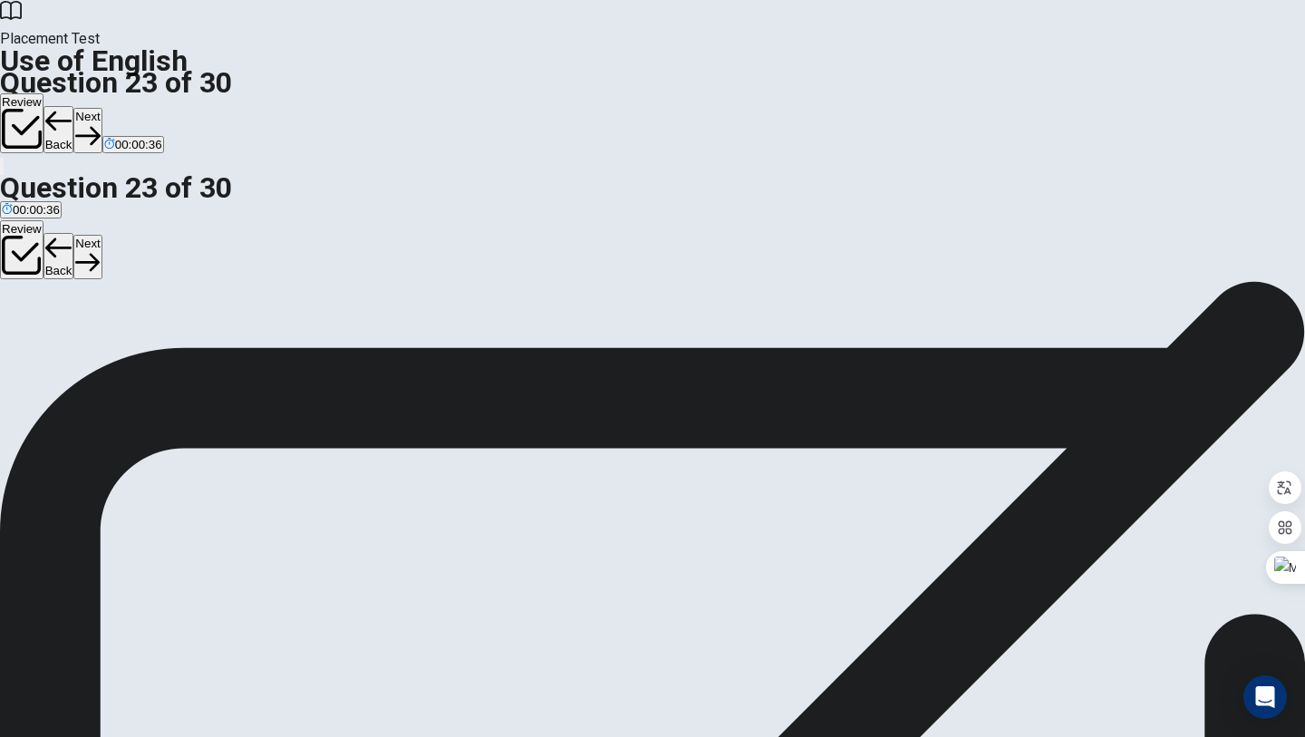
click at [58, 355] on button "B didn’t" at bounding box center [41, 339] width 33 height 31
click at [101, 108] on button "Next" at bounding box center [87, 130] width 28 height 44
click at [80, 353] on span "an" at bounding box center [73, 347] width 14 height 14
click at [101, 108] on button "Next" at bounding box center [87, 130] width 28 height 44
click at [76, 355] on button "B melted" at bounding box center [56, 339] width 40 height 31
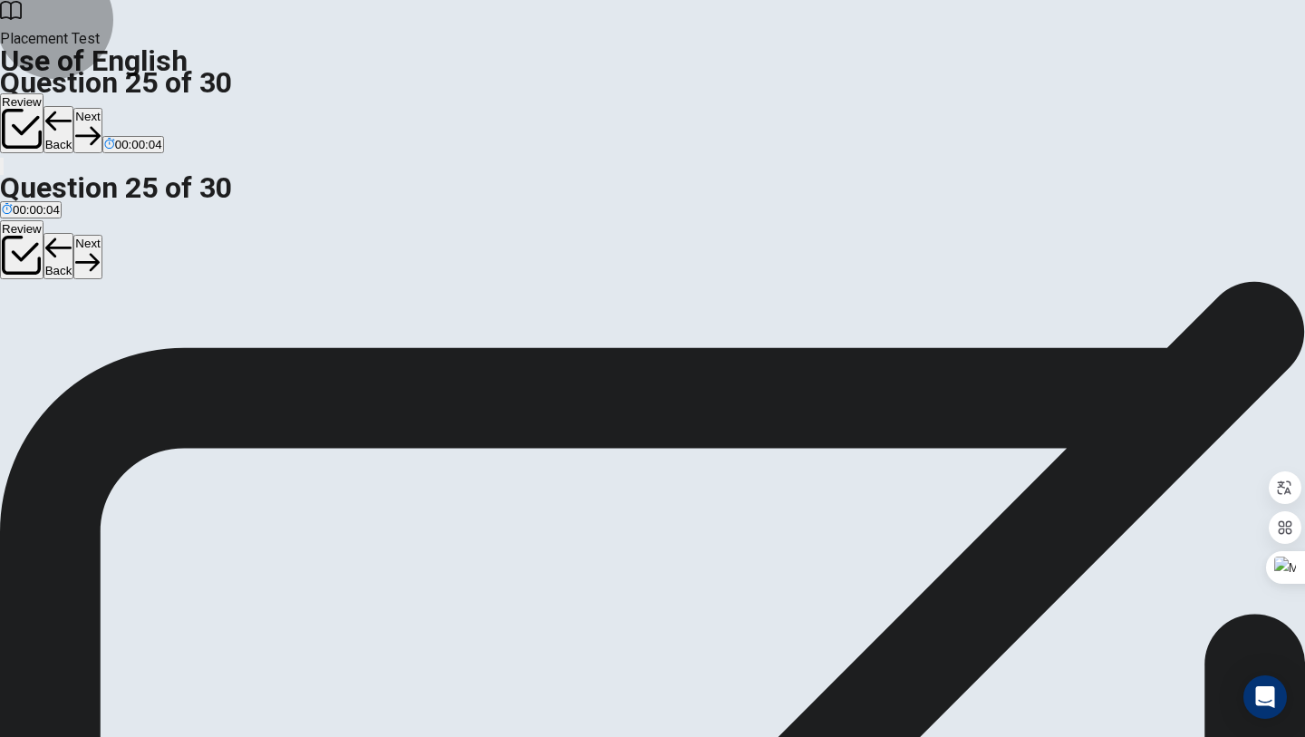
click at [100, 123] on icon "button" at bounding box center [87, 135] width 24 height 24
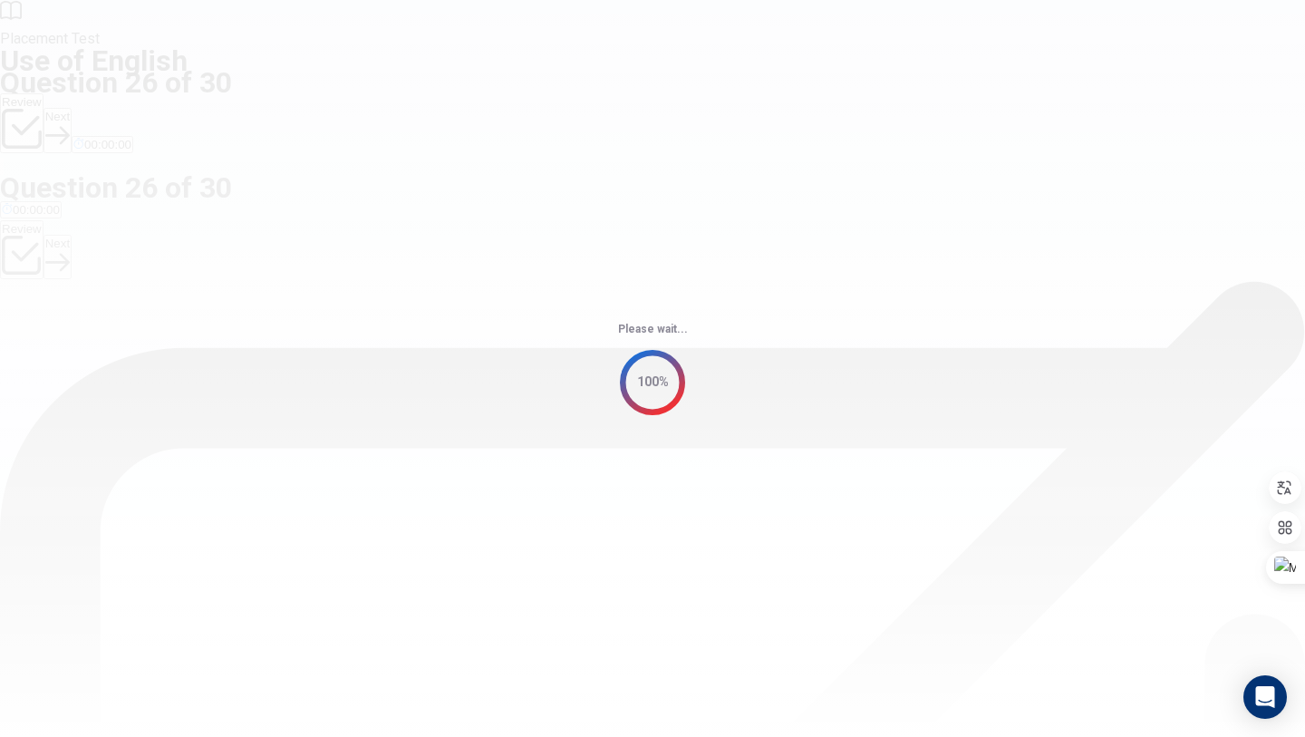
click at [477, 387] on div "Please wait... 100%" at bounding box center [652, 368] width 1305 height 737
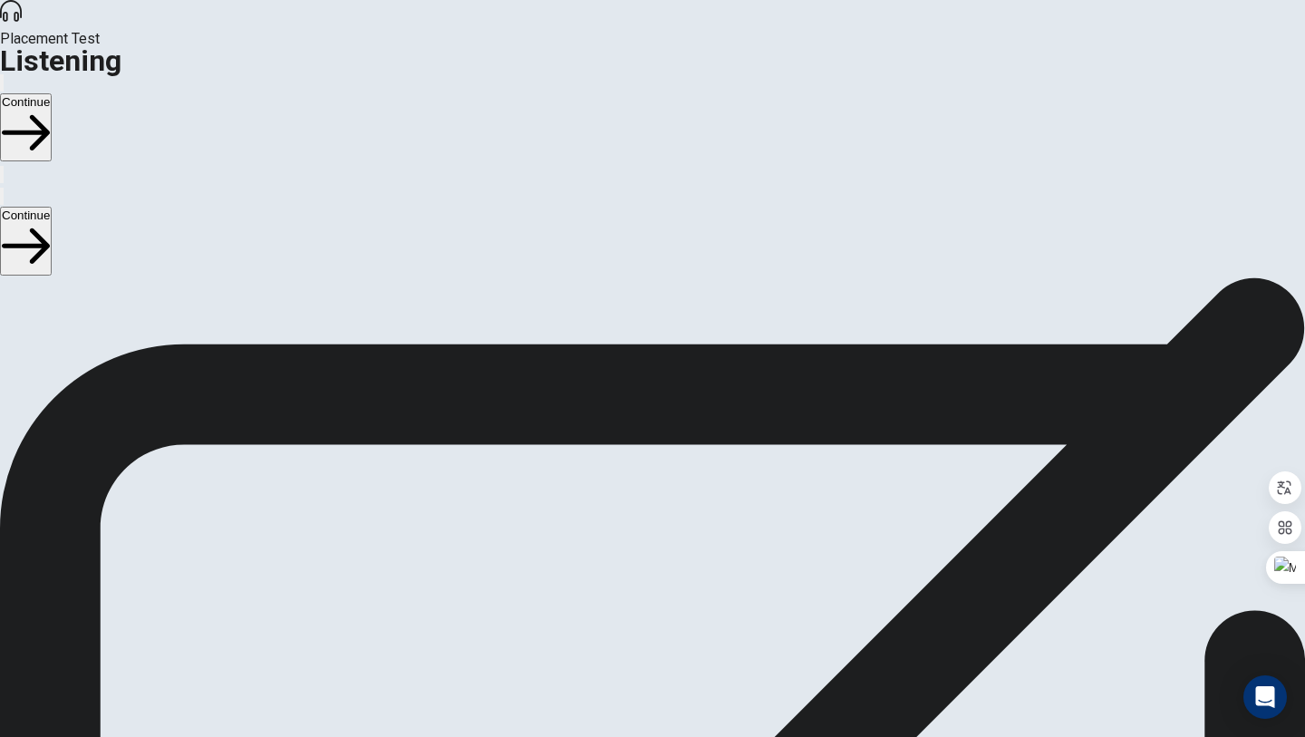
click at [52, 93] on button "Continue" at bounding box center [26, 127] width 52 height 68
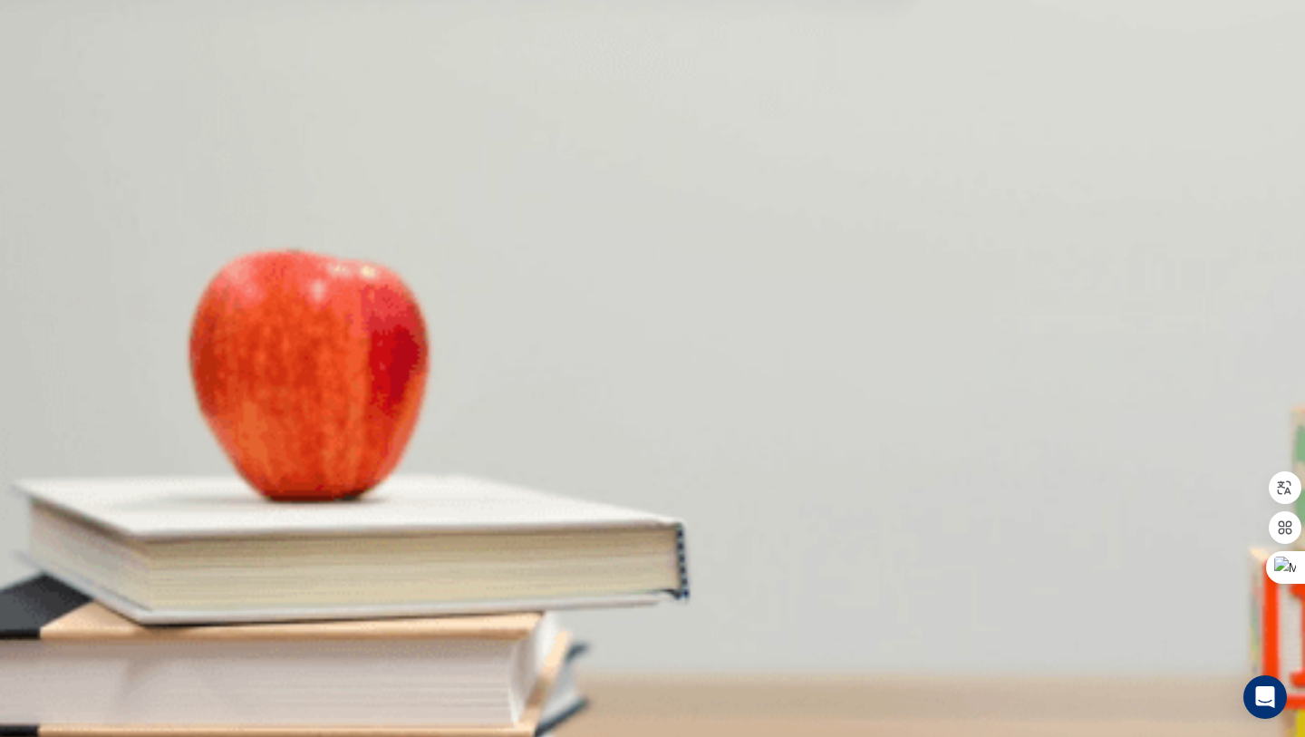
click at [226, 358] on span "Reading directly from slides" at bounding box center [151, 365] width 149 height 14
click at [690, 0] on div "Placement Test Listening Continue" at bounding box center [652, 92] width 1305 height 185
click at [227, 343] on button "B Reading directly from slides" at bounding box center [151, 358] width 152 height 31
click at [314, 372] on span "Speaking loudly" at bounding box center [270, 365] width 85 height 14
click at [73, 358] on span "Using visuals" at bounding box center [38, 365] width 72 height 14
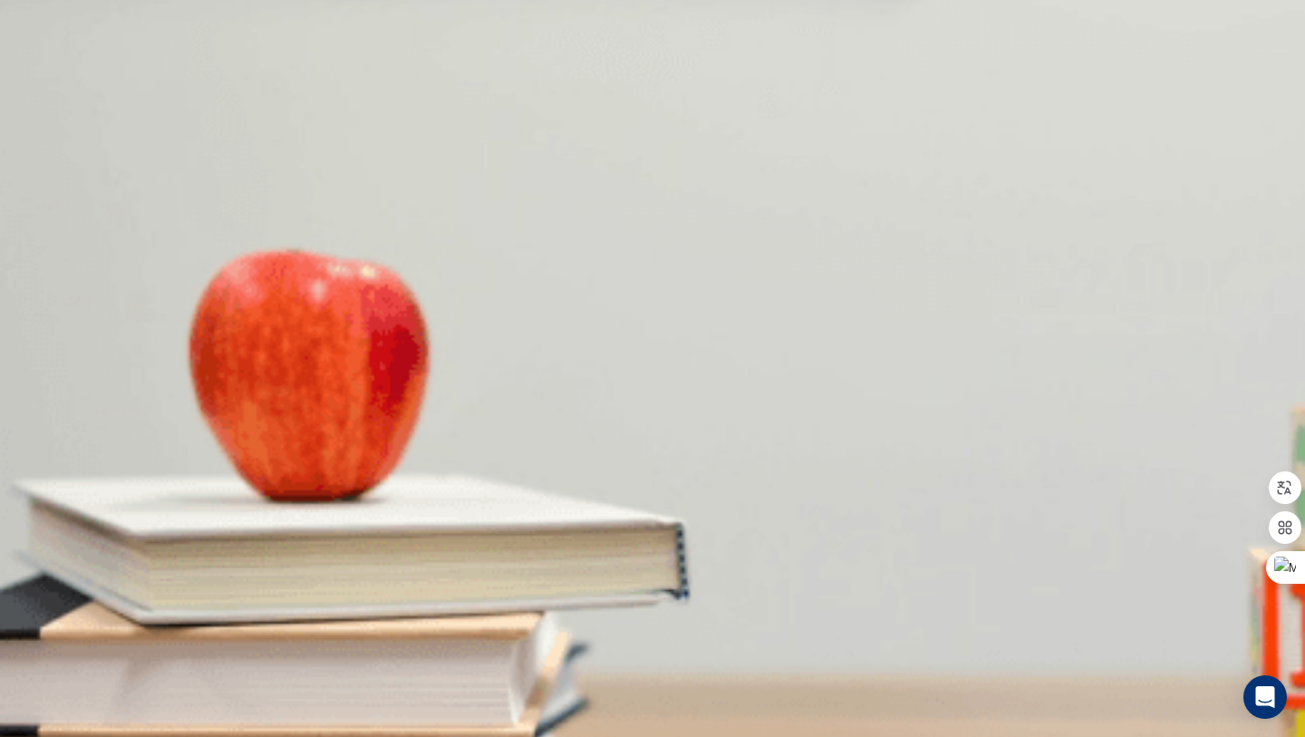
scroll to position [24, 0]
drag, startPoint x: 734, startPoint y: 174, endPoint x: 785, endPoint y: 175, distance: 50.8
click at [289, 323] on span "What does the man suggest she avoid doing?" at bounding box center [144, 331] width 289 height 17
click at [315, 353] on button "C Speaking loudly" at bounding box center [271, 358] width 89 height 31
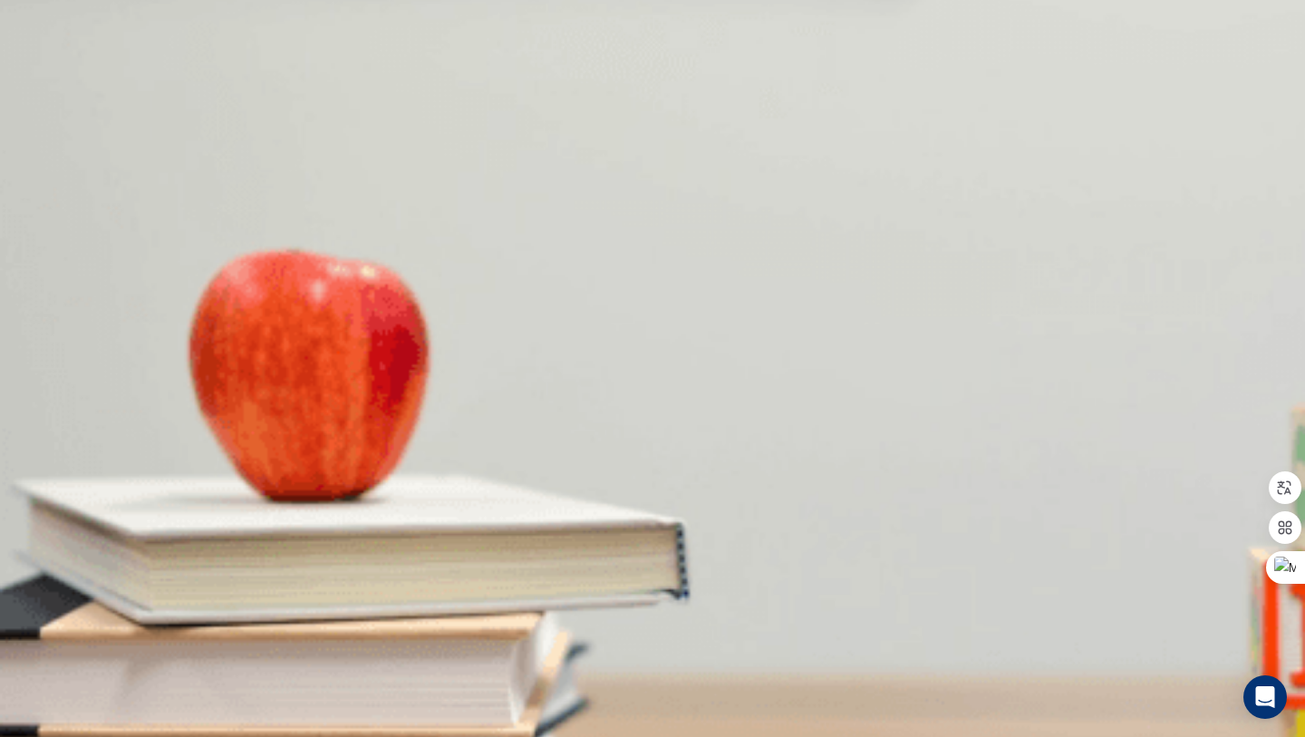
click at [315, 420] on div "B" at bounding box center [227, 427] width 177 height 14
click at [76, 497] on div "A" at bounding box center [39, 504] width 74 height 14
click at [182, 649] on div "C" at bounding box center [143, 656] width 77 height 14
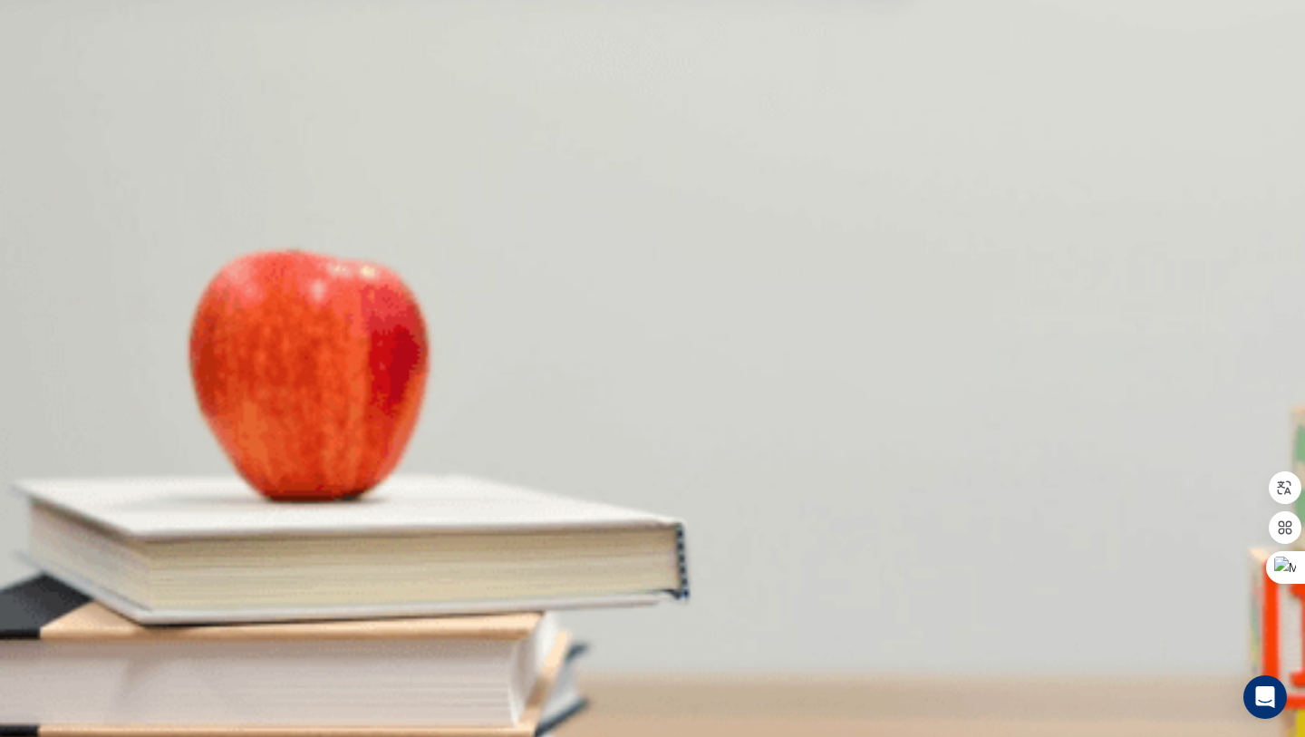
click at [182, 649] on div "C" at bounding box center [143, 656] width 77 height 14
type input "67"
drag, startPoint x: 587, startPoint y: 282, endPoint x: 660, endPoint y: 425, distance: 160.5
click at [662, 522] on div "Question 5 What is the woman preparing for? A A report B A meeting C A presenta…" at bounding box center [652, 560] width 1305 height 76
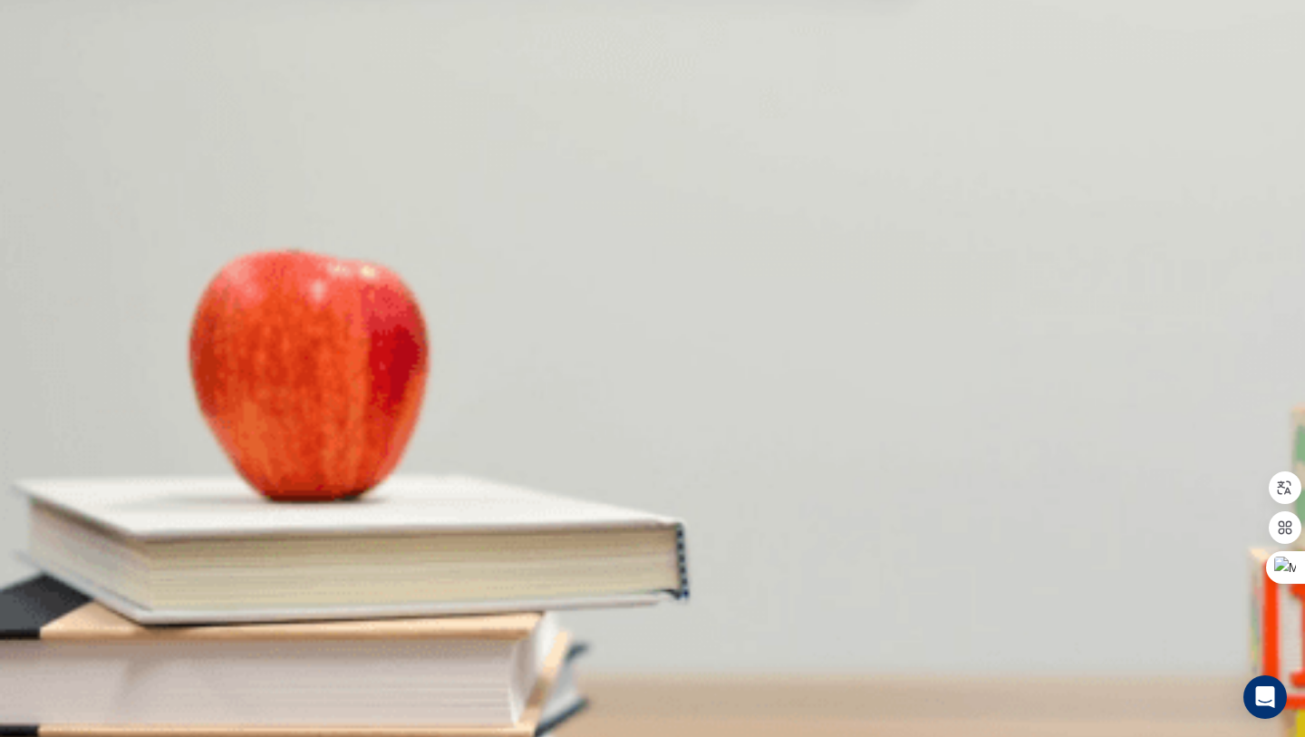
click at [46, 565] on button "A A report" at bounding box center [23, 580] width 46 height 31
click at [182, 581] on span "A presentation" at bounding box center [143, 588] width 77 height 14
click at [318, 489] on button "D Only visuals" at bounding box center [283, 504] width 69 height 31
click at [247, 505] on span "Only charts" at bounding box center [217, 512] width 61 height 14
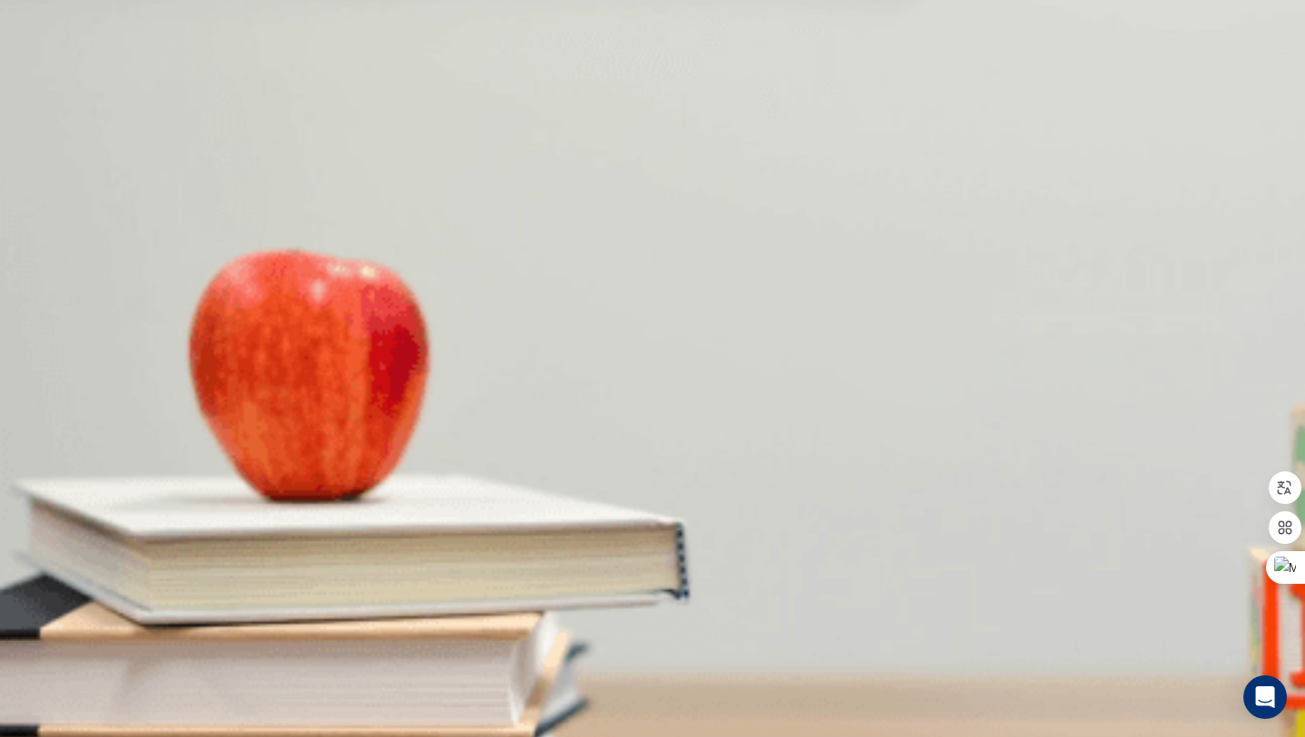
click at [133, 489] on button "A A mix of visuals and text" at bounding box center [66, 504] width 133 height 31
click at [179, 429] on span "She finds it helpful" at bounding box center [129, 436] width 99 height 14
drag, startPoint x: 606, startPoint y: 226, endPoint x: 718, endPoint y: 241, distance: 112.5
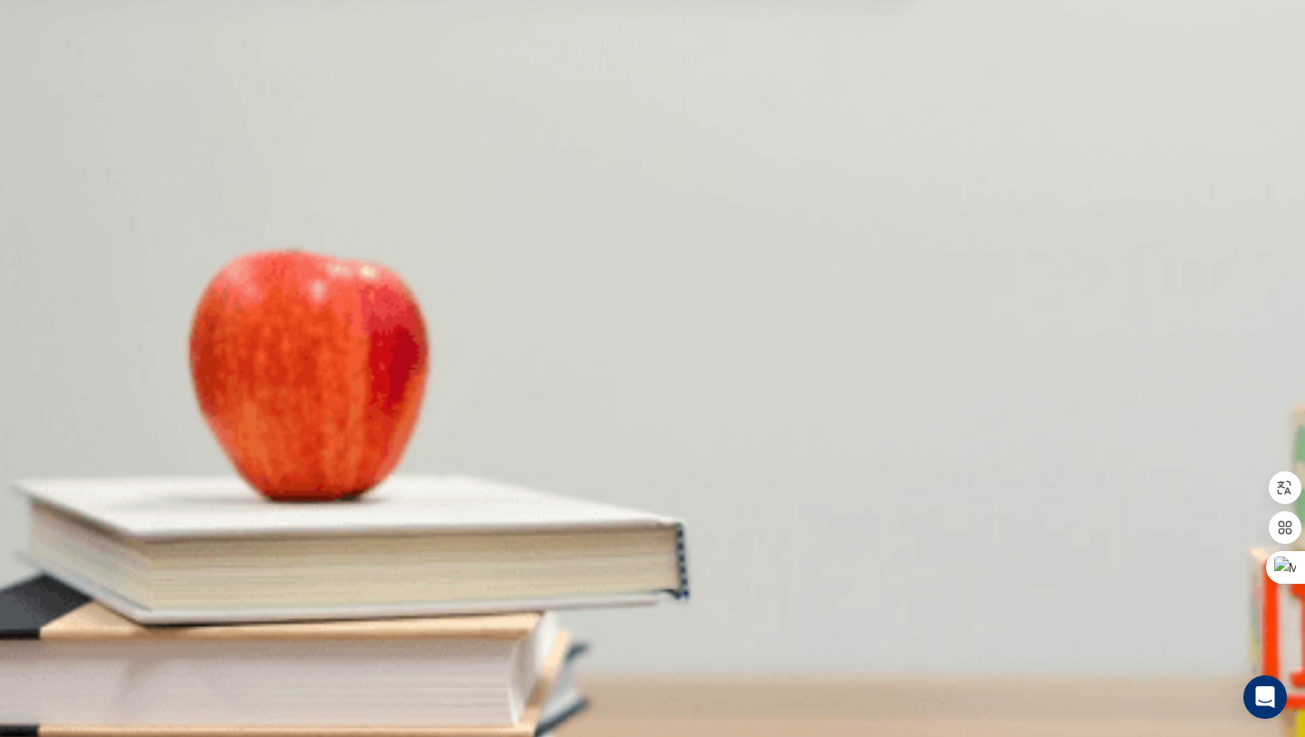
click at [310, 317] on span "Why does the man advise against too much text?" at bounding box center [155, 325] width 310 height 17
click at [443, 366] on span "It can be overwhelming" at bounding box center [381, 360] width 124 height 14
click at [445, 368] on button "C It can be overwhelming" at bounding box center [381, 352] width 128 height 31
click at [556, 368] on button "D It's too small to read" at bounding box center [500, 352] width 111 height 31
click at [443, 366] on span "It can be overwhelming" at bounding box center [381, 360] width 124 height 14
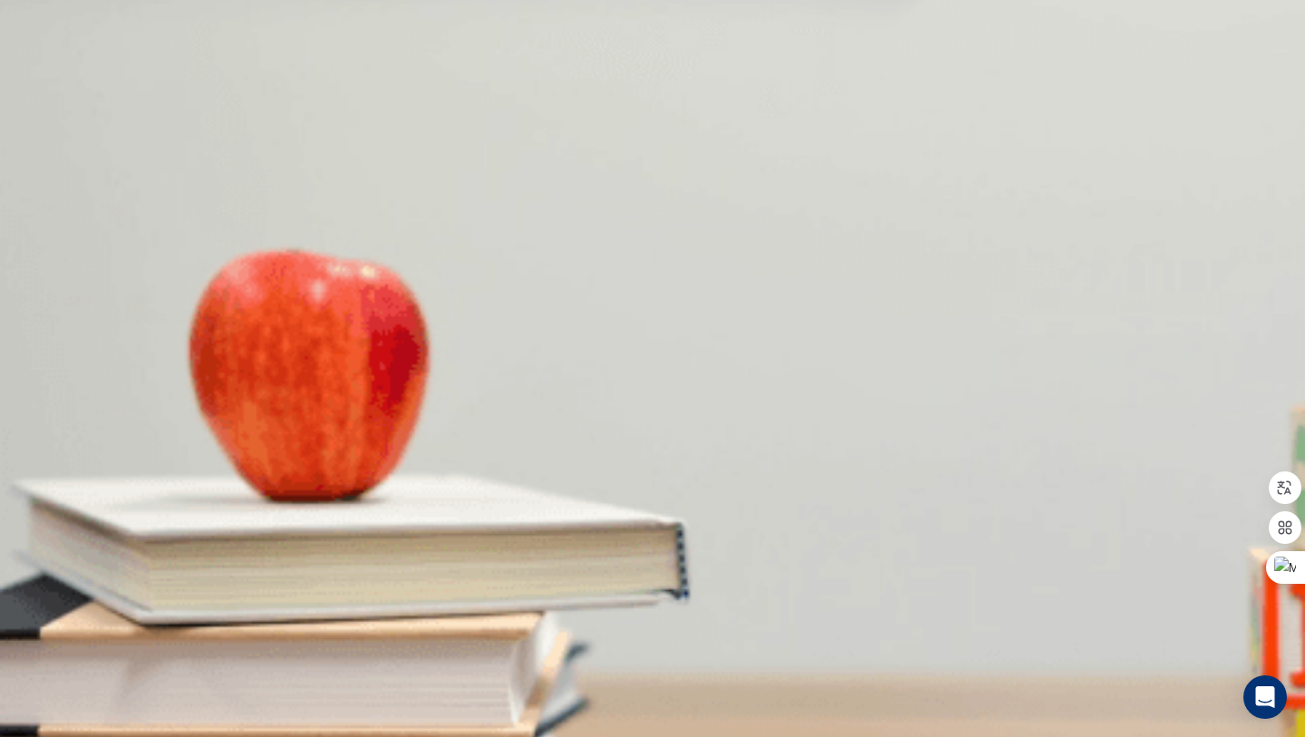
scroll to position [0, 0]
click at [52, 93] on button "Continue" at bounding box center [26, 127] width 52 height 68
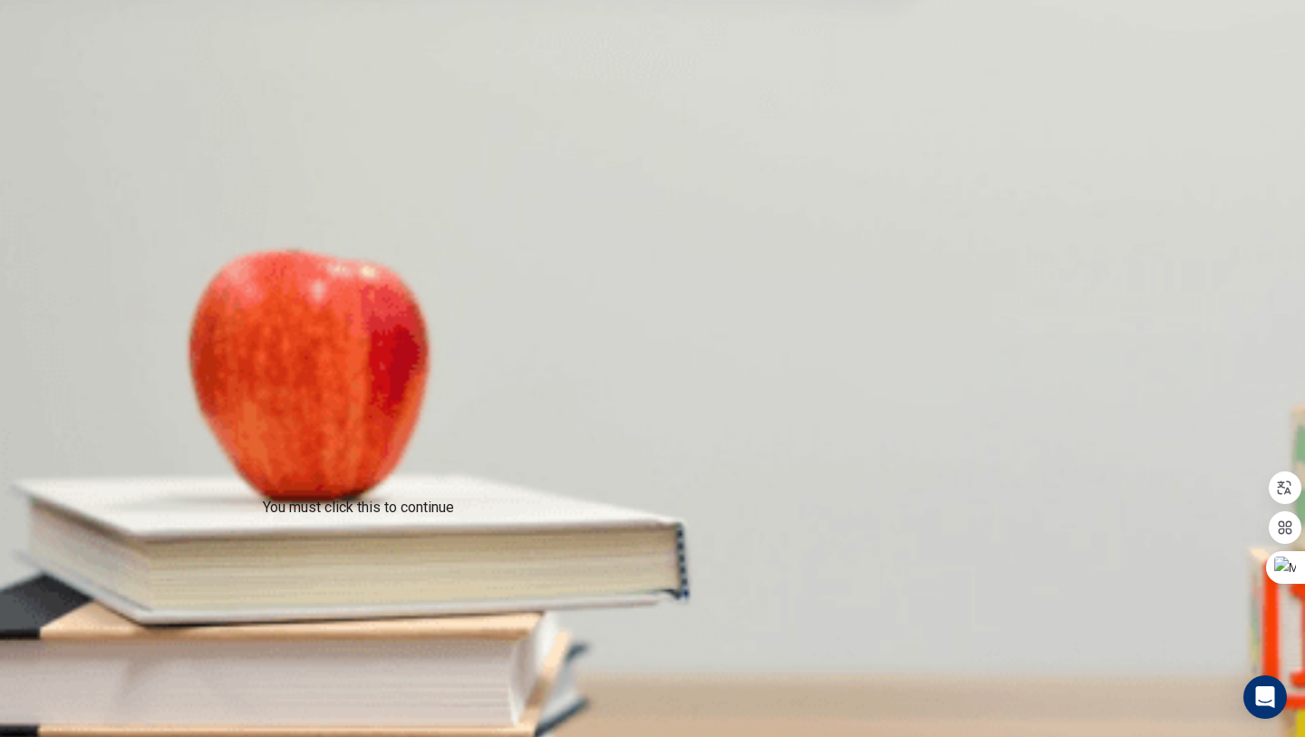
click at [52, 93] on button "Continue" at bounding box center [26, 127] width 52 height 68
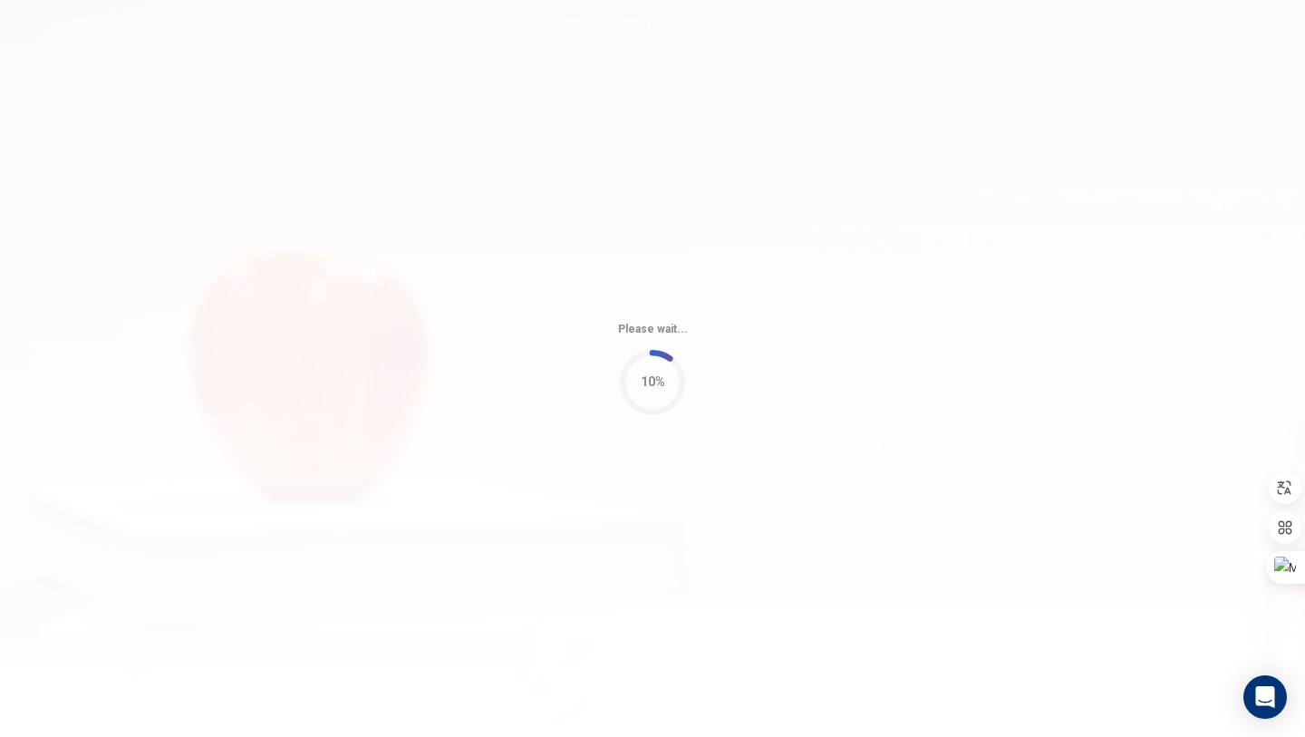
type input "86"
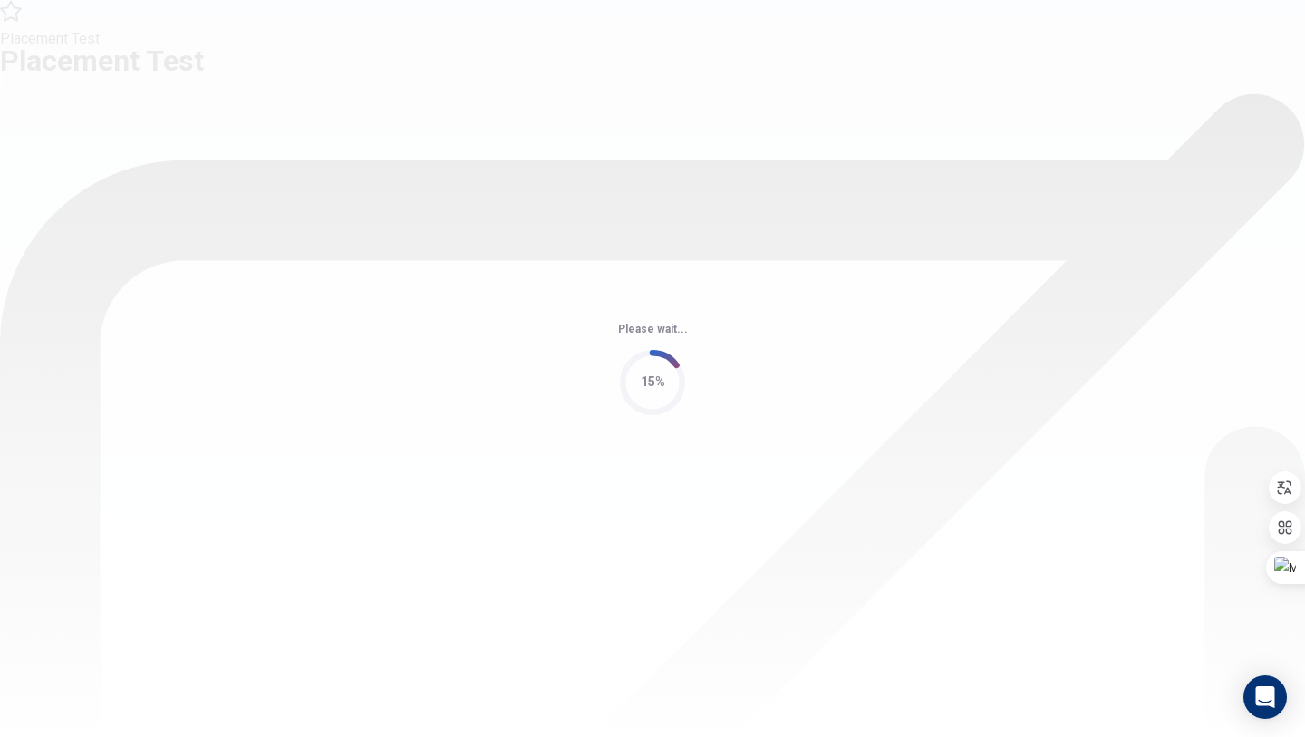
scroll to position [0, 0]
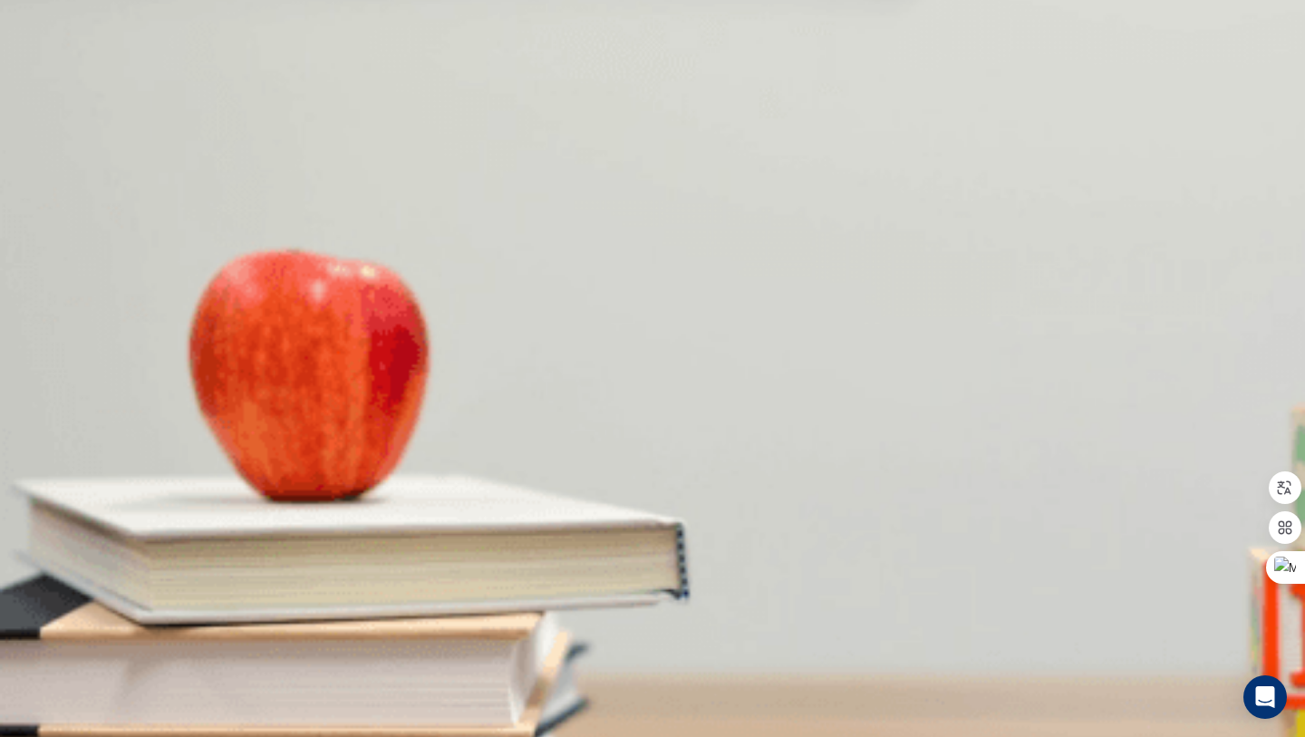
drag, startPoint x: 700, startPoint y: 347, endPoint x: 662, endPoint y: 387, distance: 55.1
click at [662, 375] on div "A The Eiffel Tower B The Parthenon C The Acropolis D The Colosseum" at bounding box center [652, 359] width 1305 height 33
drag, startPoint x: 662, startPoint y: 333, endPoint x: 619, endPoint y: 35, distance: 301.3
click at [235, 358] on span "The Parthenon" at bounding box center [195, 365] width 80 height 14
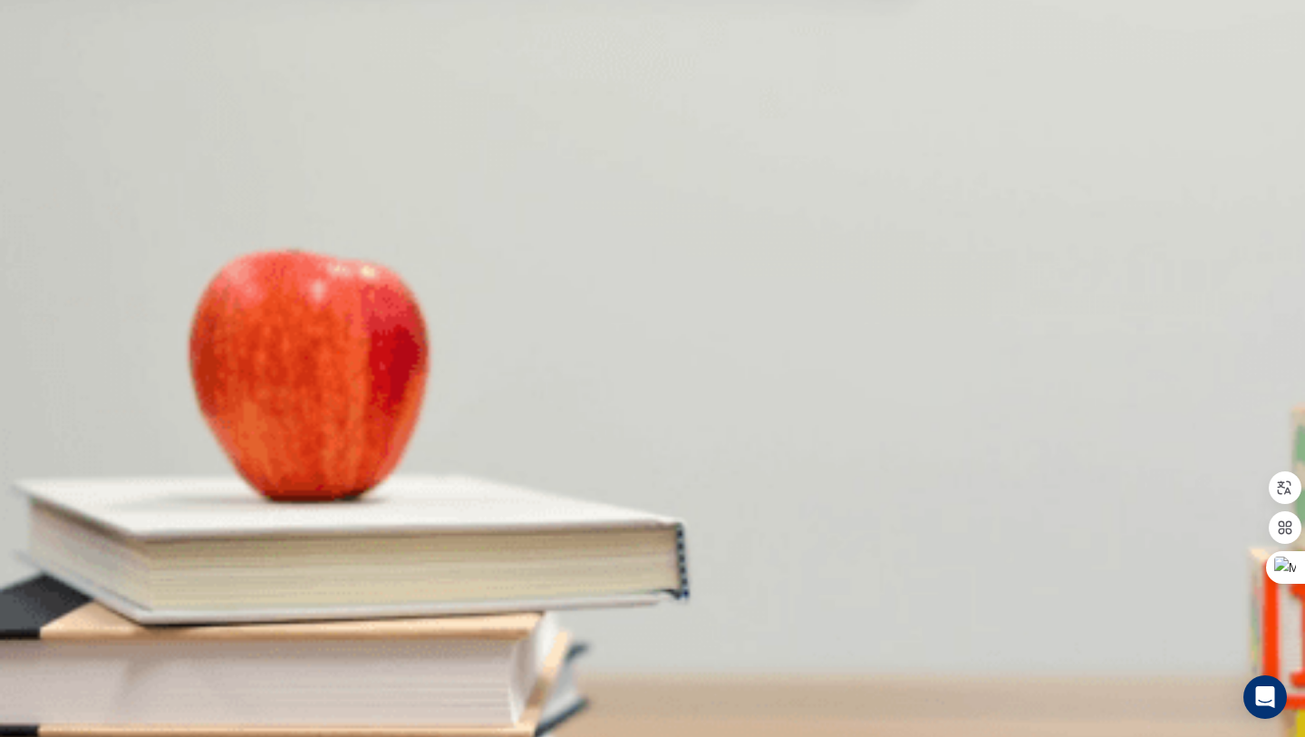
drag, startPoint x: 822, startPoint y: 203, endPoint x: 951, endPoint y: 203, distance: 129.6
click at [315, 399] on span "What does the woman mention about Greek food?" at bounding box center [157, 407] width 315 height 17
click at [263, 434] on span "It uses fresh ingredients" at bounding box center [198, 441] width 129 height 14
click at [118, 497] on div "A" at bounding box center [60, 504] width 116 height 14
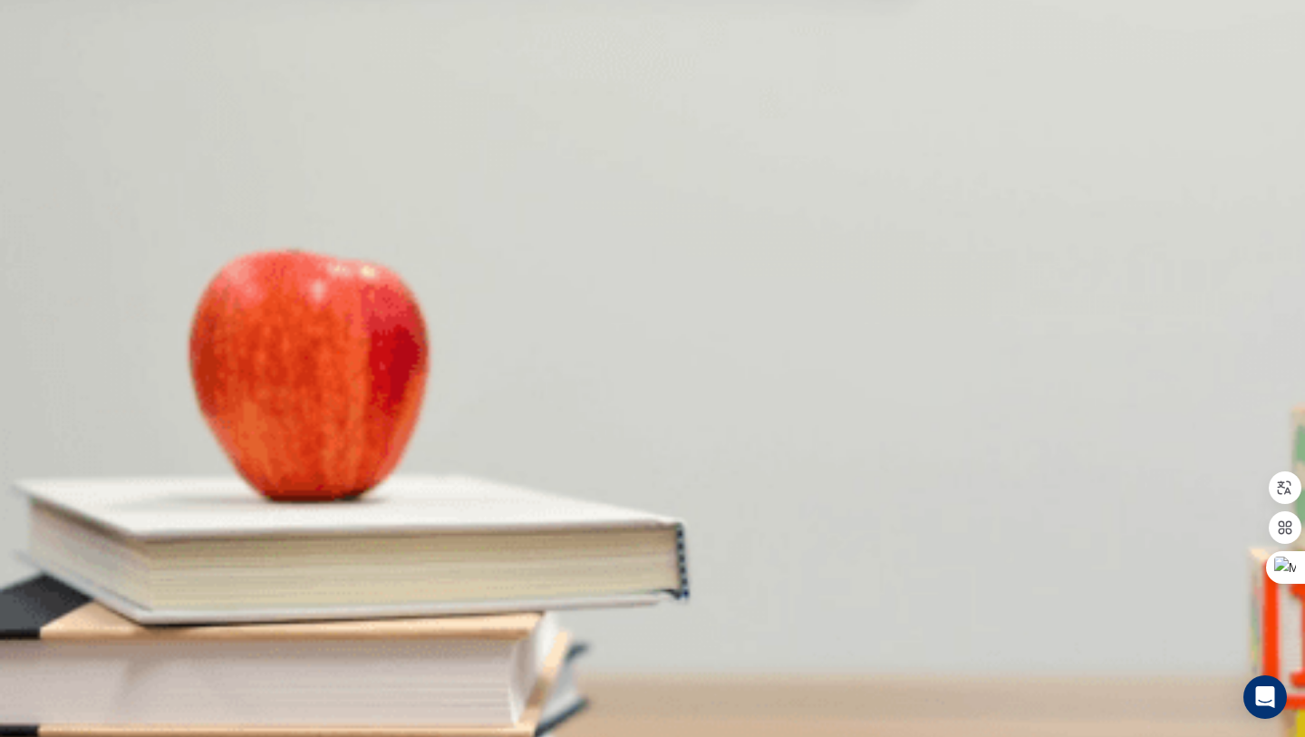
scroll to position [1439, 0]
click at [592, 571] on div "A He hasn’t decided yet B He will stay home C He will visit [GEOGRAPHIC_DATA] D…" at bounding box center [652, 587] width 1305 height 33
click at [662, 571] on div "A He hasn’t decided yet B He will stay home C He will visit [GEOGRAPHIC_DATA] D…" at bounding box center [652, 587] width 1305 height 33
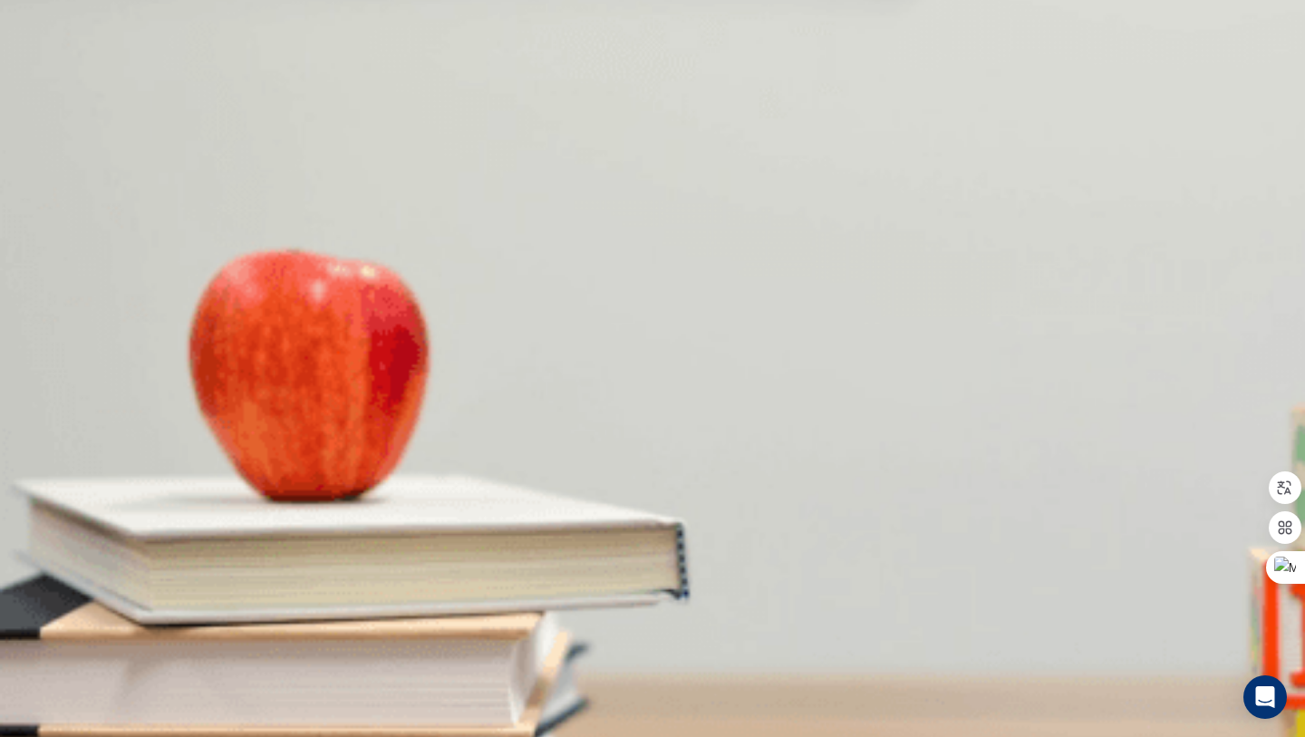
click at [411, 571] on button "C He will visit [GEOGRAPHIC_DATA]" at bounding box center [314, 586] width 192 height 31
click at [216, 586] on span "He will stay home" at bounding box center [168, 593] width 94 height 14
click at [562, 581] on span "[GEOGRAPHIC_DATA] and [GEOGRAPHIC_DATA]" at bounding box center [423, 588] width 278 height 14
click at [52, 93] on button "Continue" at bounding box center [26, 127] width 52 height 68
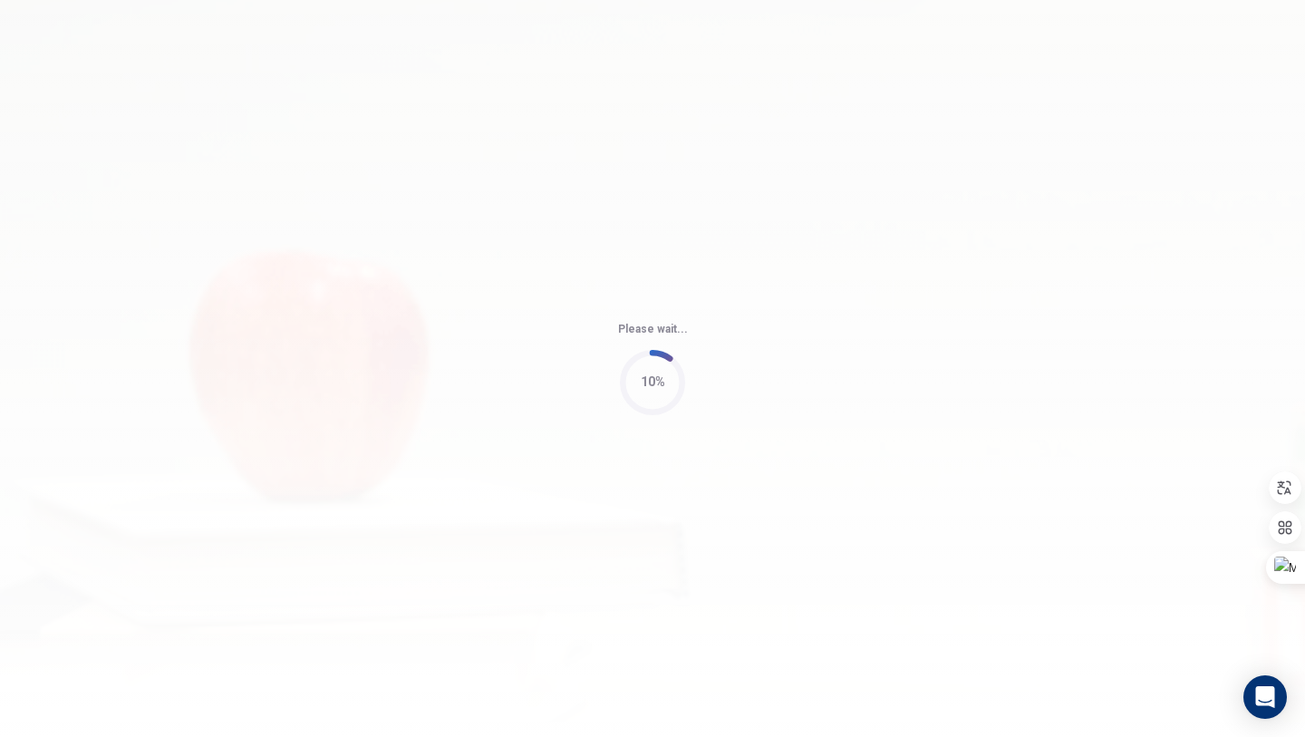
type input "78"
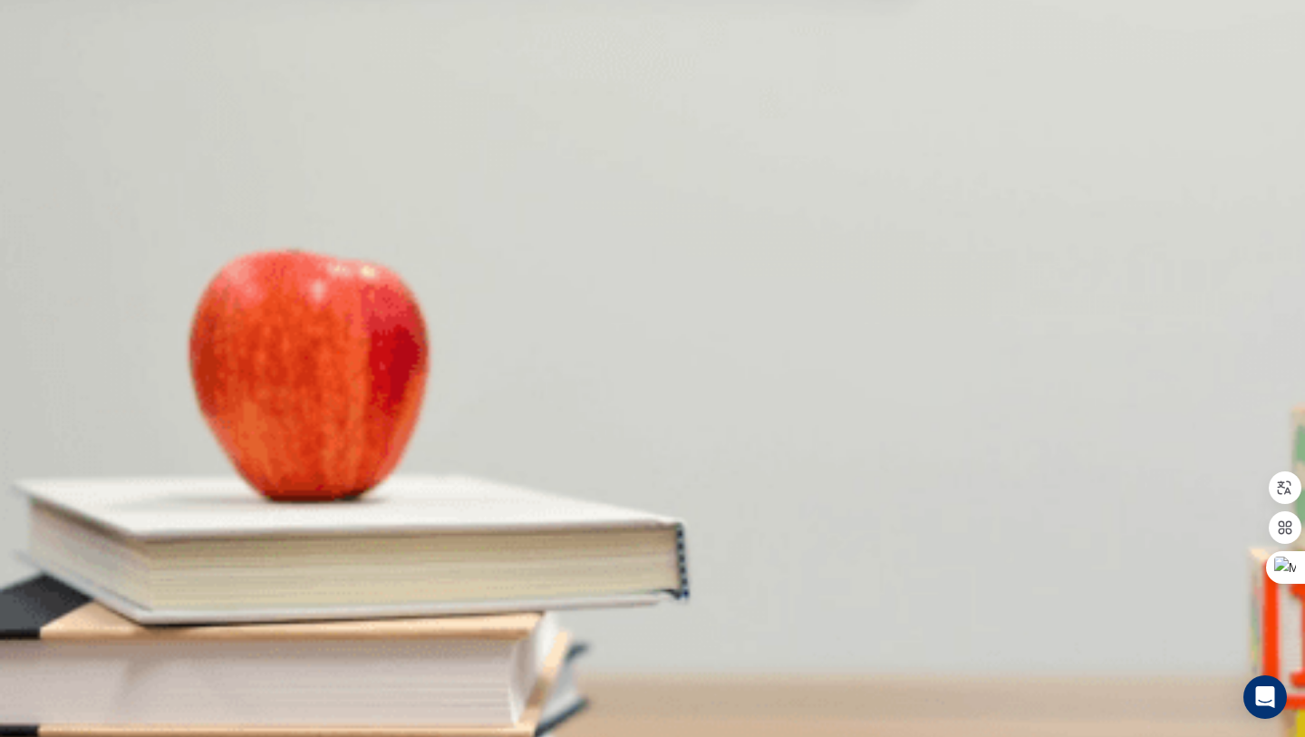
drag, startPoint x: 145, startPoint y: 255, endPoint x: 197, endPoint y: 266, distance: 52.8
click at [197, 701] on div at bounding box center [652, 701] width 1305 height 0
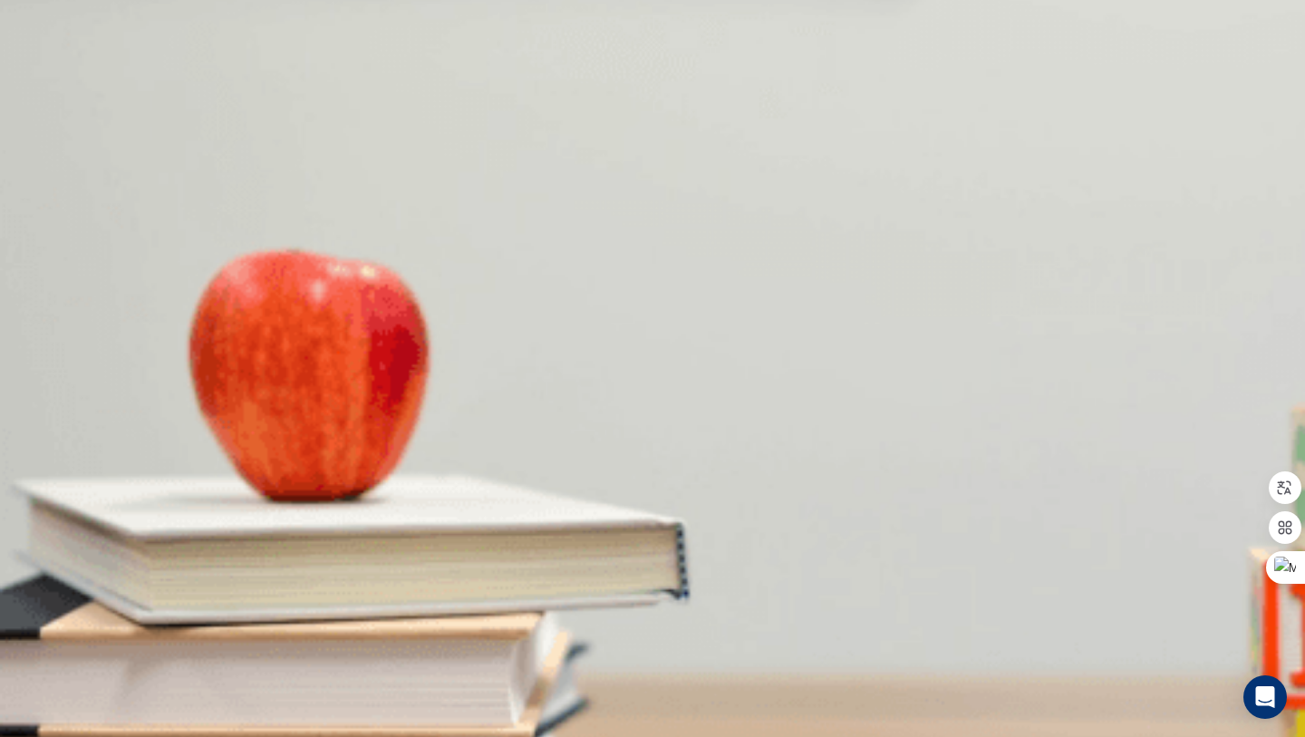
drag, startPoint x: 636, startPoint y: 183, endPoint x: 720, endPoint y: 183, distance: 83.4
click at [302, 475] on span "What type of activity does the woman suggest?" at bounding box center [151, 483] width 302 height 17
drag, startPoint x: 615, startPoint y: 404, endPoint x: 714, endPoint y: 404, distance: 98.8
click at [302, 475] on span "What type of activity does the woman suggest?" at bounding box center [151, 483] width 302 height 17
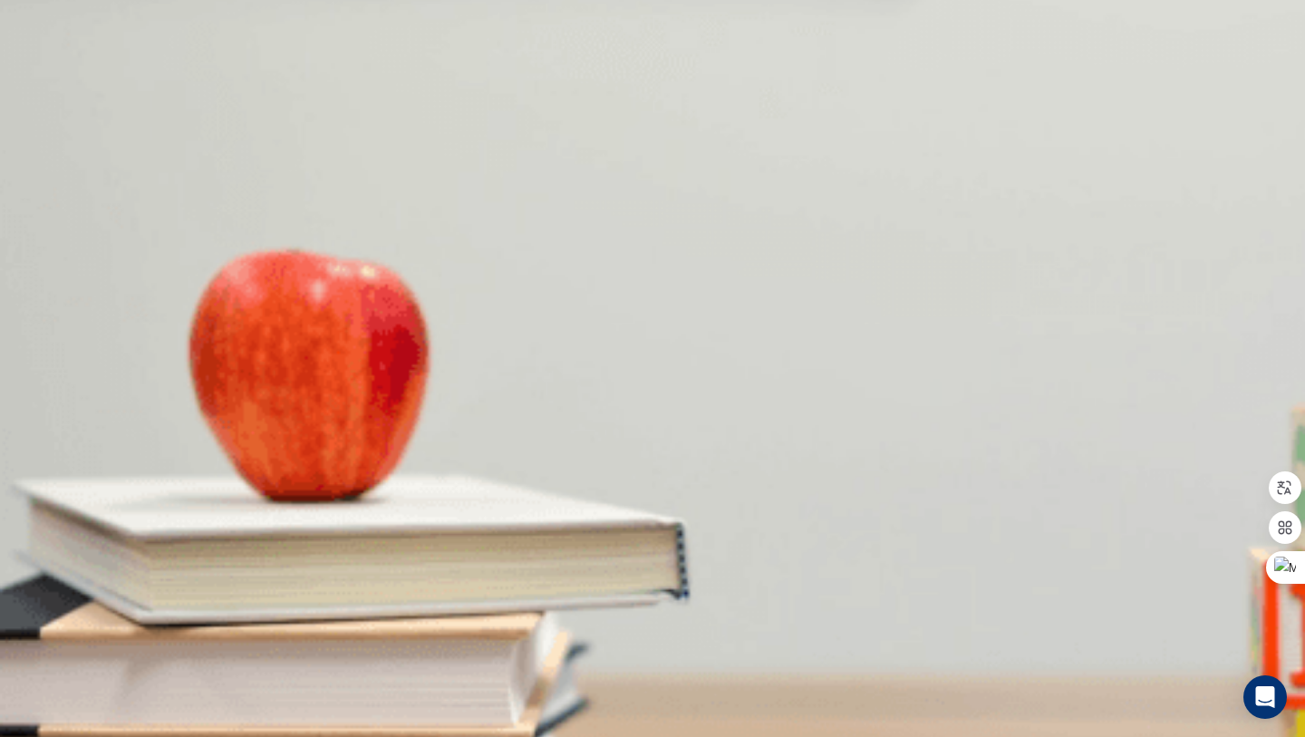
scroll to position [766, 0]
click at [118, 510] on span "An outdoor adventure" at bounding box center [60, 517] width 116 height 14
click at [226, 323] on span "What does the man plan to do next?" at bounding box center [113, 331] width 226 height 17
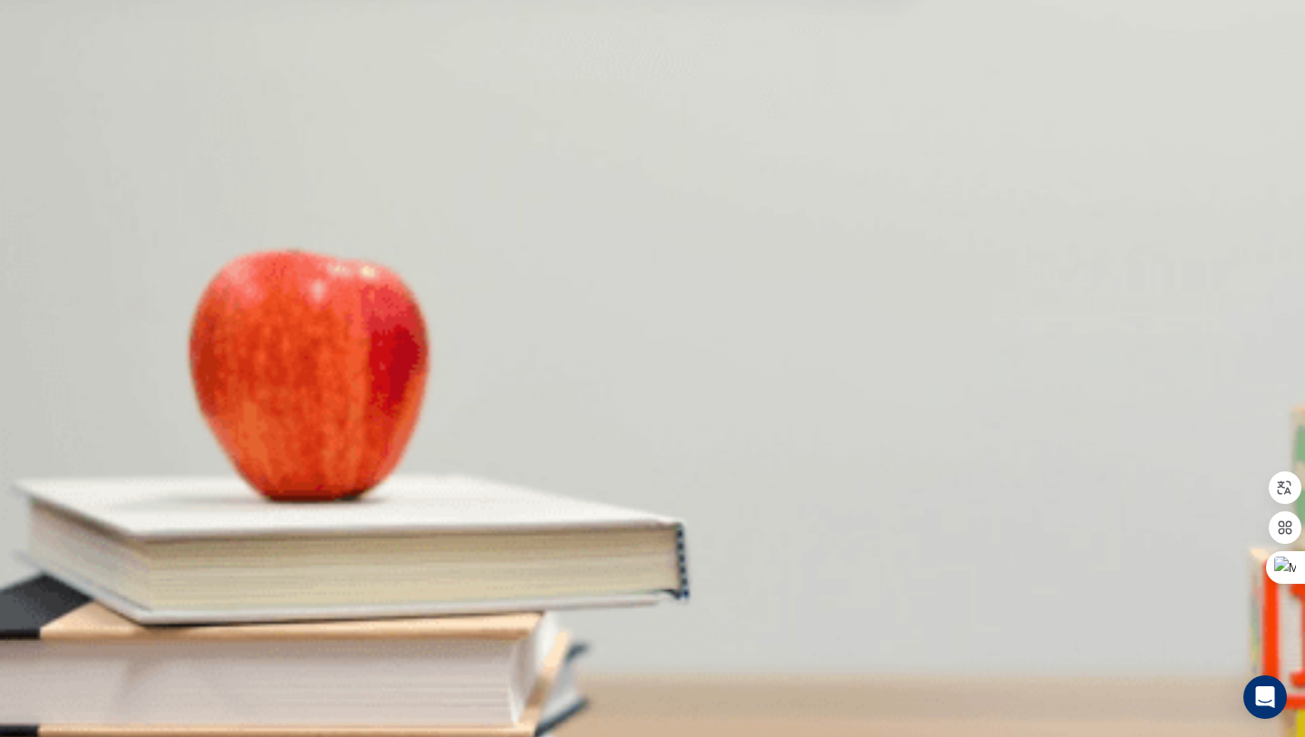
click at [226, 323] on span "What does the man plan to do next?" at bounding box center [113, 331] width 226 height 17
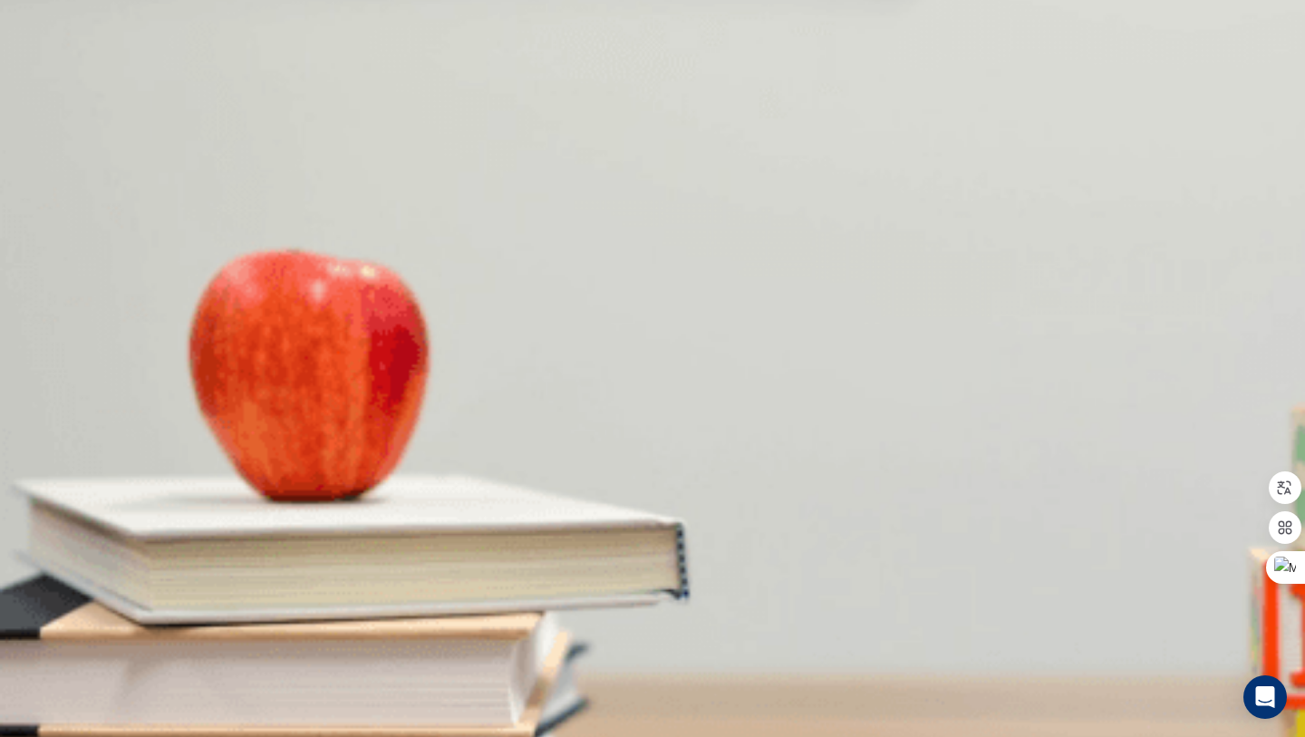
scroll to position [1625, 0]
click at [118, 649] on div "A" at bounding box center [60, 656] width 116 height 14
click at [597, 527] on div "Question 14 How is this event different from their usual ones? A It’s held outd…" at bounding box center [652, 565] width 1305 height 76
click at [93, 586] on span "It’s held outdoors" at bounding box center [48, 593] width 92 height 14
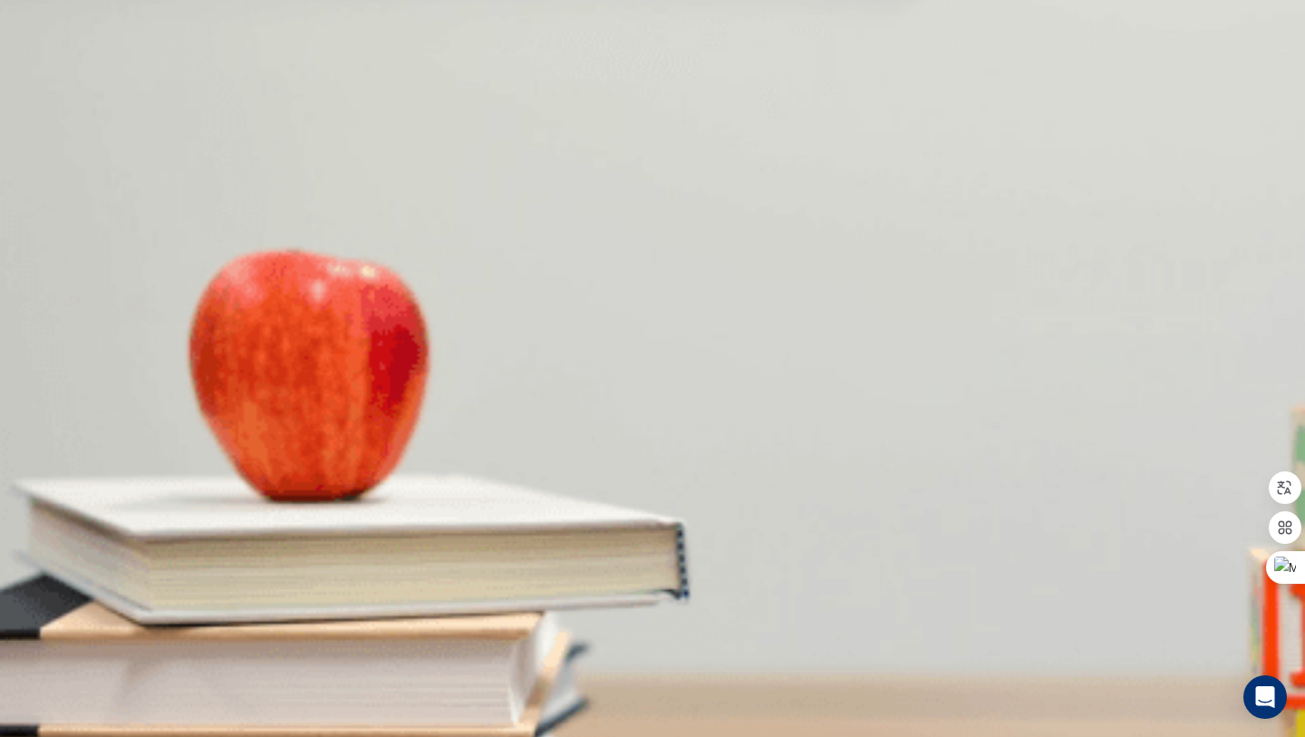
click at [462, 600] on span "It’s more professional" at bounding box center [405, 593] width 114 height 14
click at [346, 571] on button "C It’s more relaxed" at bounding box center [300, 586] width 92 height 31
click at [253, 571] on button "B It requires special equipment" at bounding box center [174, 586] width 158 height 31
click at [93, 586] on span "It’s held outdoors" at bounding box center [48, 593] width 92 height 14
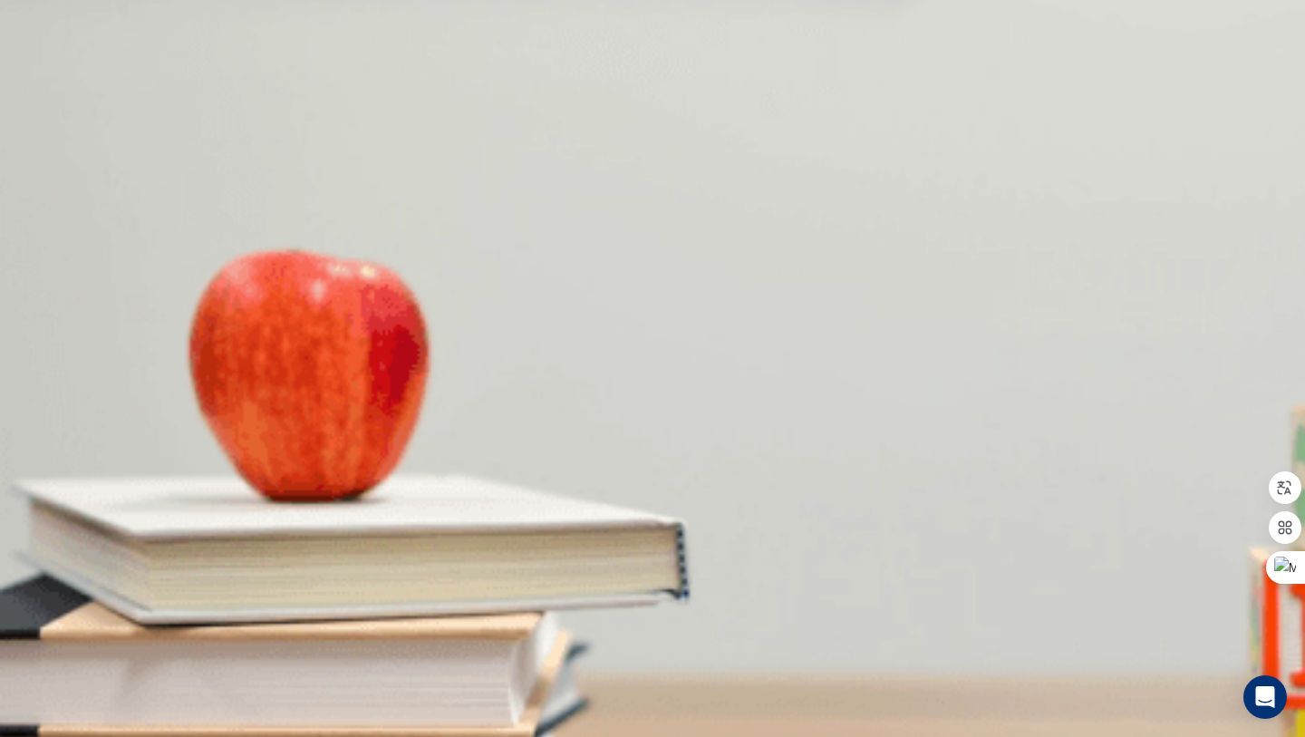
click at [441, 448] on span "It challenges people and encourages teamwork" at bounding box center [314, 441] width 253 height 14
click at [96, 343] on button "A Contact a vendor" at bounding box center [48, 358] width 96 height 31
click at [94, 358] on span "Contact a vendor" at bounding box center [48, 365] width 92 height 14
click at [677, 353] on div "A Contact a vendor B Organize the event C Discuss the idea in a meeting D Prepa…" at bounding box center [652, 359] width 1305 height 33
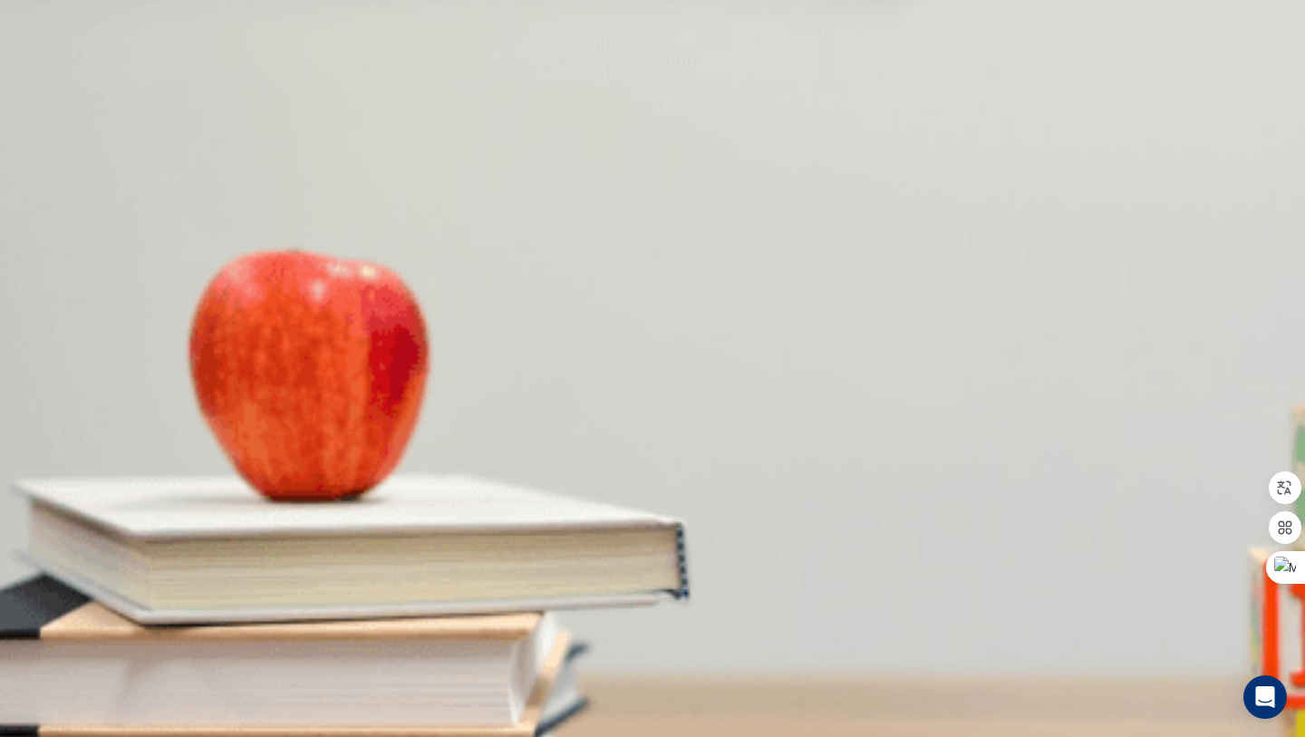
click at [202, 348] on button "B Organize the event" at bounding box center [149, 358] width 106 height 31
click at [361, 372] on span "Discuss the idea in a meeting" at bounding box center [282, 365] width 158 height 14
click at [488, 372] on span "Prepare a presentation" at bounding box center [425, 365] width 123 height 14
click at [52, 93] on button "Continue" at bounding box center [26, 127] width 52 height 68
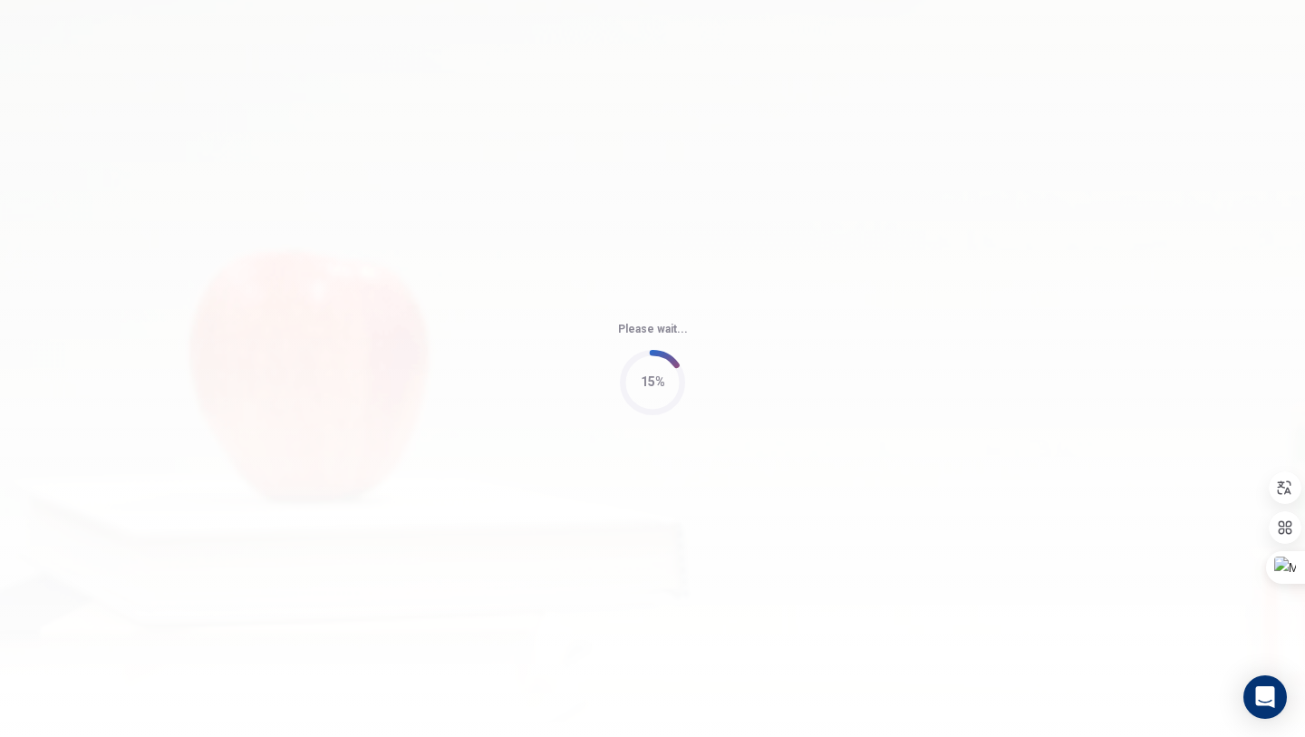
type input "63"
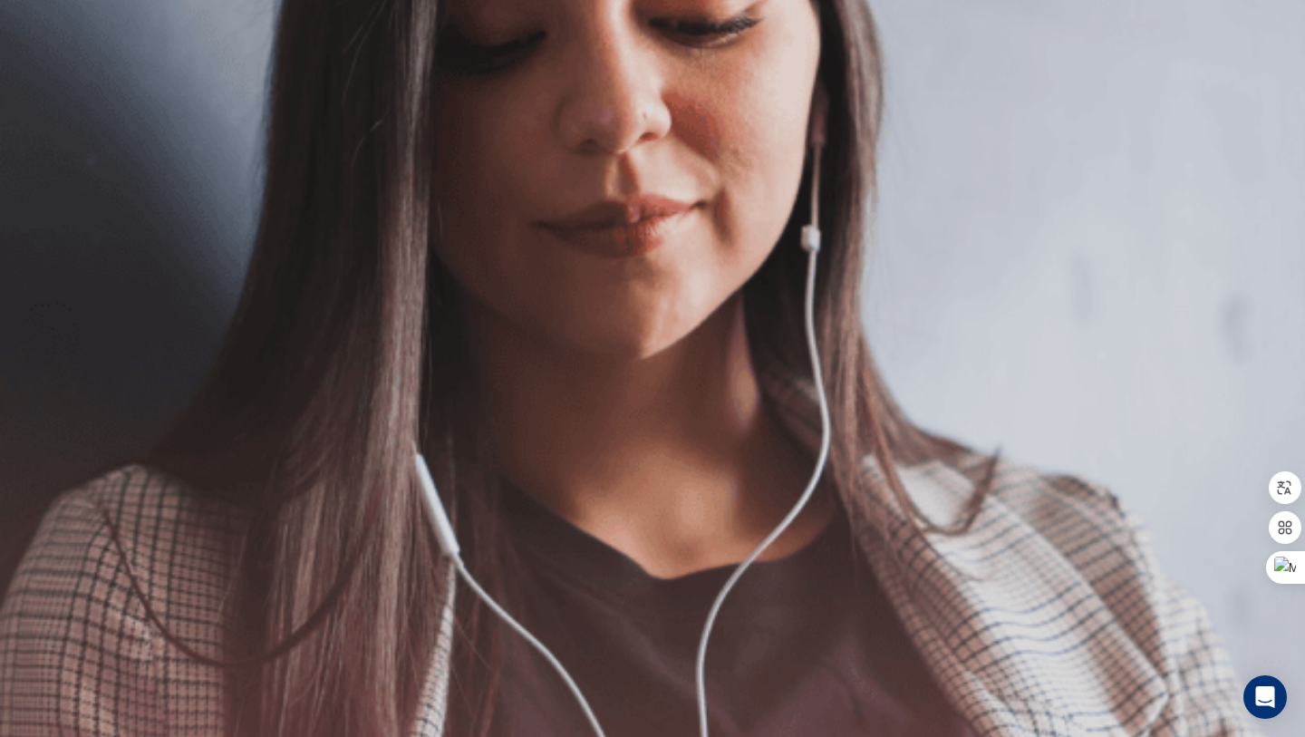
scroll to position [242, 0]
click at [52, 93] on button "Continue" at bounding box center [26, 127] width 52 height 68
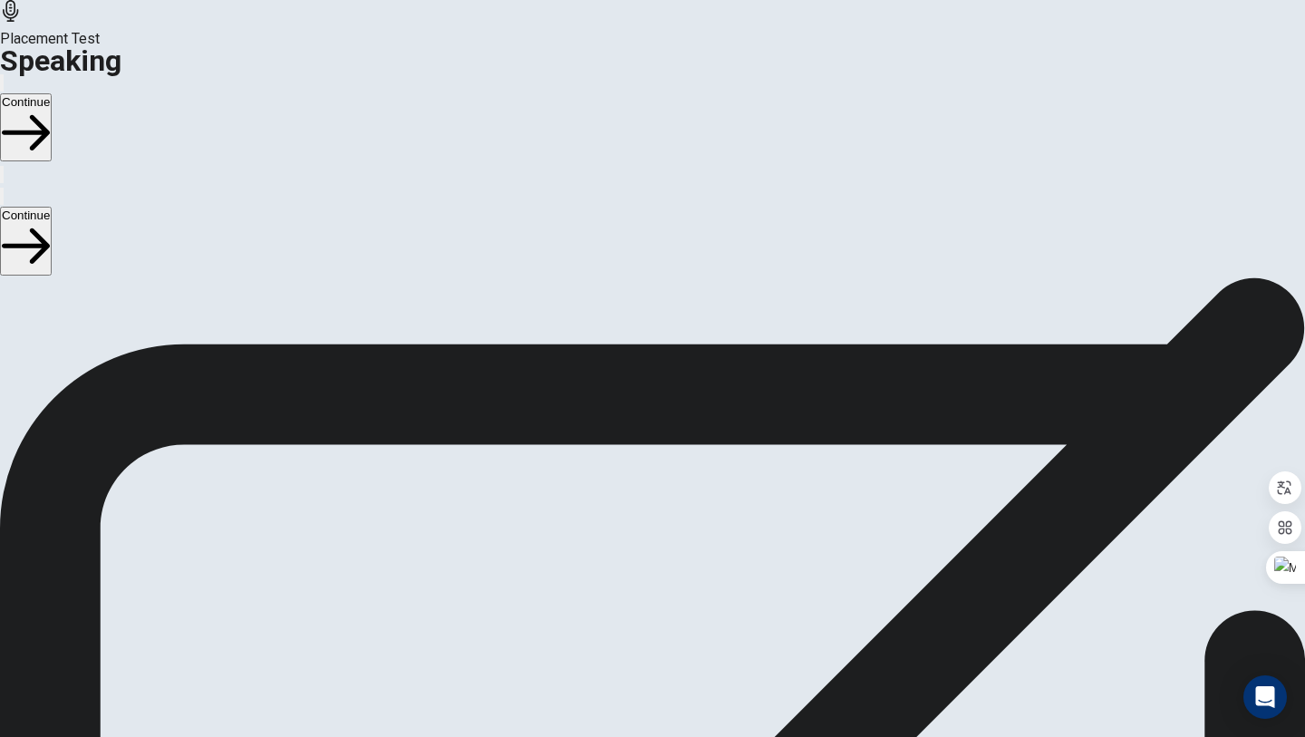
click at [685, 345] on div "Stop Recording" at bounding box center [653, 460] width 64 height 230
click at [650, 411] on icon "Play Audio" at bounding box center [641, 422] width 17 height 22
click at [652, 411] on icon "Pause Audio" at bounding box center [642, 422] width 19 height 22
click at [680, 396] on div at bounding box center [652, 407] width 54 height 22
click at [627, 411] on icon "Record Again" at bounding box center [627, 411] width 0 height 0
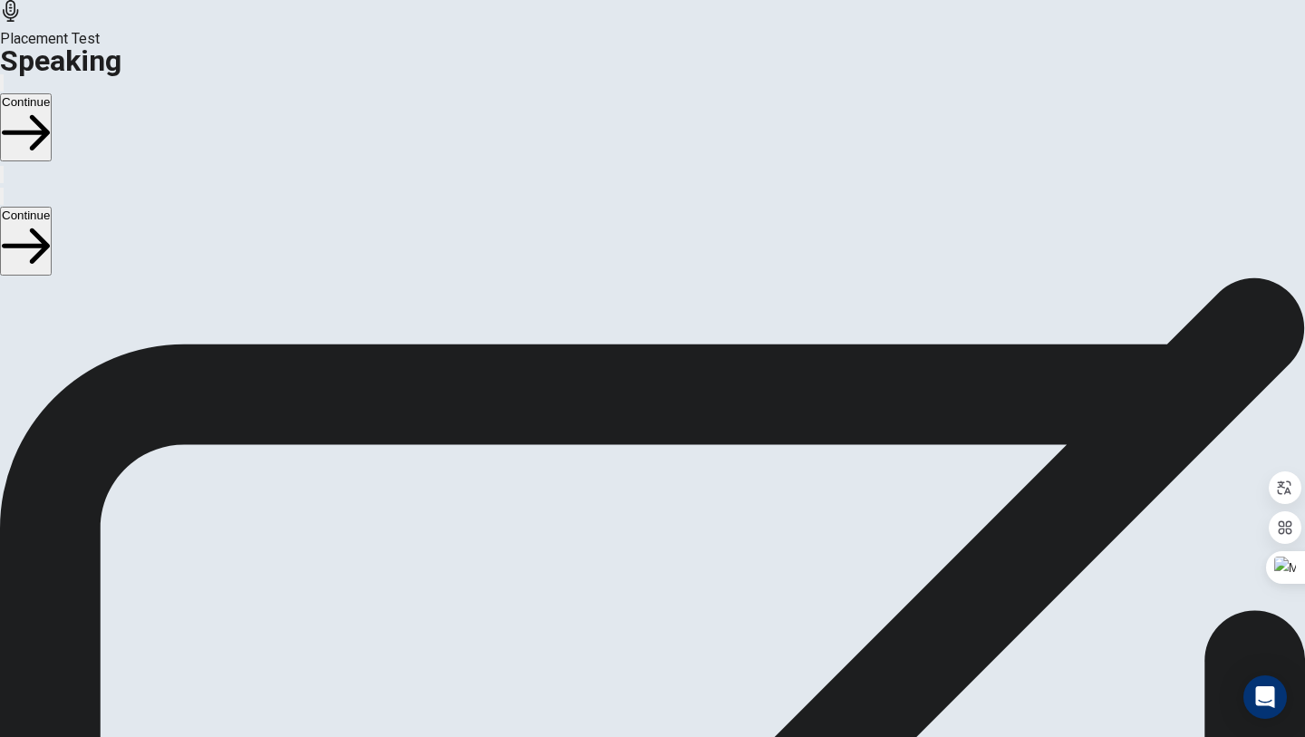
click at [685, 534] on span "Stop Recording" at bounding box center [653, 553] width 64 height 39
click at [680, 335] on div at bounding box center [652, 365] width 54 height 61
click at [627, 411] on icon "Record Again" at bounding box center [627, 411] width 0 height 0
click at [691, 396] on button "Record Again" at bounding box center [652, 440] width 76 height 89
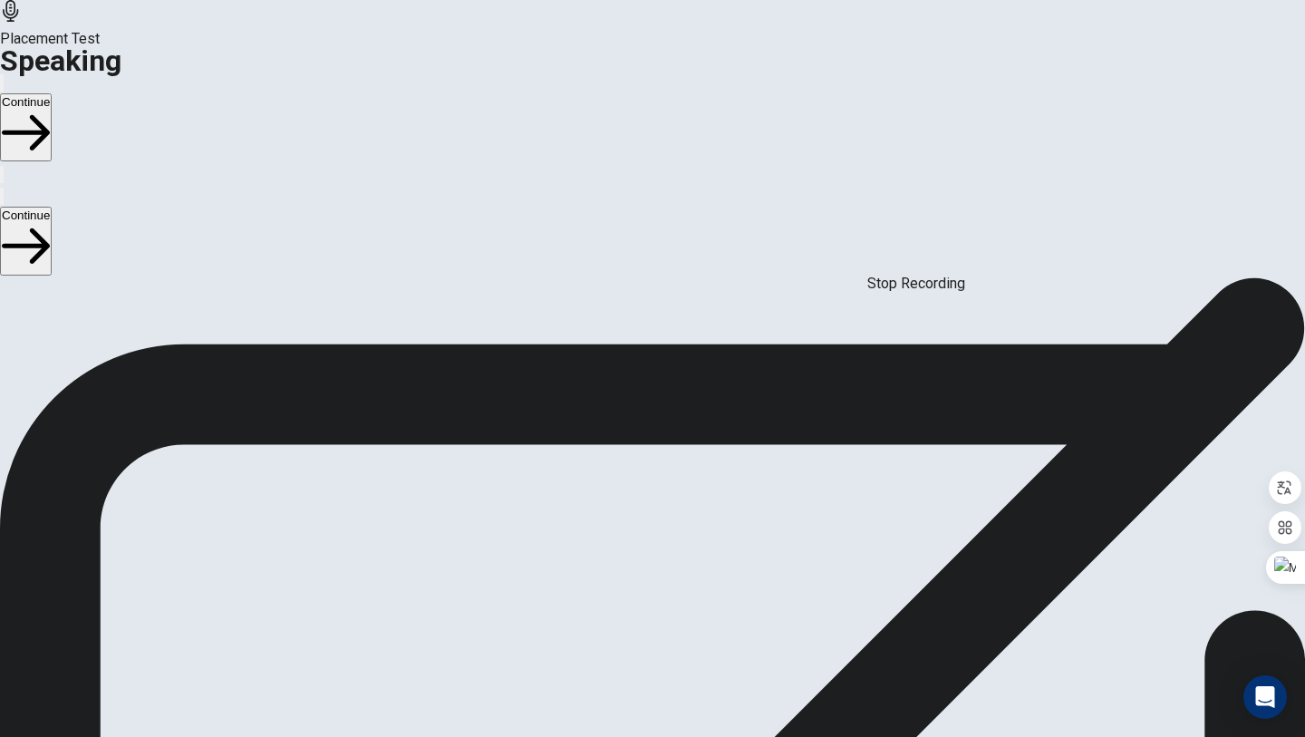
click at [944, 274] on div "Stop Recording" at bounding box center [916, 284] width 98 height 22
click at [633, 399] on button "Play Audio" at bounding box center [631, 407] width 4 height 17
click at [52, 93] on button "Continue" at bounding box center [26, 127] width 52 height 68
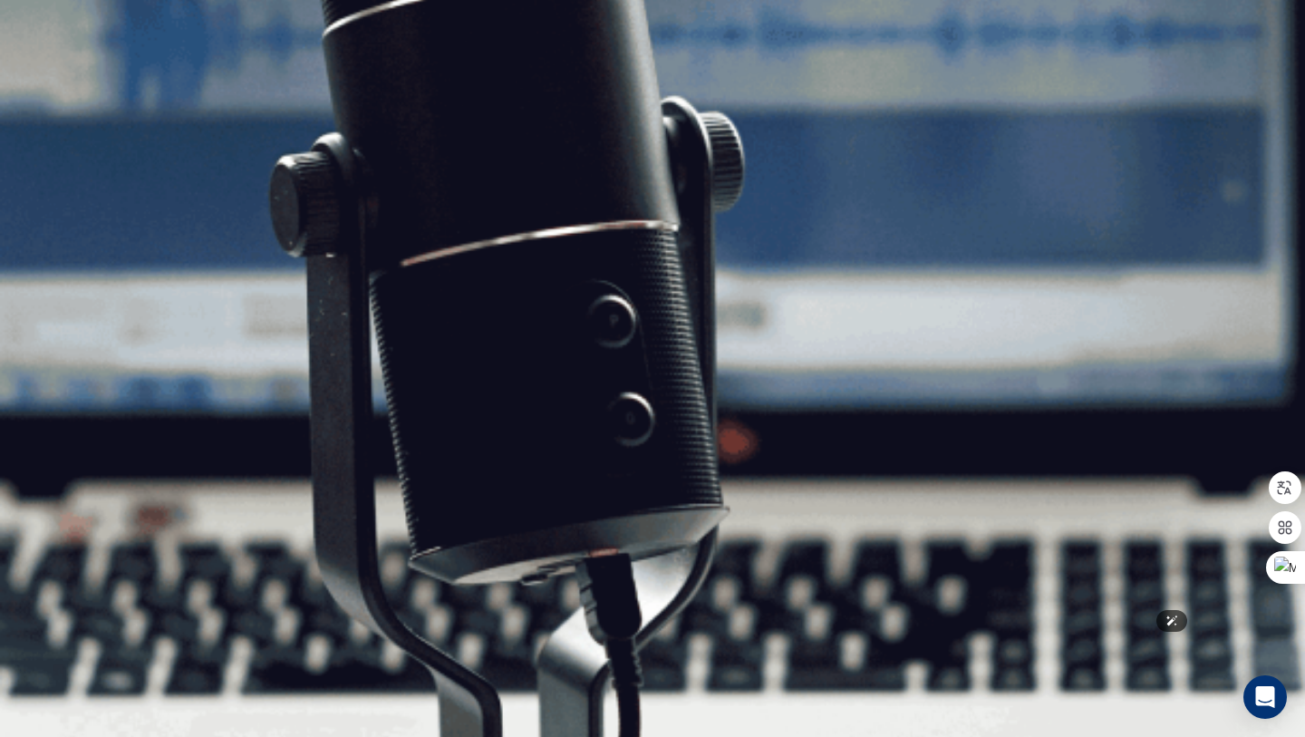
click at [873, 494] on img at bounding box center [652, 368] width 1305 height 737
click at [52, 93] on button "Continue" at bounding box center [26, 127] width 52 height 68
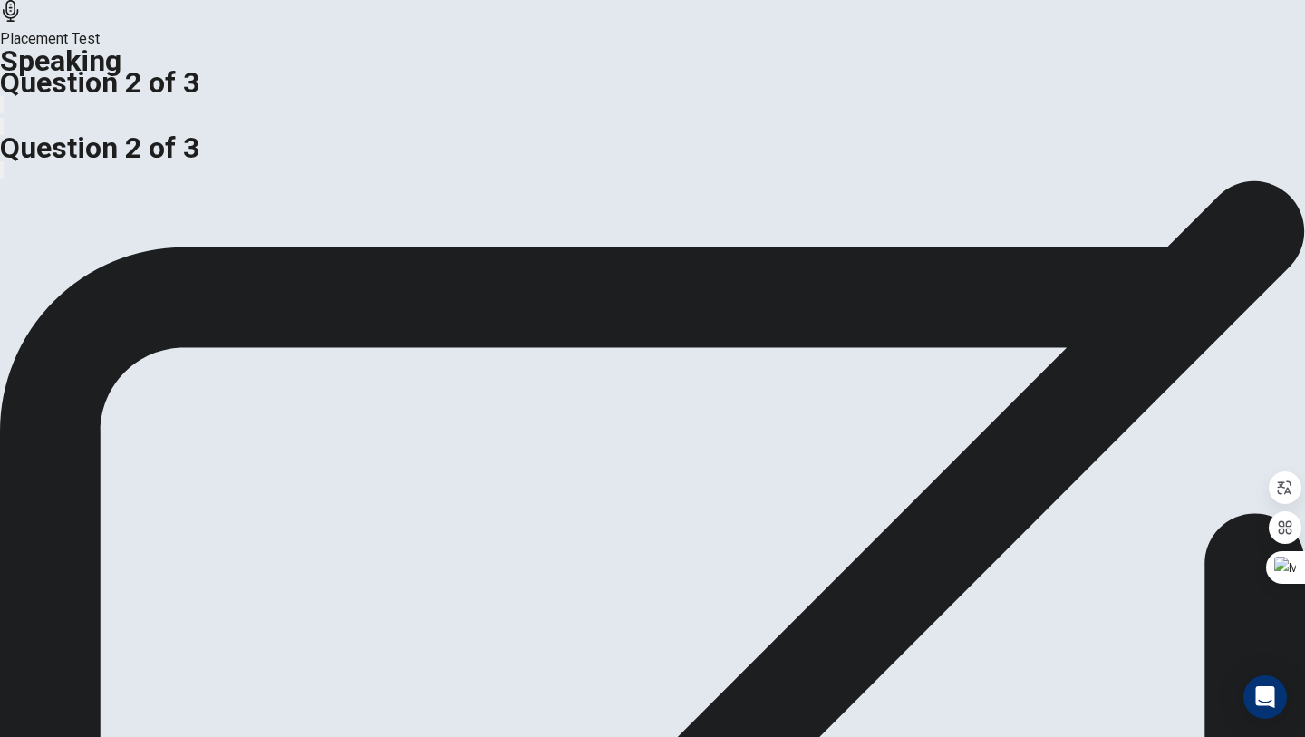
drag, startPoint x: 258, startPoint y: 460, endPoint x: 161, endPoint y: 447, distance: 97.9
click at [161, 199] on span "What traditions do you follow during holidays?" at bounding box center [146, 190] width 292 height 17
drag, startPoint x: 161, startPoint y: 447, endPoint x: 202, endPoint y: 457, distance: 42.0
click at [204, 199] on span "What traditions do you follow during holidays?" at bounding box center [146, 190] width 292 height 17
click at [202, 199] on span "What traditions do you follow during holidays?" at bounding box center [146, 190] width 292 height 17
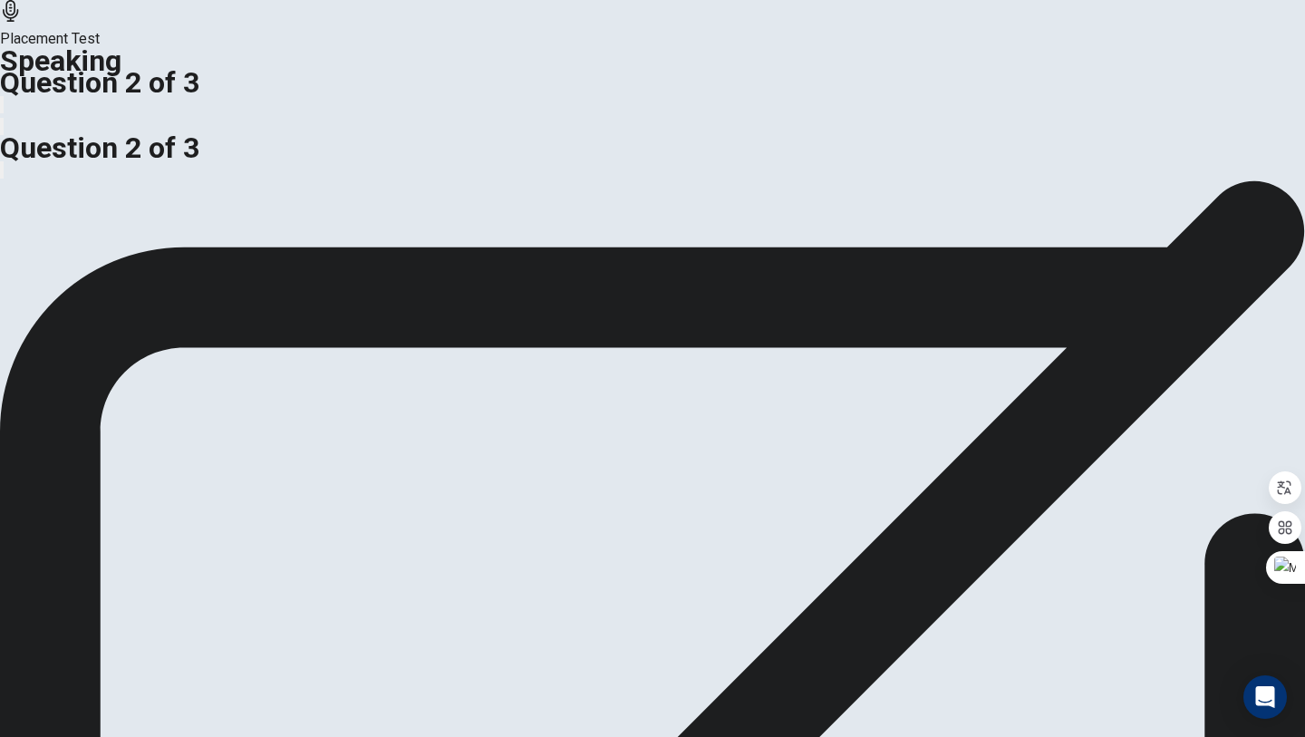
click at [217, 199] on span "Why are traditions important for families and communities?" at bounding box center [186, 190] width 373 height 17
click at [319, 224] on div "Why are traditions important for families and communities? Preparation Time: 15…" at bounding box center [652, 201] width 1305 height 43
click at [260, 199] on span "Why are traditions important for families and communities?" at bounding box center [186, 190] width 373 height 17
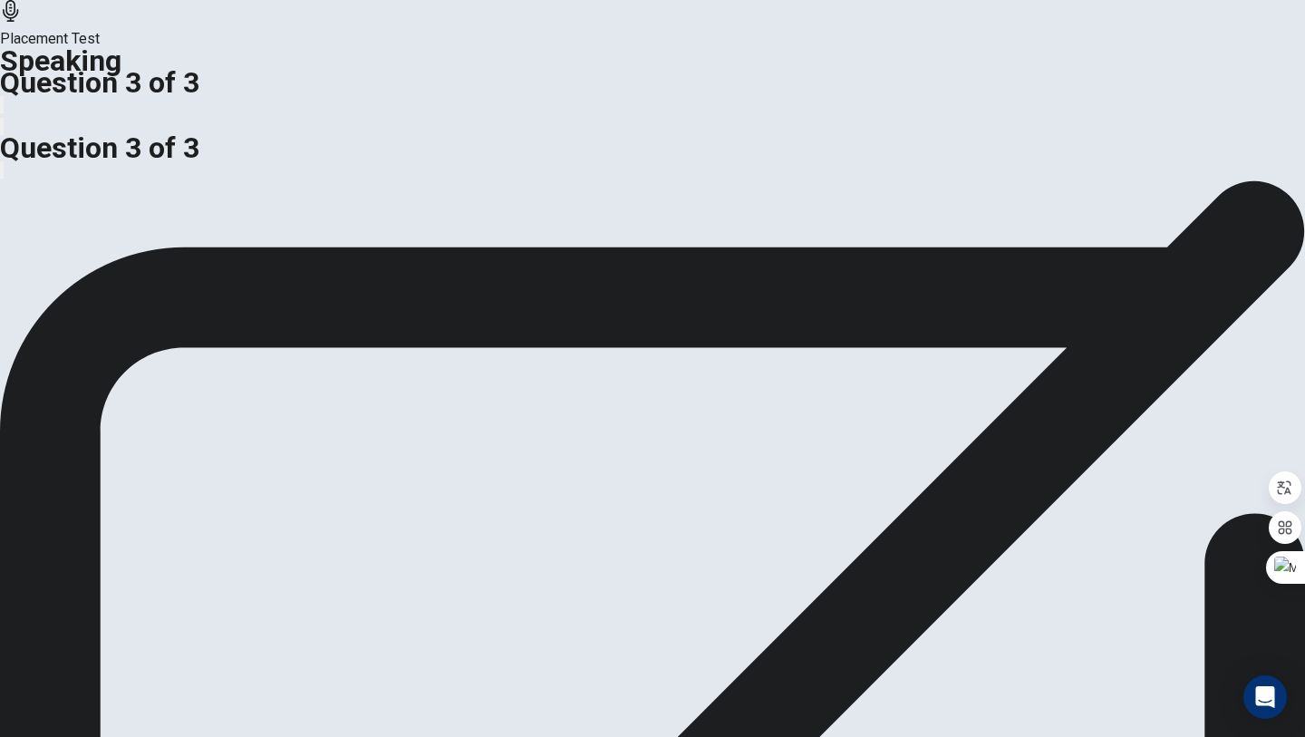
click at [243, 199] on span "Why are traditions important for families and communities?" at bounding box center [186, 190] width 373 height 17
drag, startPoint x: 234, startPoint y: 455, endPoint x: 947, endPoint y: 507, distance: 715.1
drag, startPoint x: 220, startPoint y: 457, endPoint x: 228, endPoint y: 450, distance: 10.3
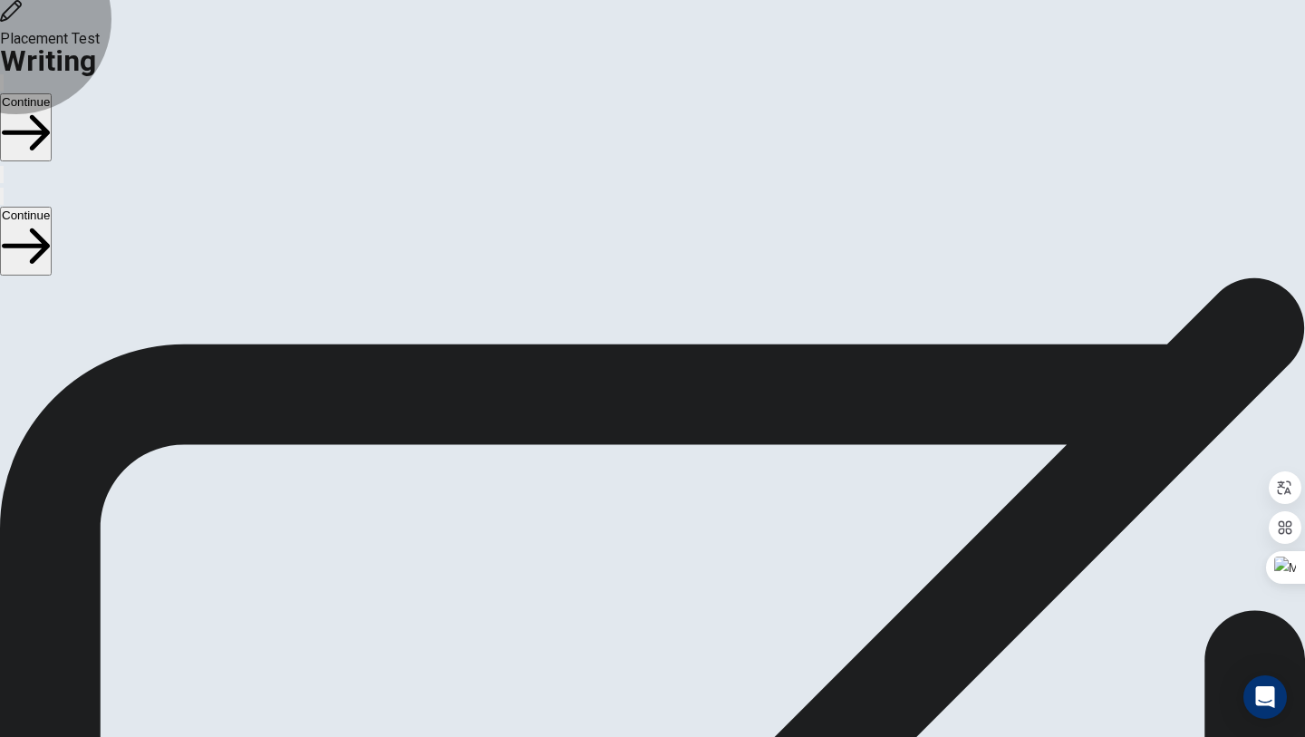
click at [52, 93] on button "Continue" at bounding box center [26, 127] width 52 height 68
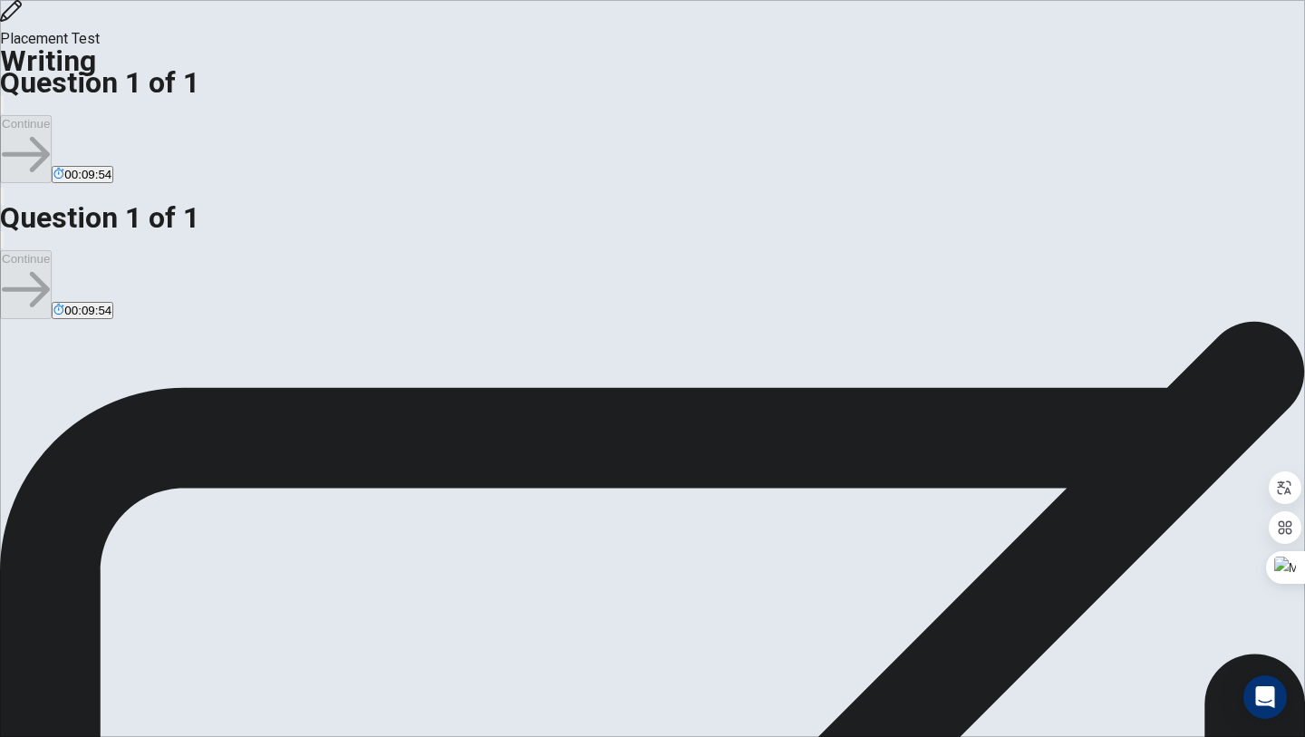
click at [149, 366] on span "Write about your opinion on a topic. Important things to remember: Try to write…" at bounding box center [193, 537] width 386 height 343
click at [170, 366] on span "Write about your opinion on a topic. Important things to remember: Try to write…" at bounding box center [193, 537] width 386 height 343
click at [262, 366] on span "Write about your opinion on a topic. Important things to remember: Try to write…" at bounding box center [193, 537] width 386 height 343
click at [306, 343] on div "Directions Write about your opinion on a topic. Important things to remember: T…" at bounding box center [652, 549] width 1305 height 413
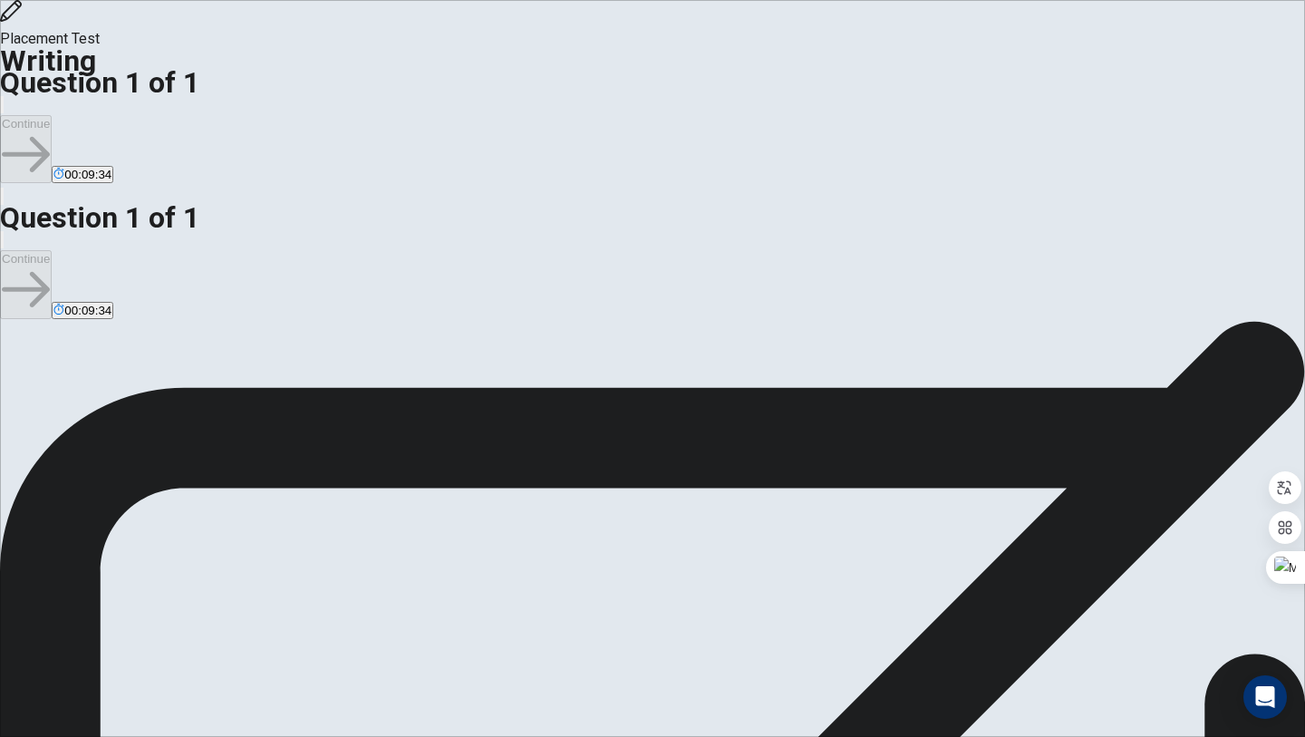
drag, startPoint x: 313, startPoint y: 539, endPoint x: 361, endPoint y: 411, distance: 136.5
click at [361, 411] on div "Write about your opinion on a topic. Important things to remember: Try to write…" at bounding box center [652, 468] width 1305 height 391
drag, startPoint x: 172, startPoint y: 573, endPoint x: 182, endPoint y: 573, distance: 10.0
click at [423, 644] on span "Give reasons and details in your response." at bounding box center [557, 652] width 269 height 17
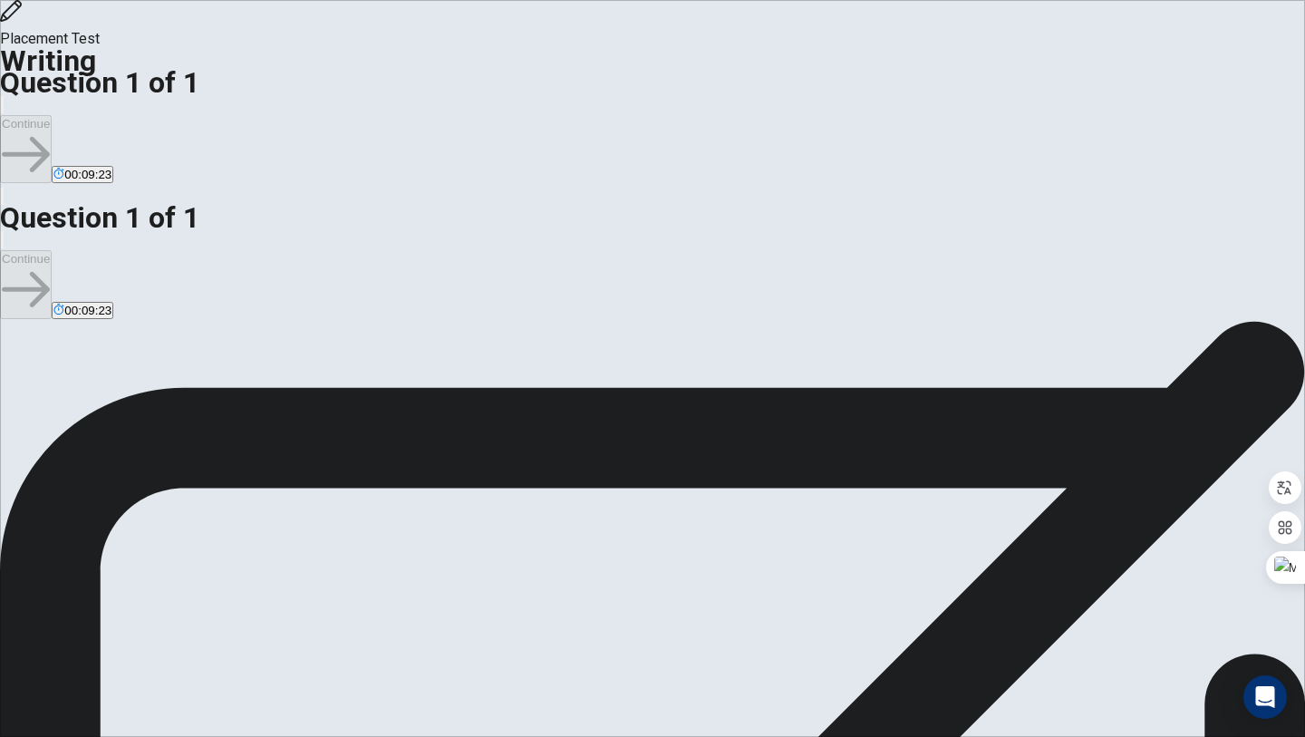
click at [423, 644] on span "Give reasons and details in your response." at bounding box center [557, 652] width 269 height 17
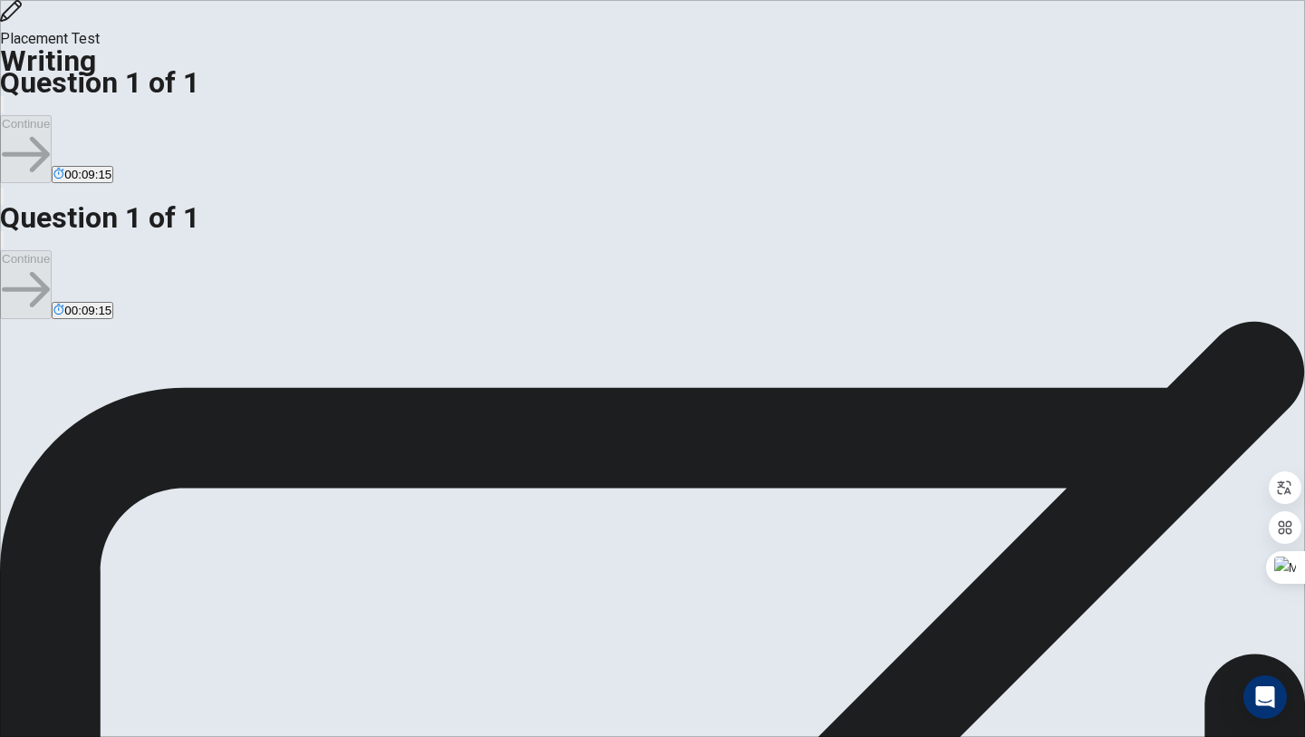
click at [393, 612] on div "Directions Write about your opinion on a topic. Important things to remember: T…" at bounding box center [652, 457] width 1305 height 413
click at [314, 644] on span "Describe your dream vacation and why it is special to you." at bounding box center [240, 652] width 366 height 17
drag, startPoint x: 252, startPoint y: 620, endPoint x: 334, endPoint y: 620, distance: 82.5
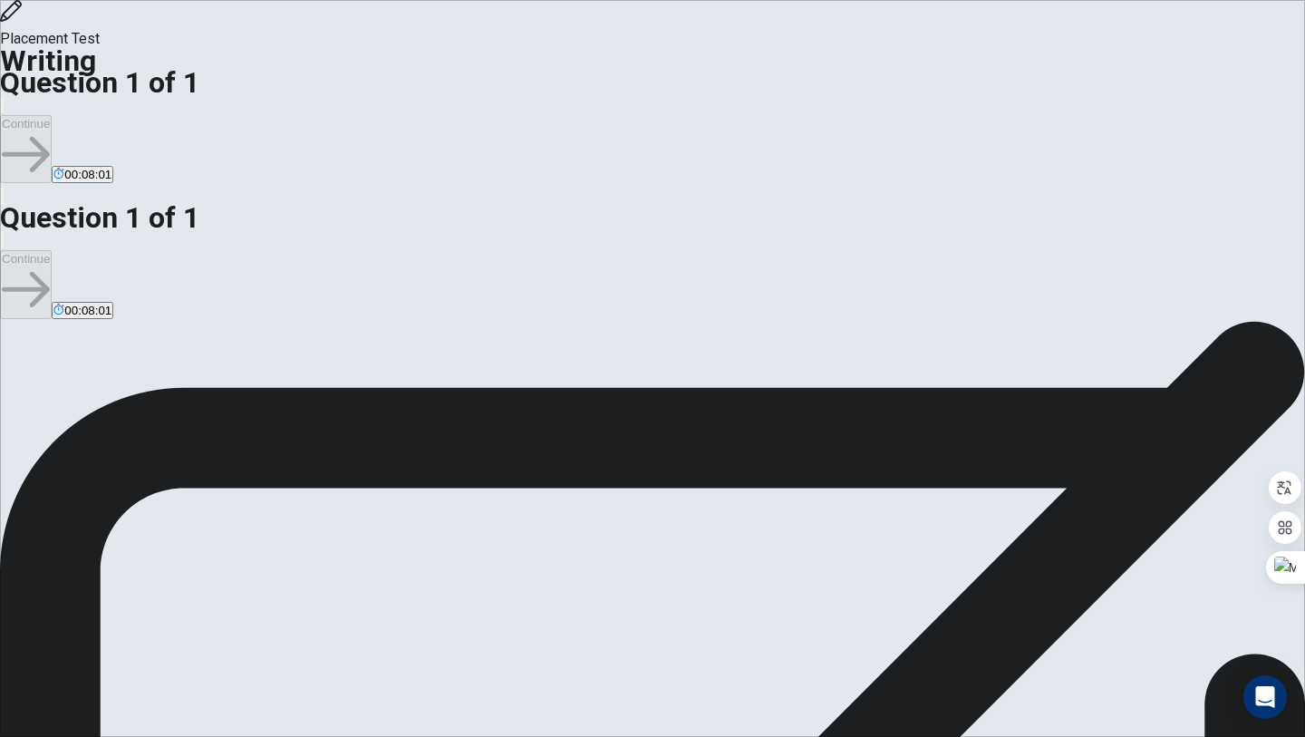
click at [334, 736] on span "Describe your dream vacation and why it is special to you." at bounding box center [240, 744] width 366 height 17
click at [285, 736] on span "Describe your dream vacation and why it is special to you." at bounding box center [240, 744] width 366 height 17
drag, startPoint x: 263, startPoint y: 631, endPoint x: 324, endPoint y: 629, distance: 61.6
click at [324, 736] on span "Describe your dream vacation and why it is special to you." at bounding box center [240, 744] width 366 height 17
drag, startPoint x: 274, startPoint y: 630, endPoint x: 315, endPoint y: 633, distance: 41.8
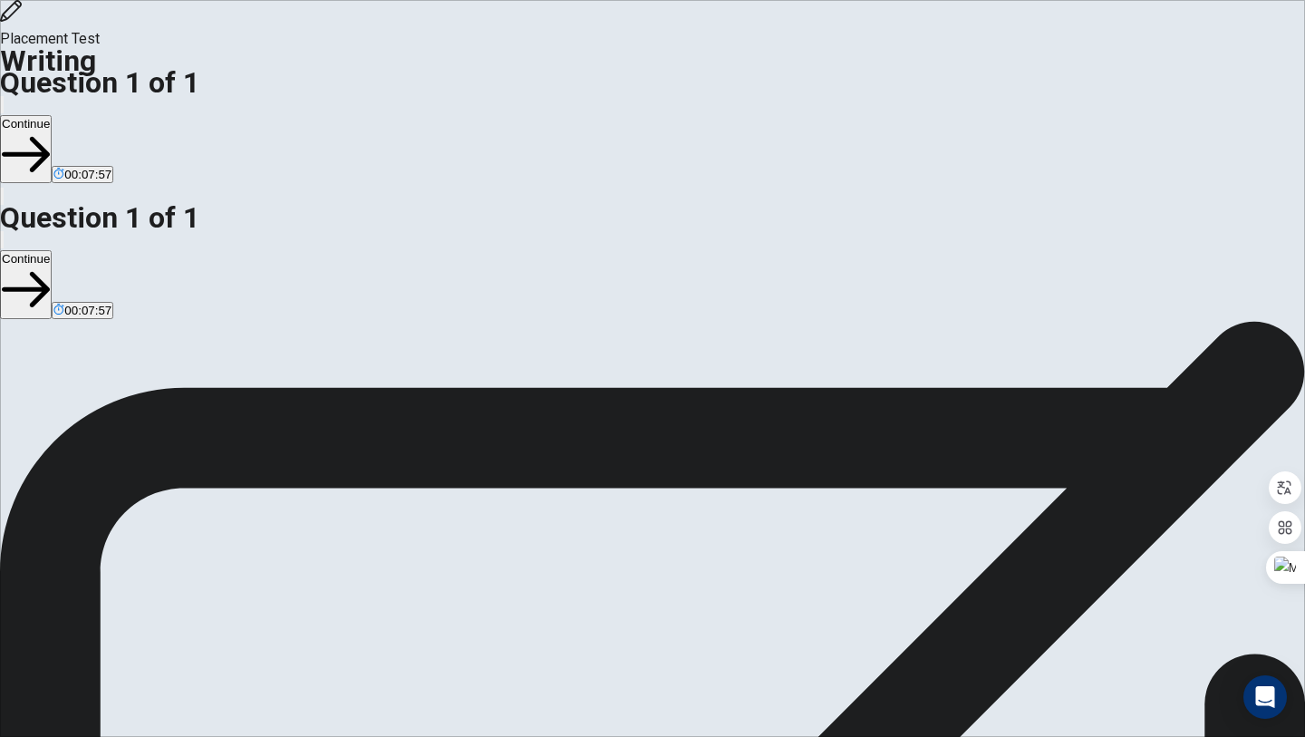
click at [323, 736] on span "Describe your dream vacation and why it is special to you." at bounding box center [240, 744] width 366 height 17
drag, startPoint x: 311, startPoint y: 633, endPoint x: 277, endPoint y: 631, distance: 33.6
click at [277, 736] on span "Describe your dream vacation and why it is special to you." at bounding box center [240, 744] width 366 height 17
drag, startPoint x: 276, startPoint y: 627, endPoint x: 325, endPoint y: 610, distance: 51.9
click at [325, 734] on div "Question Describe your dream vacation and why it is special to you. Give reason…" at bounding box center [652, 745] width 1305 height 22
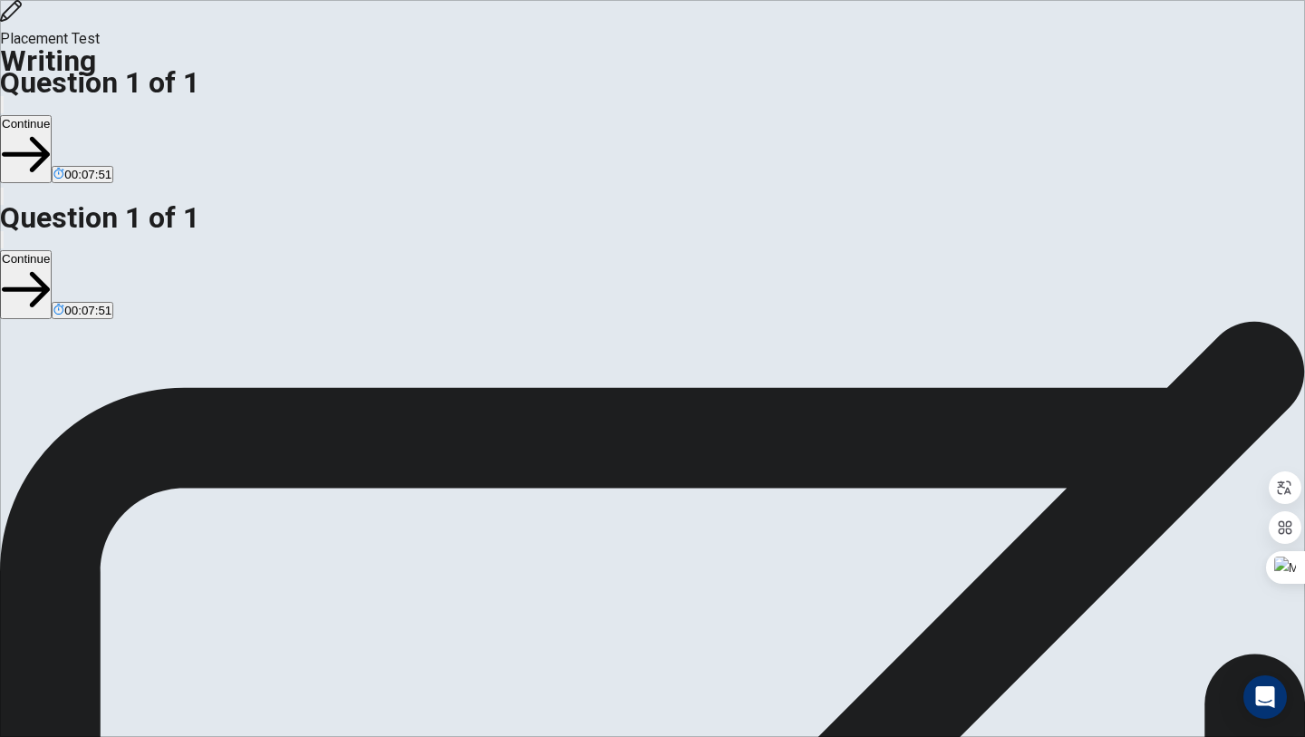
drag, startPoint x: 325, startPoint y: 610, endPoint x: 251, endPoint y: 559, distance: 90.0
click at [267, 734] on div "Question Describe your dream vacation and why it is special to you. Give reason…" at bounding box center [652, 745] width 1305 height 22
drag, startPoint x: 327, startPoint y: 634, endPoint x: 317, endPoint y: 452, distance: 182.4
click at [317, 452] on div "Write about your opinion on a topic. Important things to remember: Try to write…" at bounding box center [652, 559] width 1305 height 391
click at [619, 637] on div "Directions Write about your opinion on a topic. Important things to remember: T…" at bounding box center [652, 549] width 1305 height 413
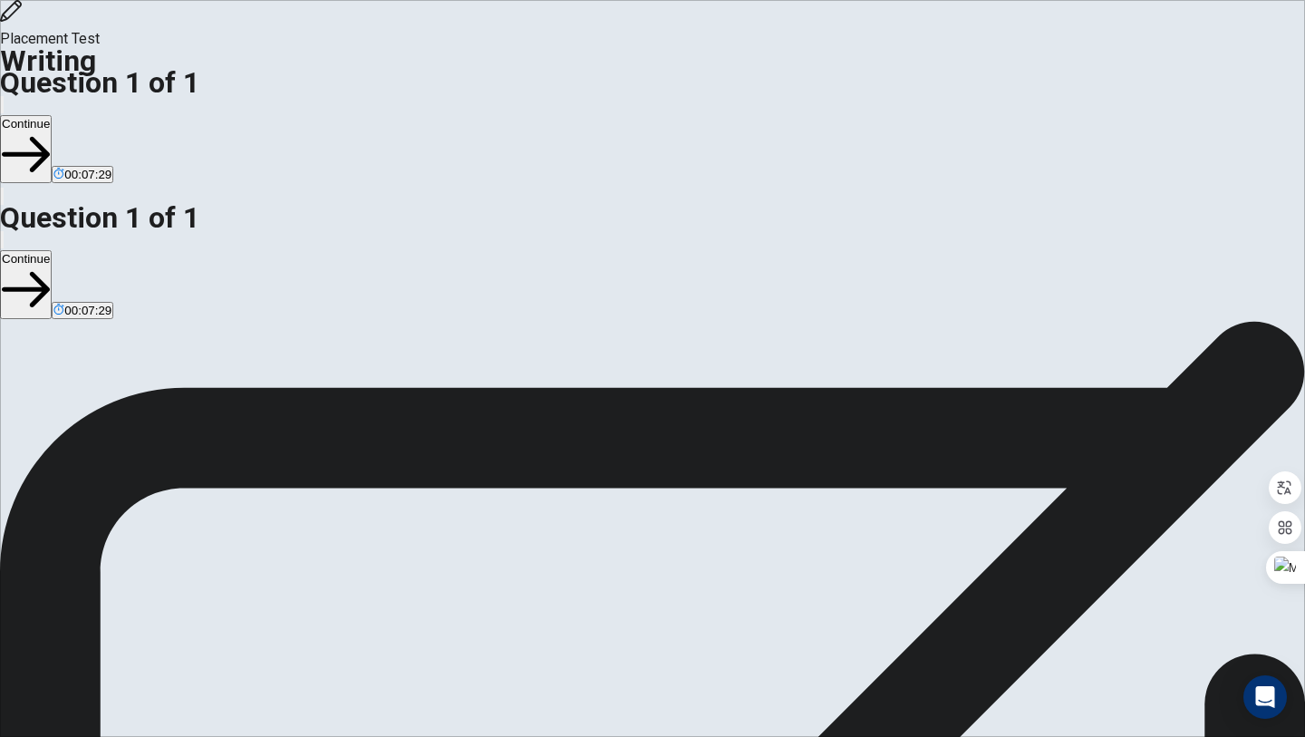
type textarea "M"
type textarea "i"
click at [301, 406] on span "Write about your opinion on a topic. Important things to remember: Try to write…" at bounding box center [193, 537] width 386 height 343
click at [648, 44] on div "Placement Test Writing Question 1 of 1 Continue 00:05:19" at bounding box center [652, 103] width 1305 height 207
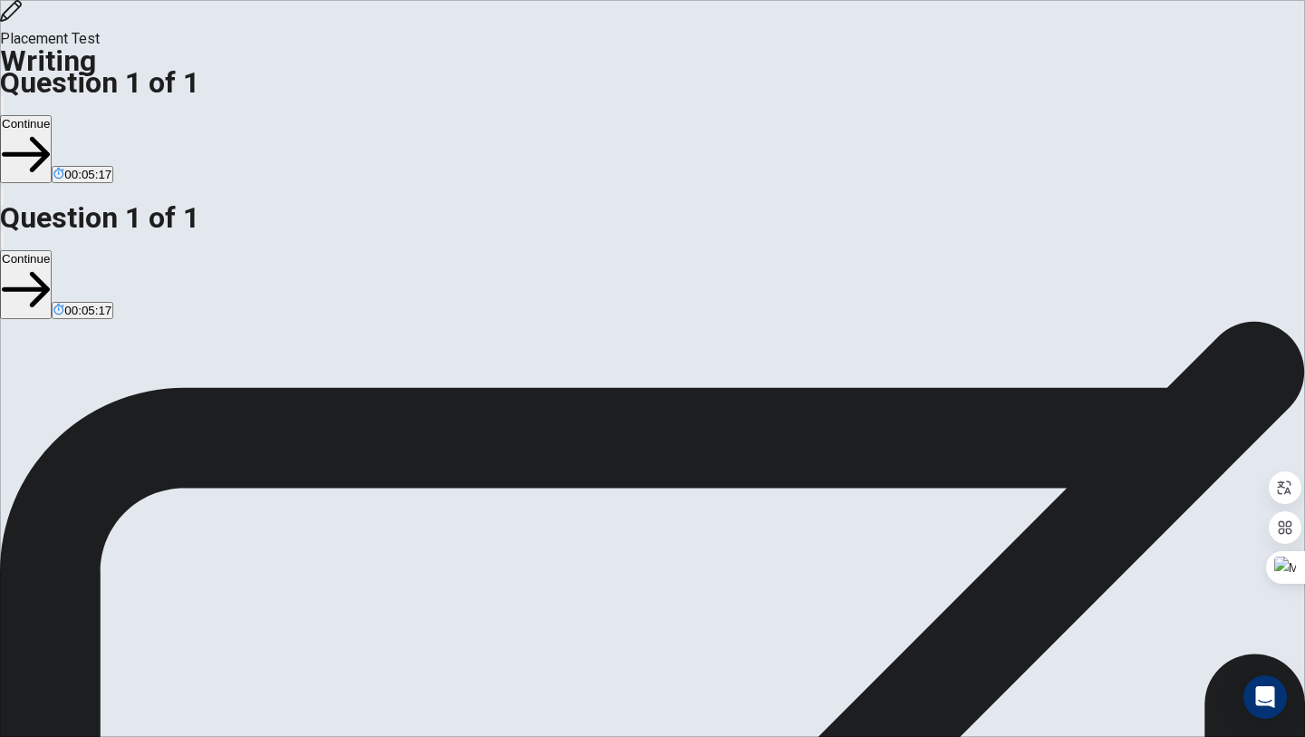
drag, startPoint x: 1095, startPoint y: 207, endPoint x: 995, endPoint y: 199, distance: 99.9
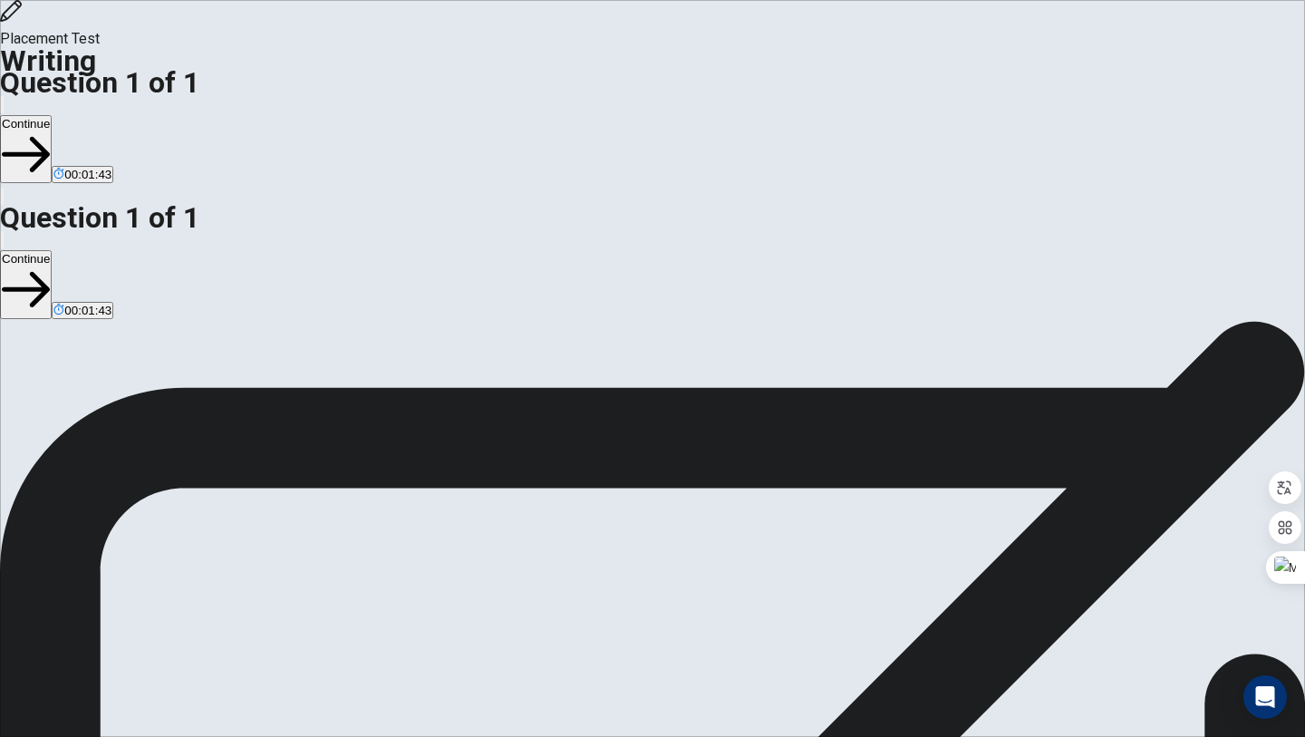
click at [936, 321] on div "Directions Write about your opinion on a topic. Important things to remember: T…" at bounding box center [652, 321] width 1305 height 0
drag, startPoint x: 705, startPoint y: 207, endPoint x: 900, endPoint y: 202, distance: 194.9
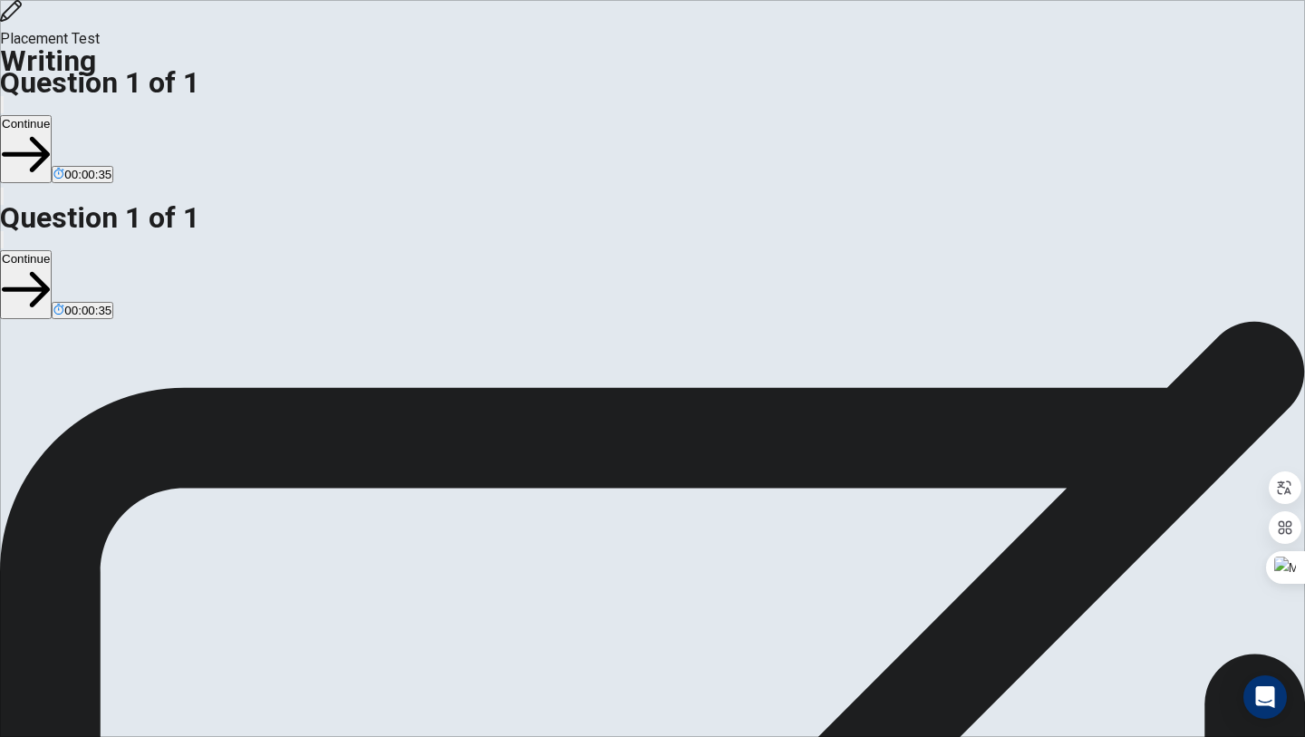
type textarea "in 21 century students and workers have many job to do , so get a rest is inpor…"
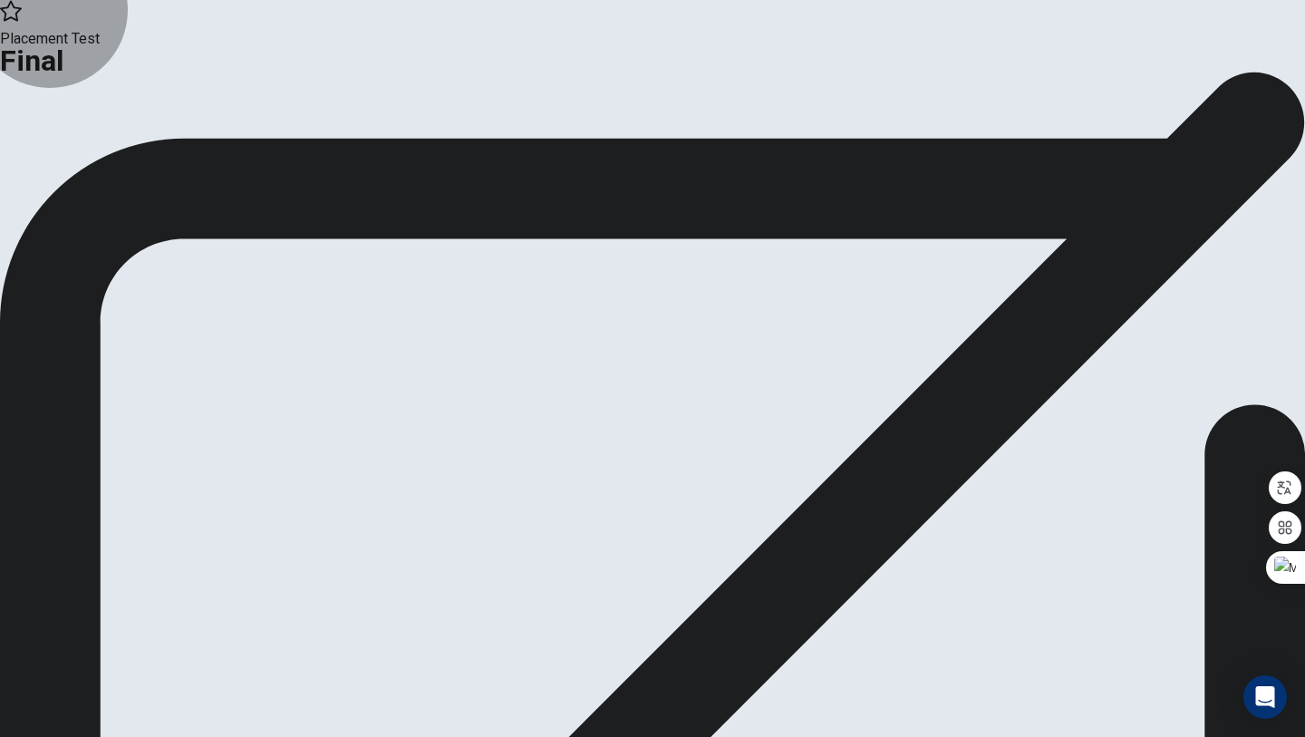
click at [71, 161] on button "Analysis" at bounding box center [35, 149] width 71 height 24
